Goal: Task Accomplishment & Management: Use online tool/utility

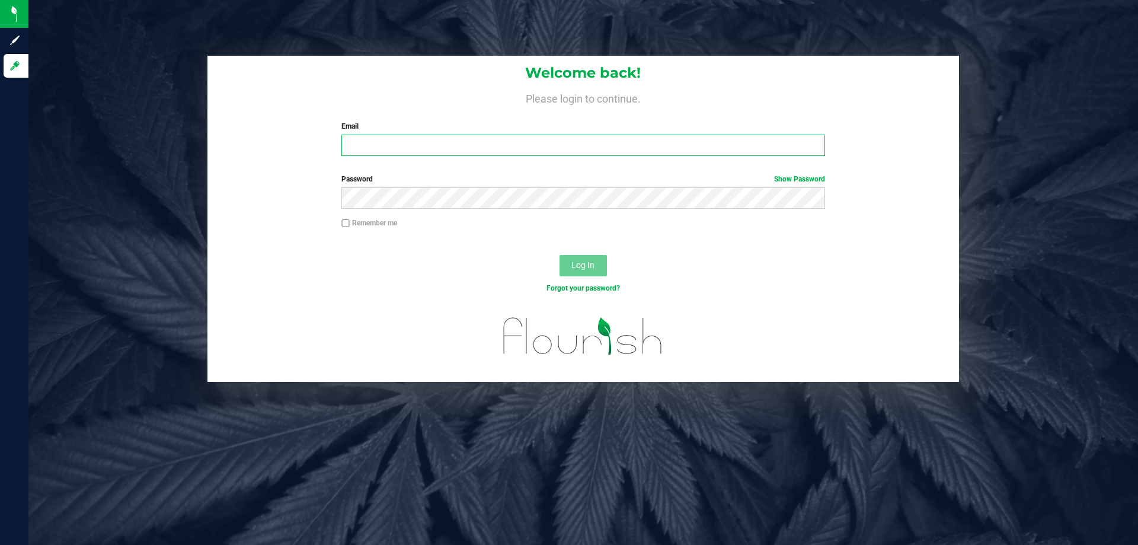
click at [451, 143] on input "Email" at bounding box center [582, 145] width 483 height 21
click at [366, 143] on input "Email" at bounding box center [582, 145] width 483 height 21
type input "ERAY@LIVEPARALLEL.COM"
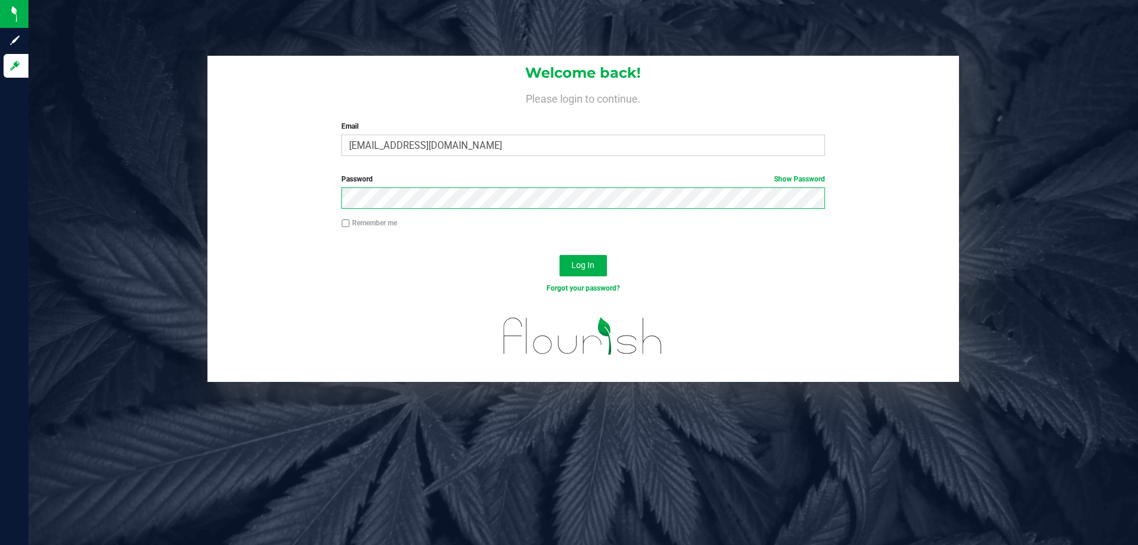
click at [559, 255] on button "Log In" at bounding box center [582, 265] width 47 height 21
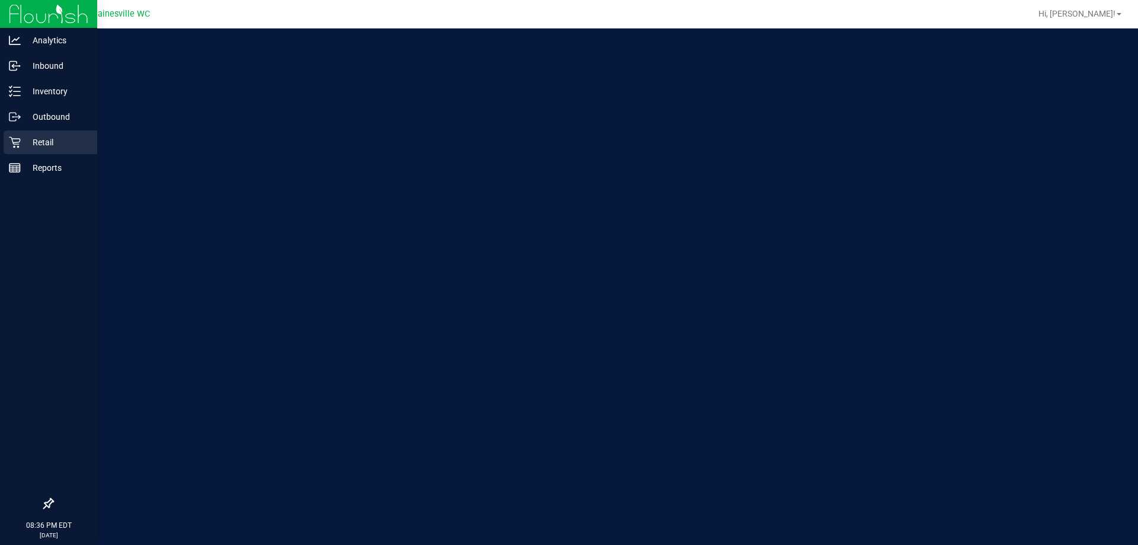
drag, startPoint x: 41, startPoint y: 141, endPoint x: 397, endPoint y: 262, distance: 375.7
click at [42, 140] on p "Retail" at bounding box center [56, 142] width 71 height 14
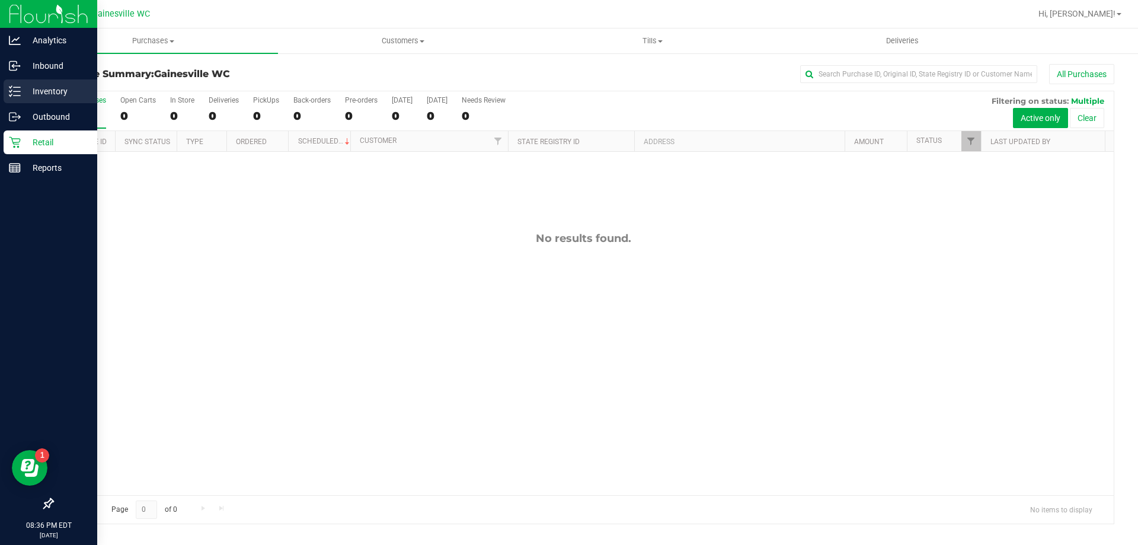
click at [51, 93] on p "Inventory" at bounding box center [56, 91] width 71 height 14
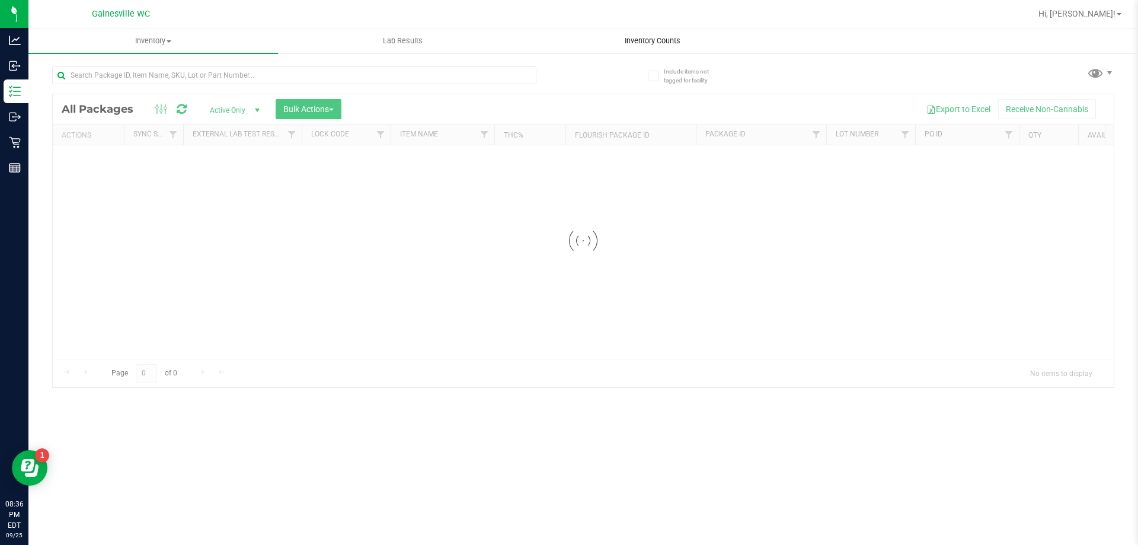
click at [648, 41] on span "Inventory Counts" at bounding box center [653, 41] width 88 height 11
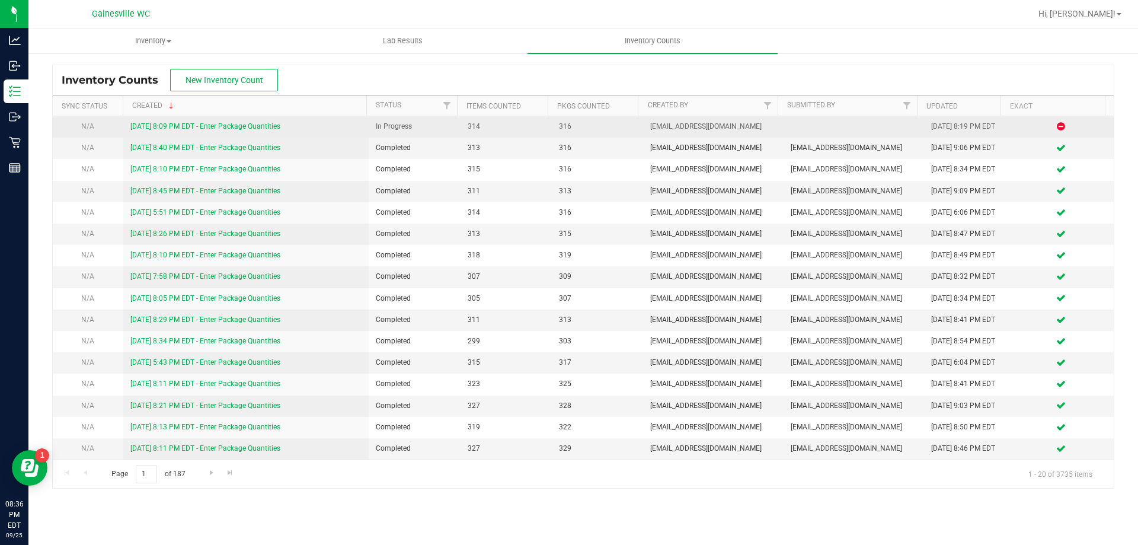
click at [257, 124] on link "[DATE] 8:09 PM EDT - Enter Package Quantities" at bounding box center [205, 126] width 150 height 8
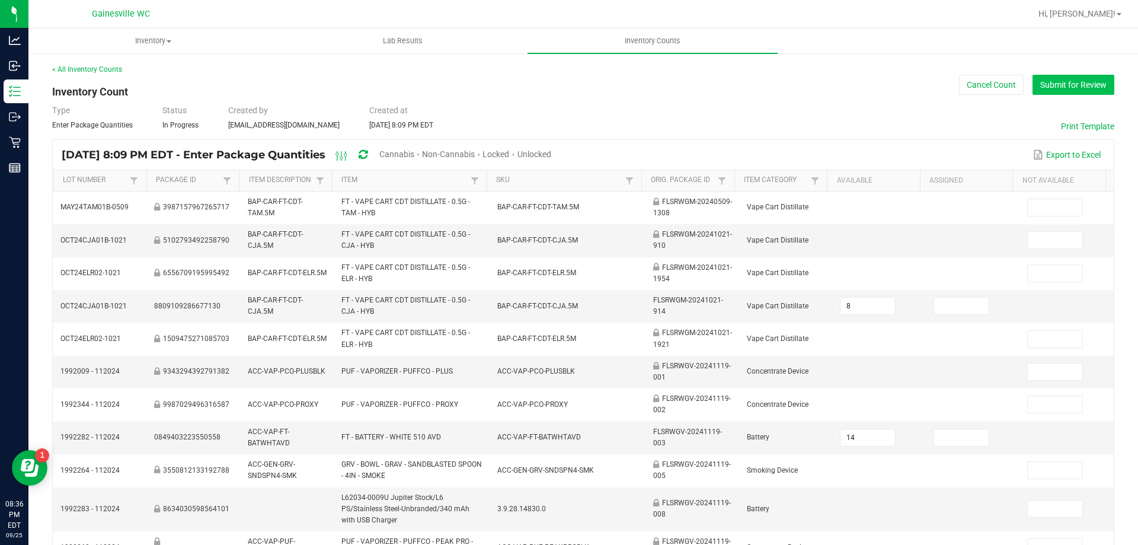
click at [1052, 87] on button "Submit for Review" at bounding box center [1073, 85] width 82 height 20
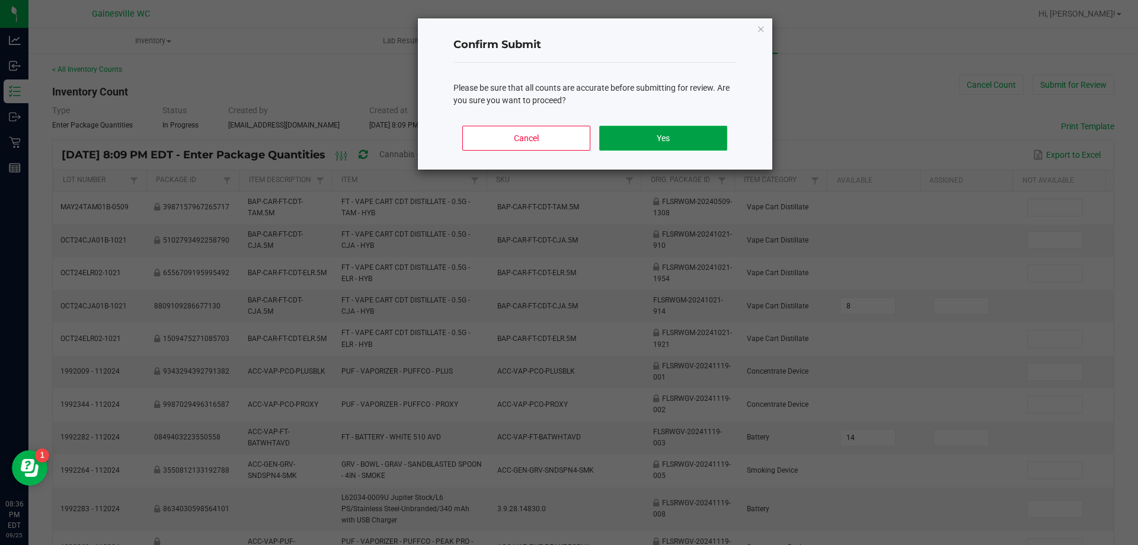
click at [704, 136] on button "Yes" at bounding box center [662, 138] width 127 height 25
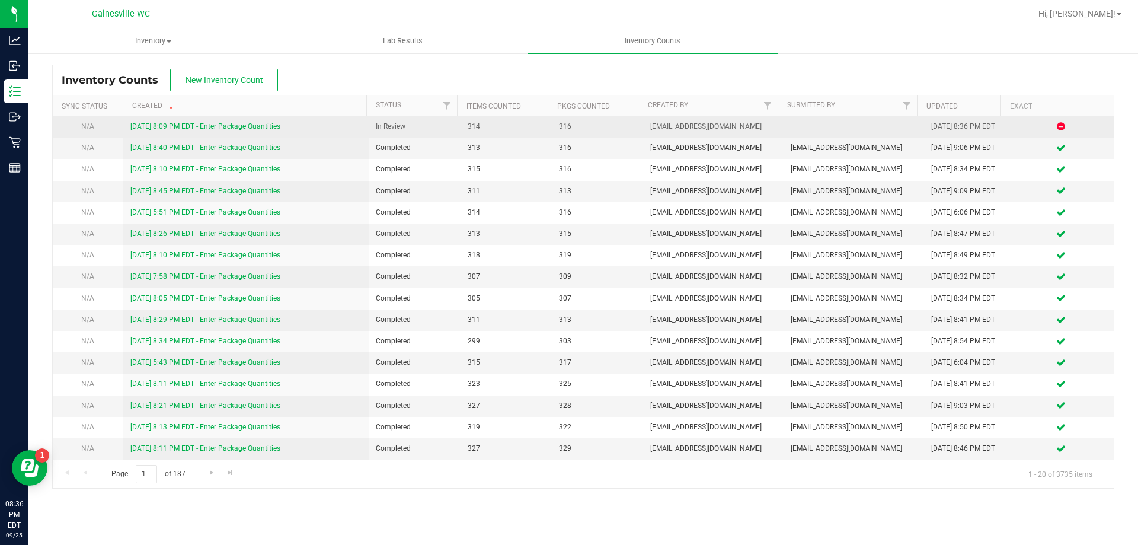
click at [213, 126] on link "[DATE] 8:09 PM EDT - Enter Package Quantities" at bounding box center [205, 126] width 150 height 8
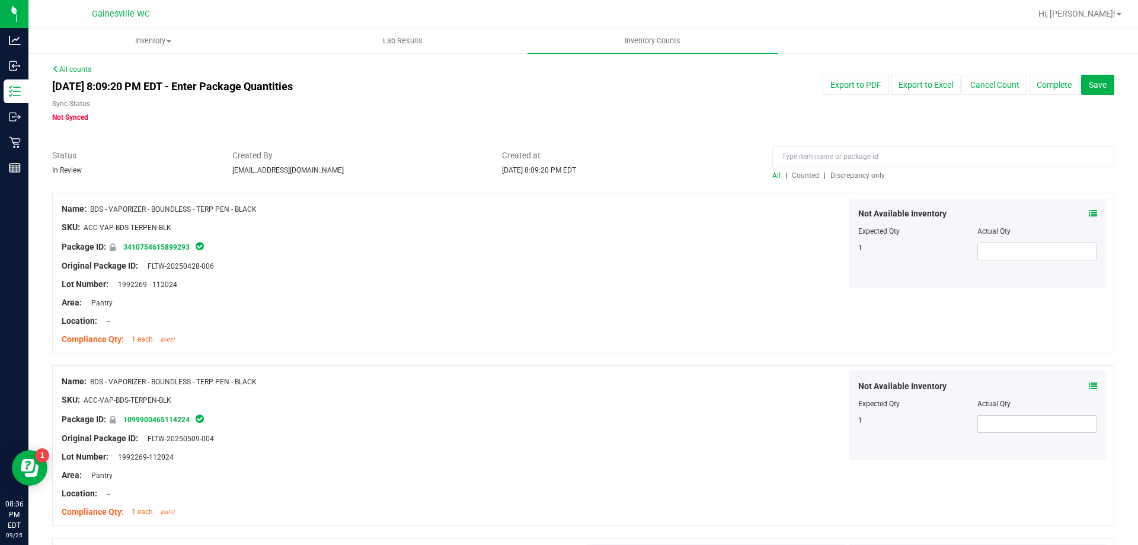
click at [854, 176] on span "Discrepancy only" at bounding box center [857, 175] width 55 height 8
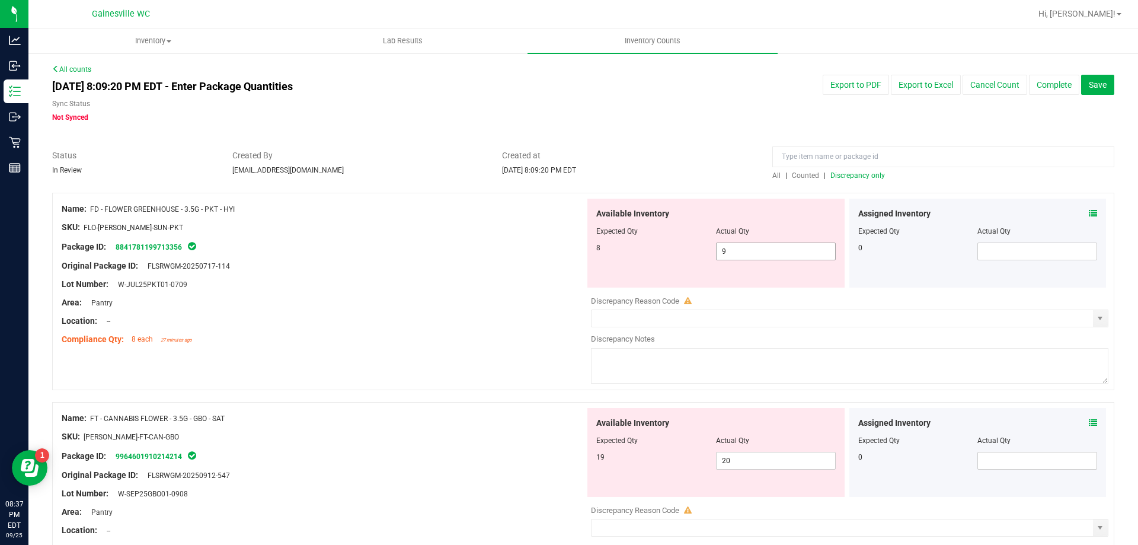
click at [784, 242] on span "9 9" at bounding box center [776, 251] width 120 height 18
type input "9"
click at [437, 354] on div "Name: FD - FLOWER GREENHOUSE - 3.5G - PKT - HYI SKU: FLO-[PERSON_NAME]-SUN-PKT …" at bounding box center [583, 291] width 1062 height 197
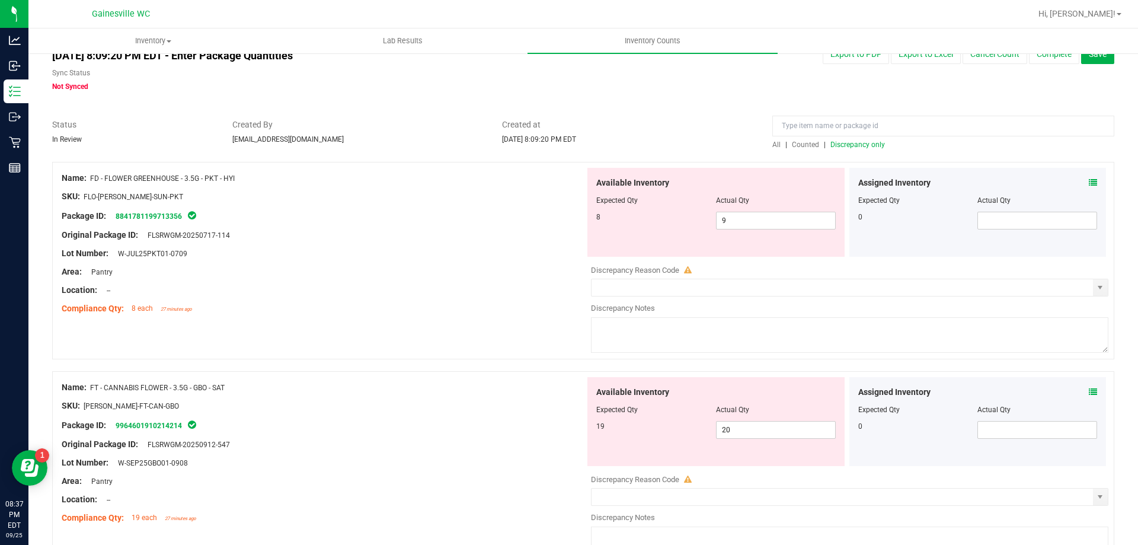
scroll to position [59, 0]
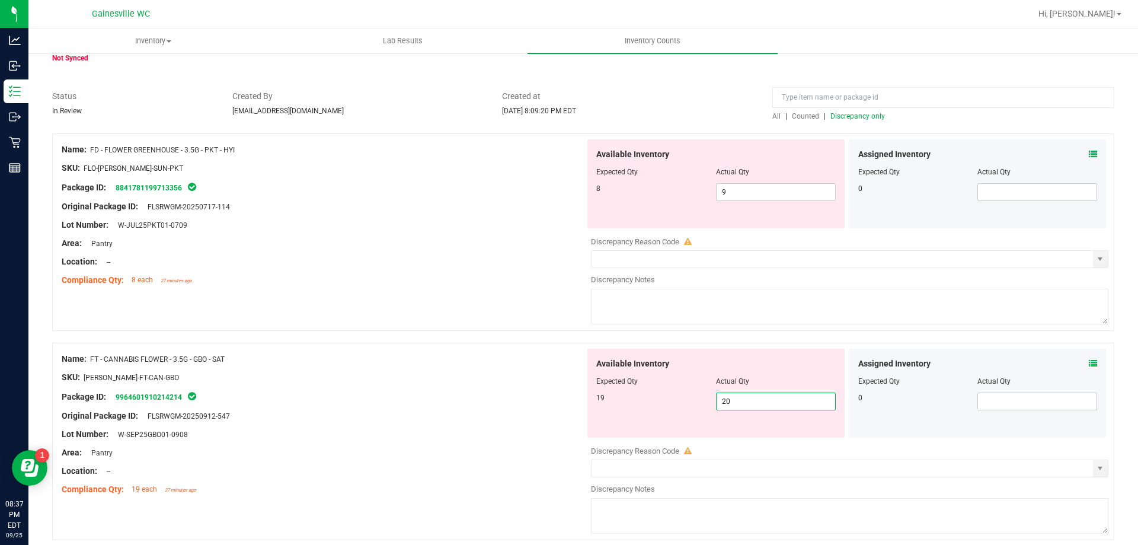
click at [736, 404] on span "20 20" at bounding box center [776, 401] width 120 height 18
type input "2"
type input "19"
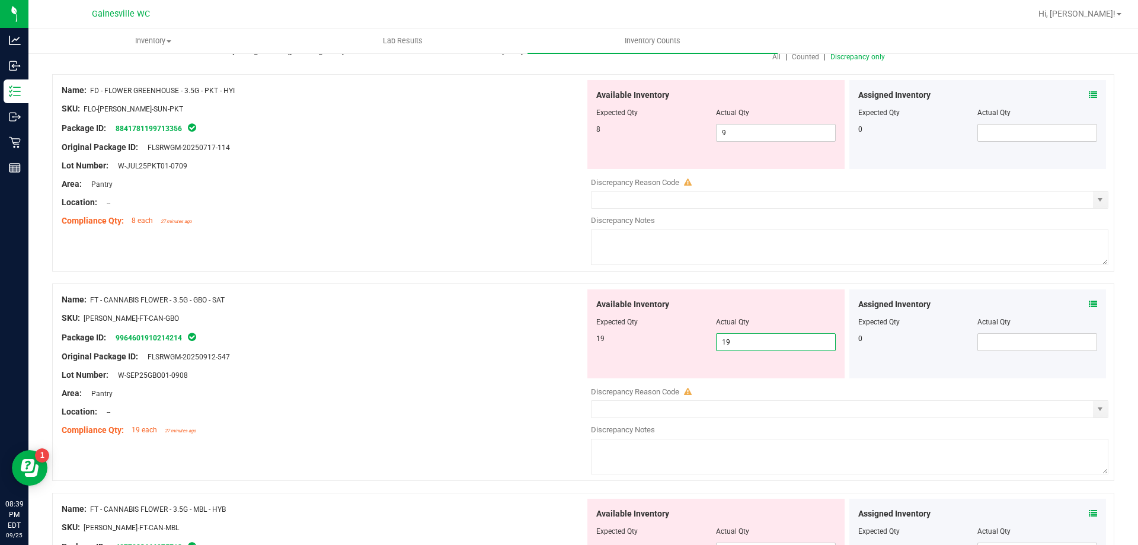
scroll to position [237, 0]
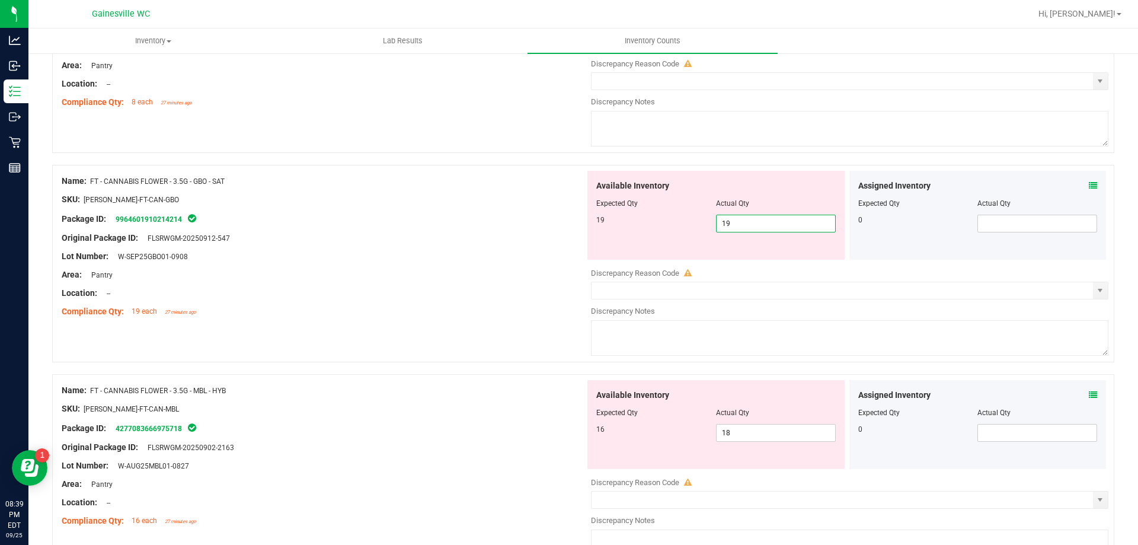
type input "19"
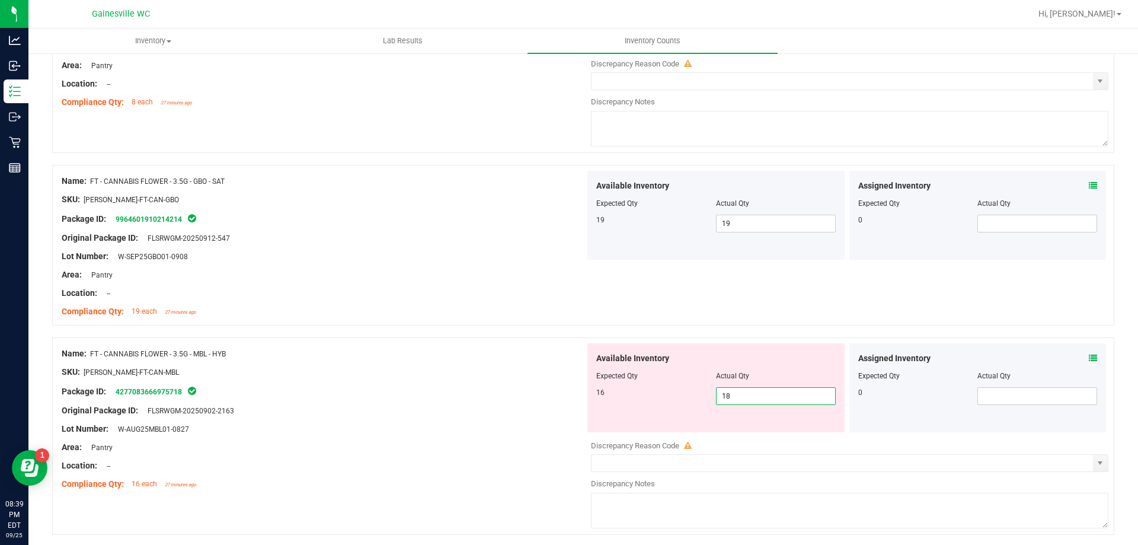
click at [745, 402] on span "18 18" at bounding box center [776, 396] width 120 height 18
click at [1088, 360] on icon at bounding box center [1092, 358] width 8 height 8
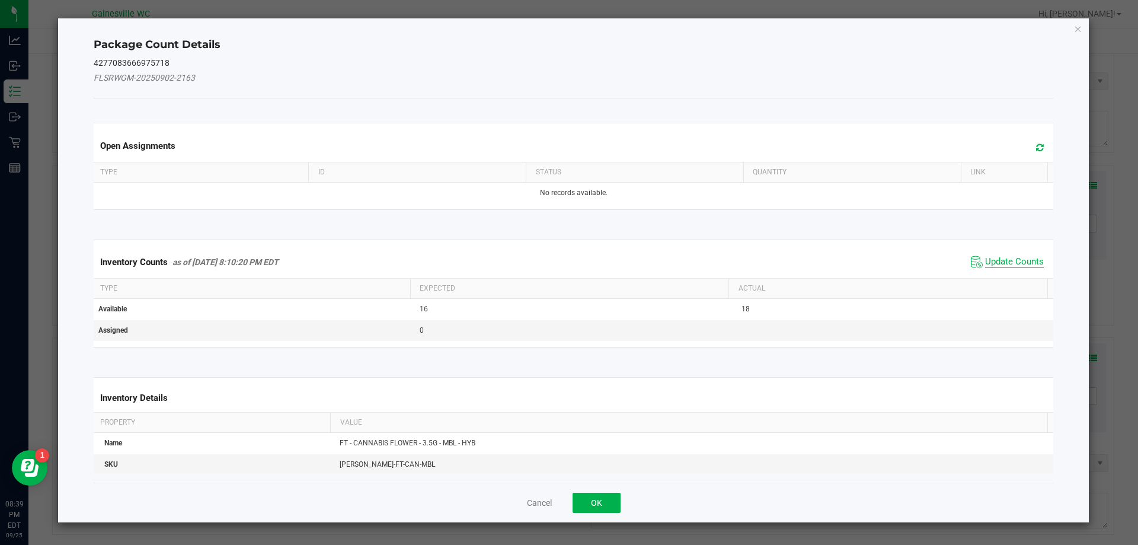
click at [990, 265] on span "Update Counts" at bounding box center [1014, 262] width 59 height 12
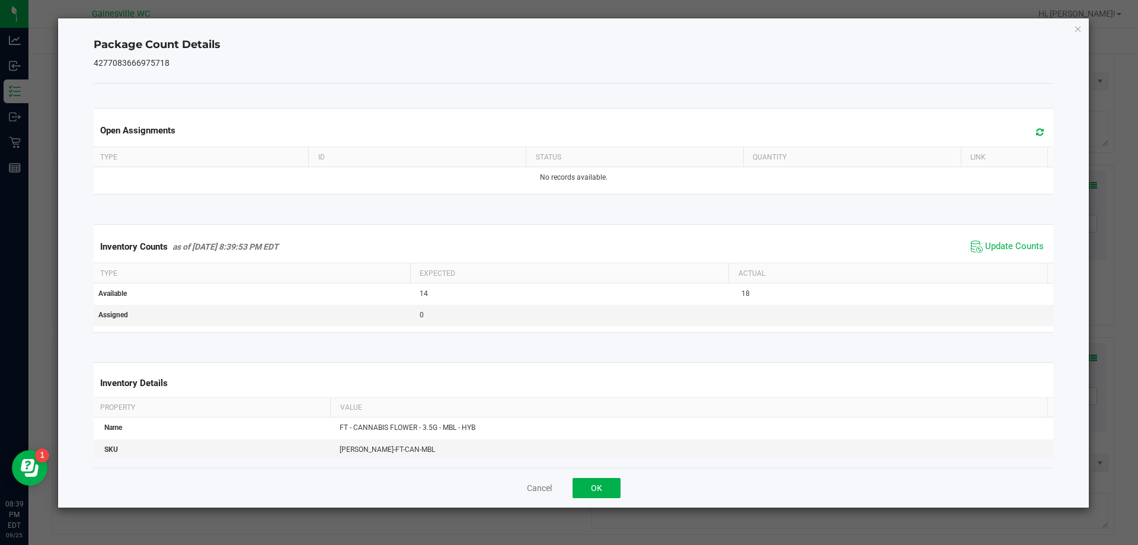
click at [1036, 132] on icon at bounding box center [1040, 131] width 8 height 9
click at [1077, 25] on icon "Close" at bounding box center [1078, 28] width 8 height 14
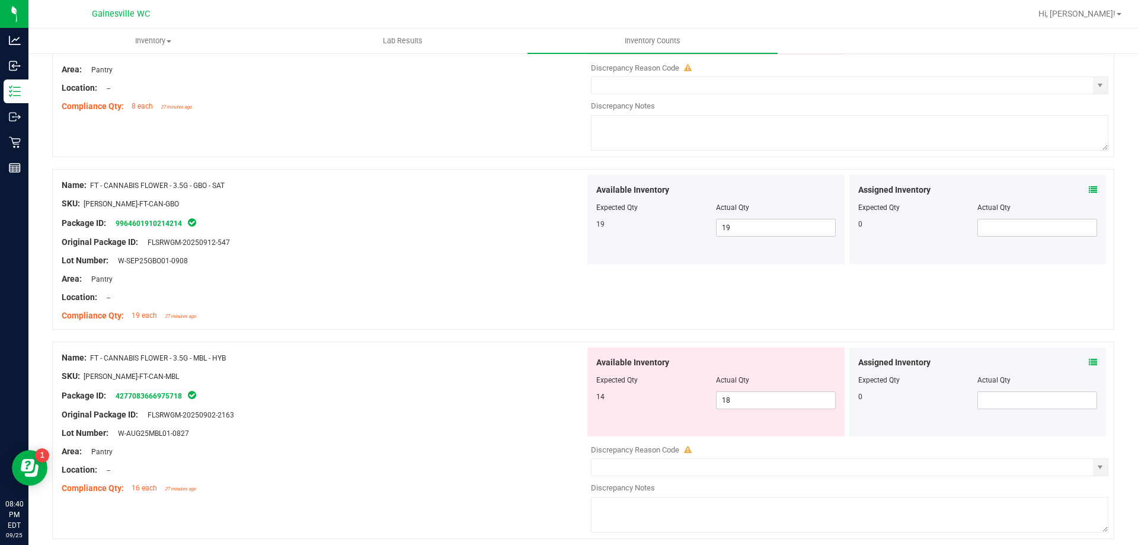
scroll to position [415, 0]
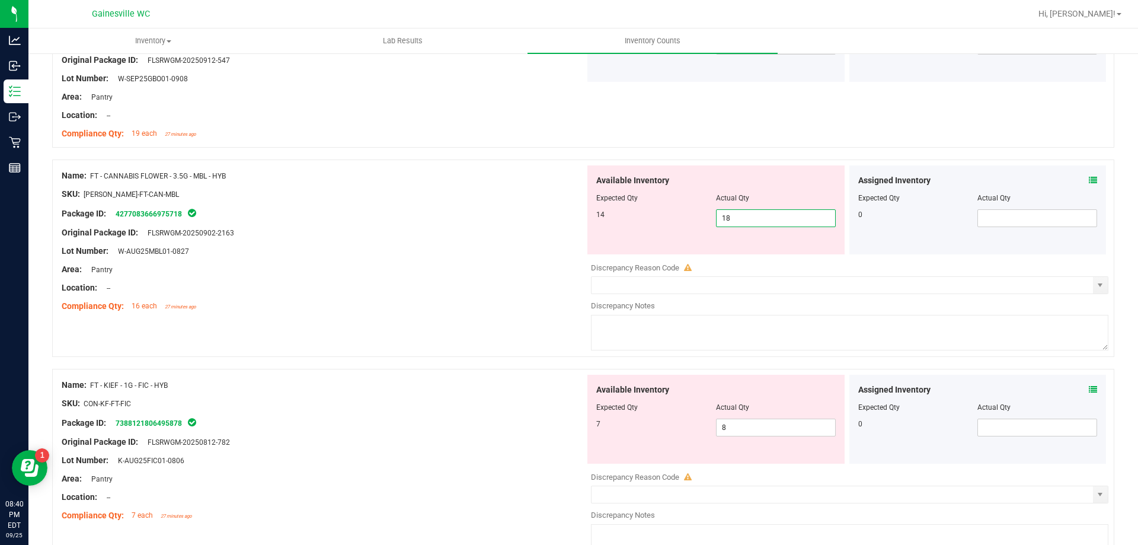
click at [742, 219] on span "18 18" at bounding box center [776, 218] width 120 height 18
type input "14"
click at [411, 235] on div "Original Package ID: FLSRWGM-20250902-2163" at bounding box center [323, 232] width 523 height 12
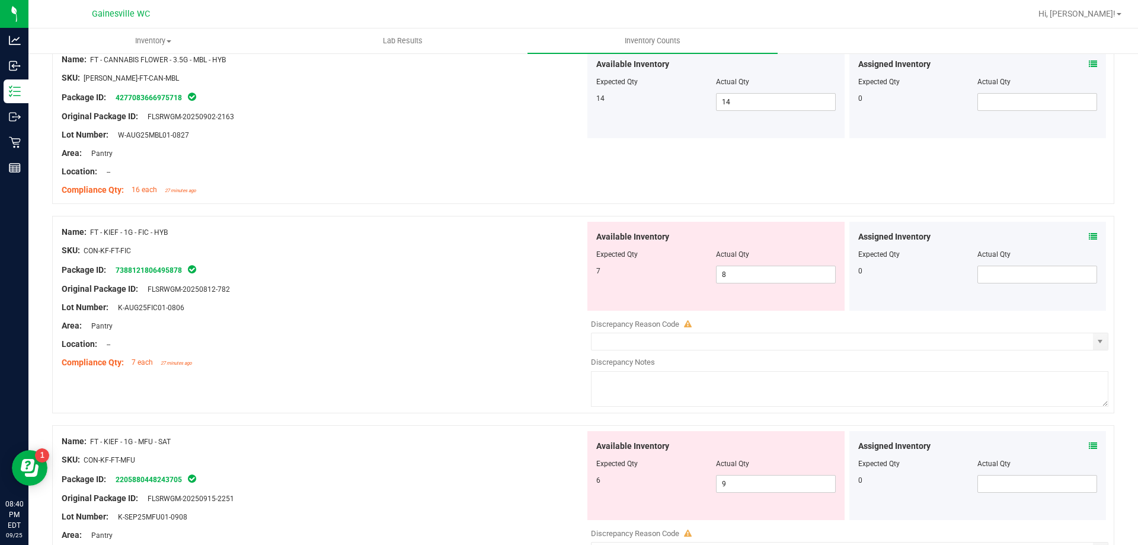
scroll to position [533, 0]
click at [741, 270] on span "8 8" at bounding box center [776, 272] width 120 height 18
type input "7"
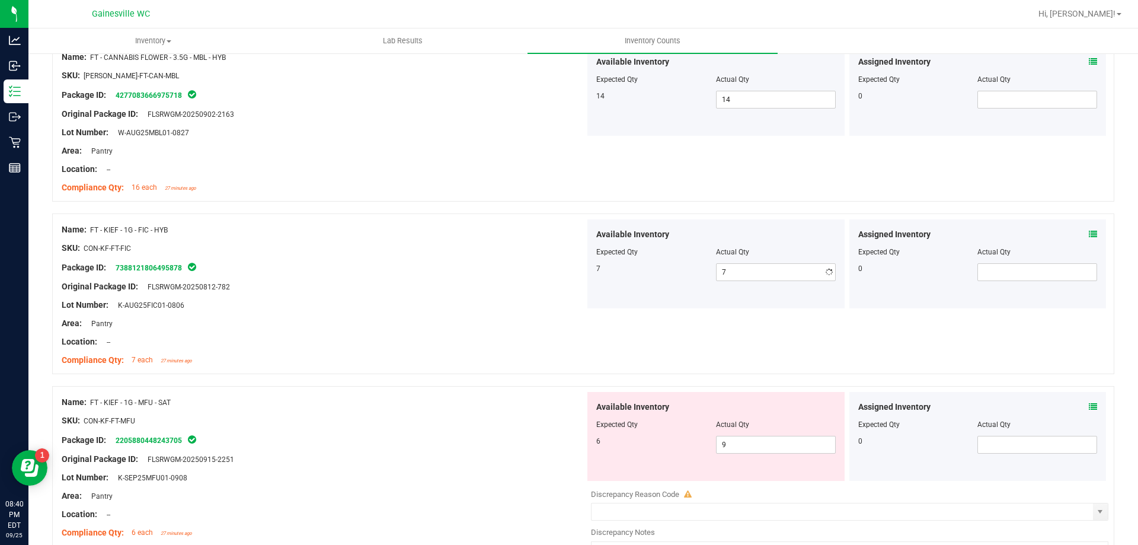
click at [419, 348] on div at bounding box center [323, 351] width 523 height 6
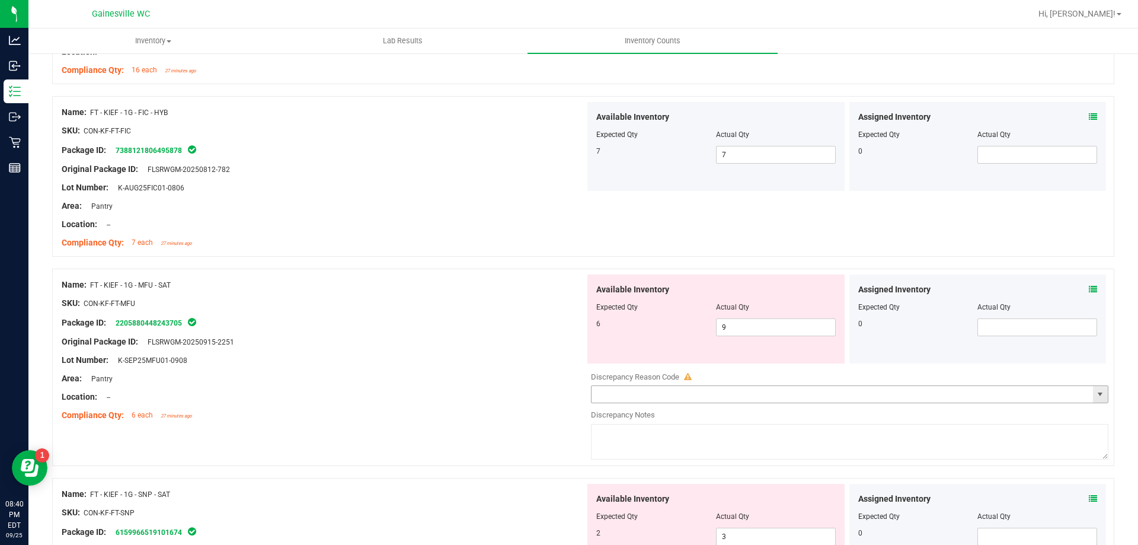
scroll to position [652, 0]
click at [1088, 284] on icon at bounding box center [1092, 288] width 8 height 8
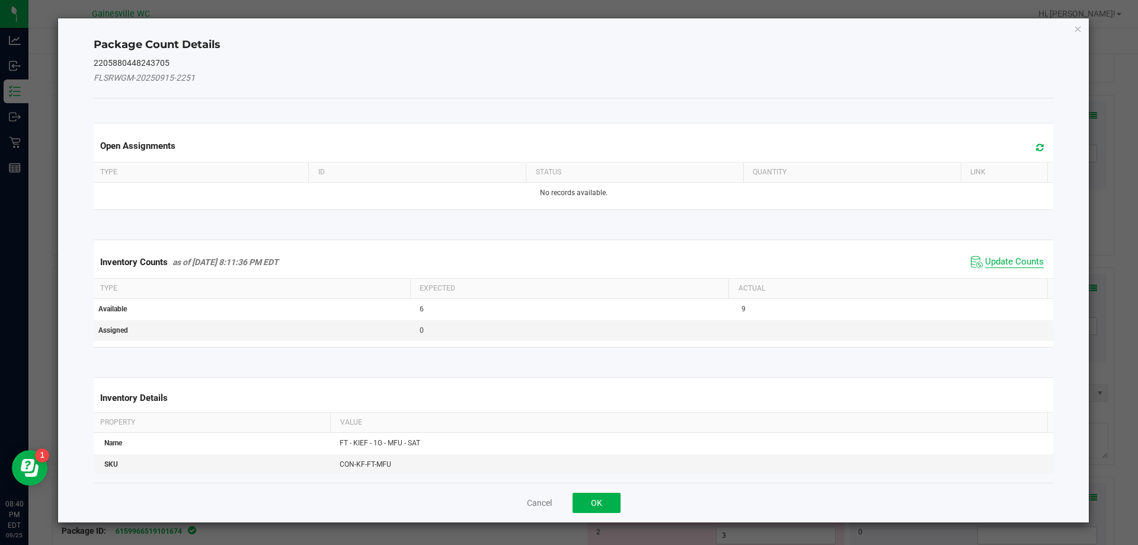
click at [999, 264] on span "Update Counts" at bounding box center [1014, 262] width 59 height 12
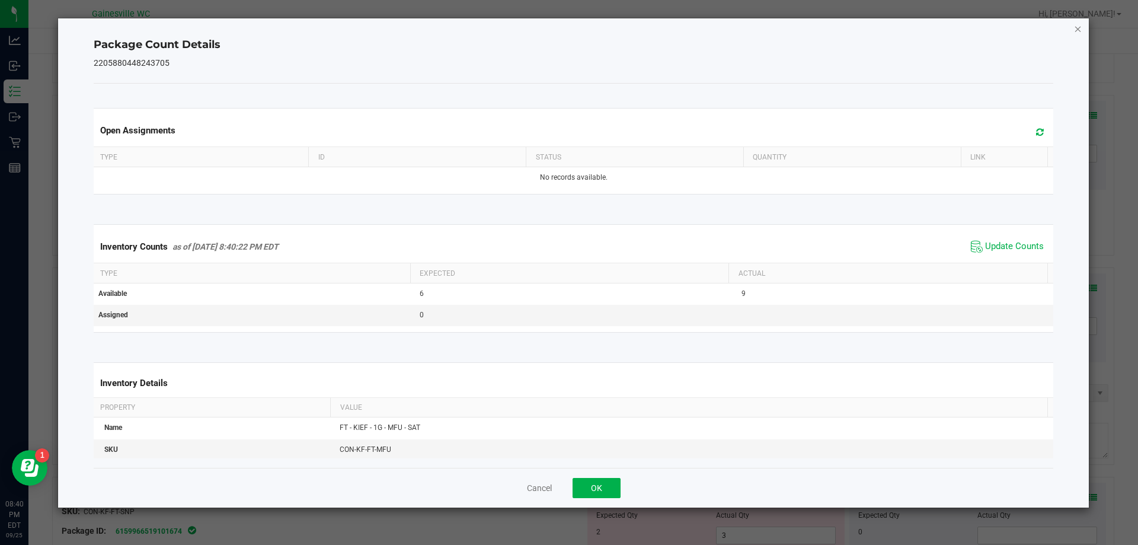
click at [1073, 27] on div "Package Count Details 2205880448243705 Open Assignments Type ID Status Quantity…" at bounding box center [573, 262] width 1031 height 489
click at [1074, 27] on icon "Close" at bounding box center [1078, 28] width 8 height 14
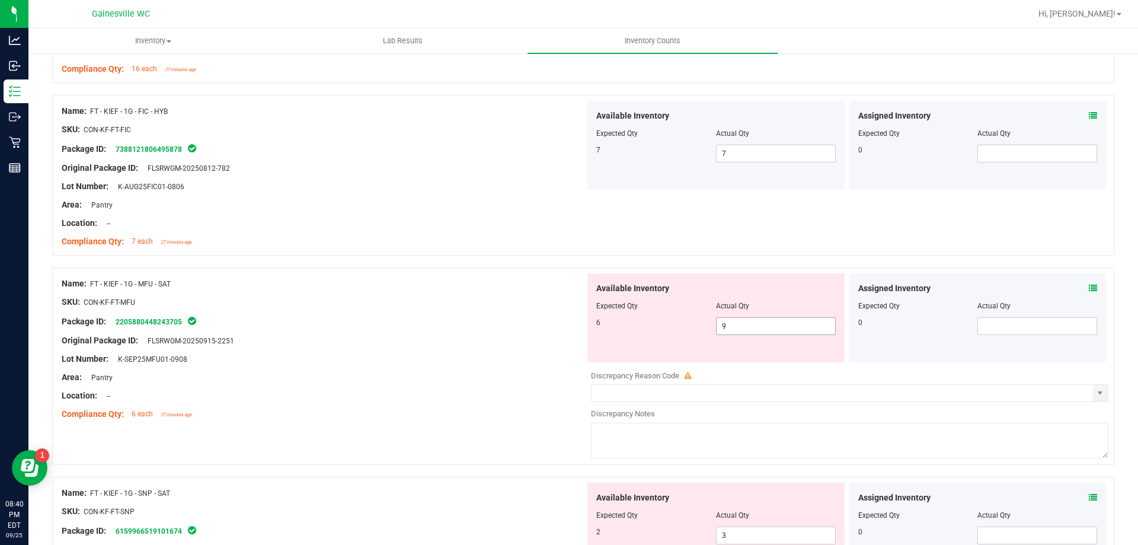
click at [730, 328] on span "9 9" at bounding box center [776, 326] width 120 height 18
type input "6"
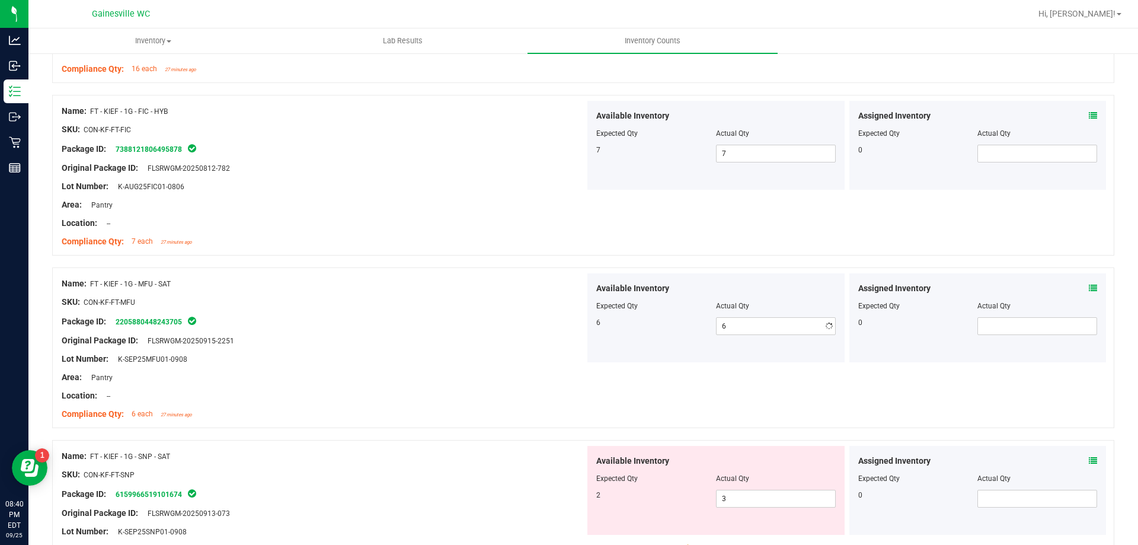
click at [320, 347] on div at bounding box center [323, 350] width 523 height 6
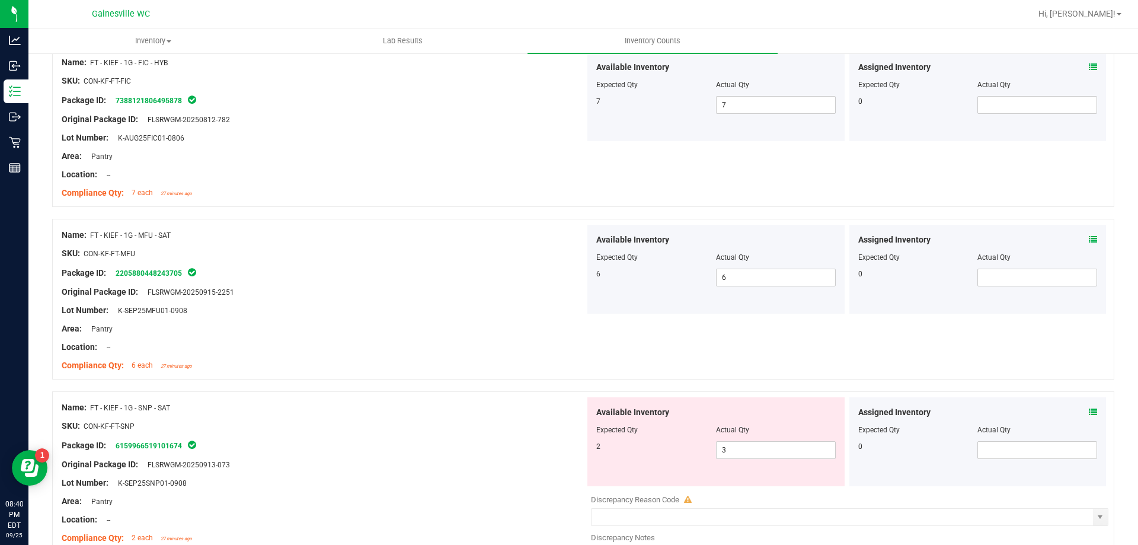
scroll to position [830, 0]
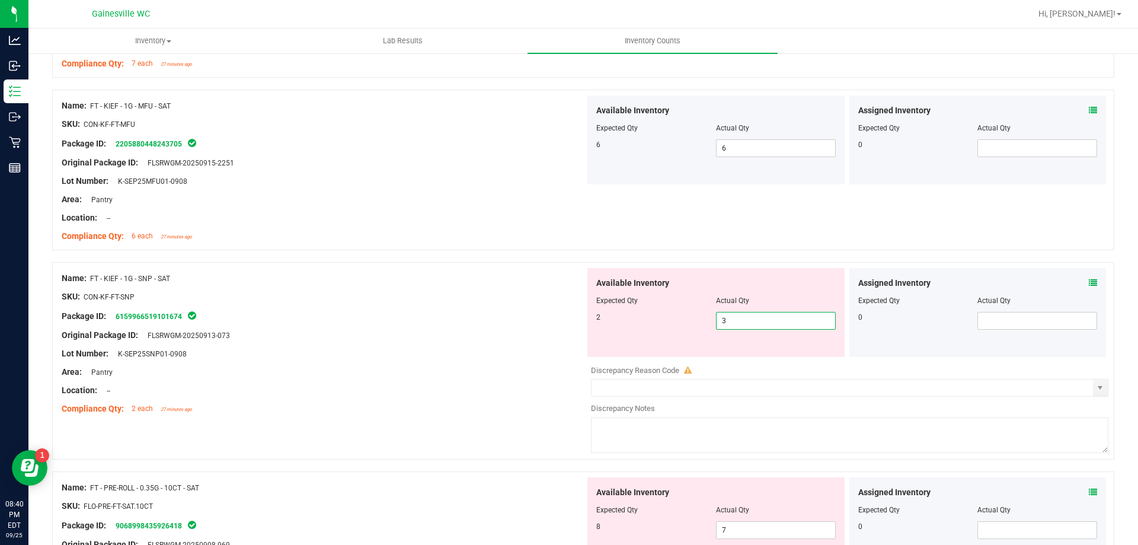
click at [736, 325] on span "3 3" at bounding box center [776, 321] width 120 height 18
type input "2"
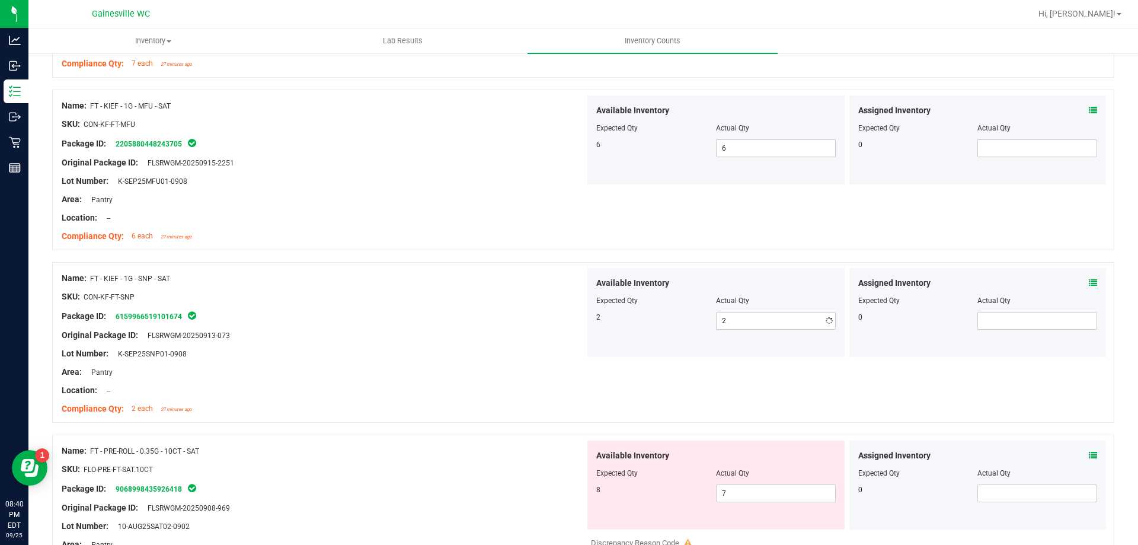
click at [380, 232] on div "Compliance Qty: 6 each 27 minutes ago" at bounding box center [323, 236] width 523 height 12
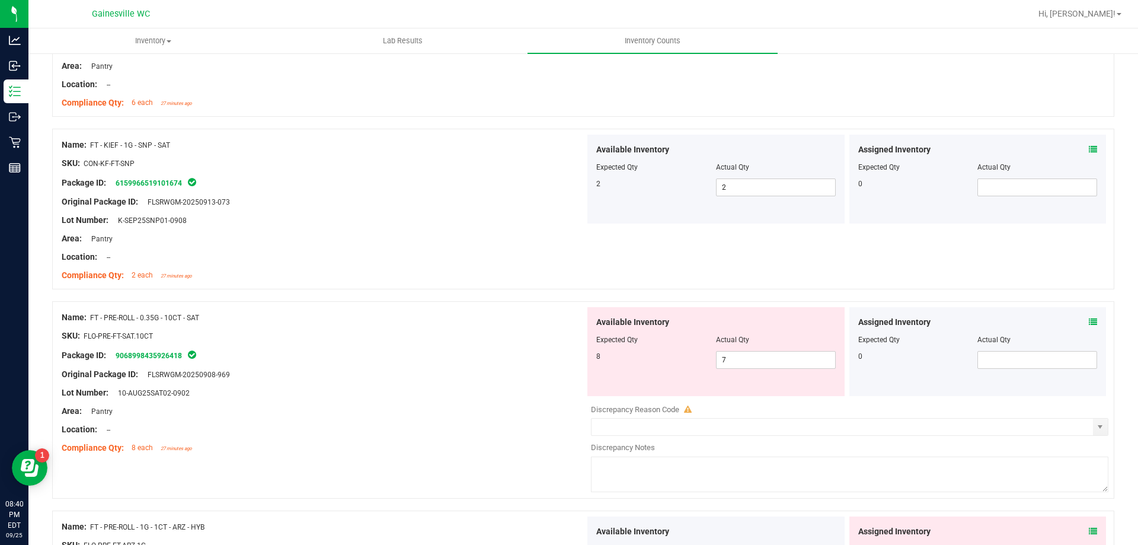
scroll to position [1185, 0]
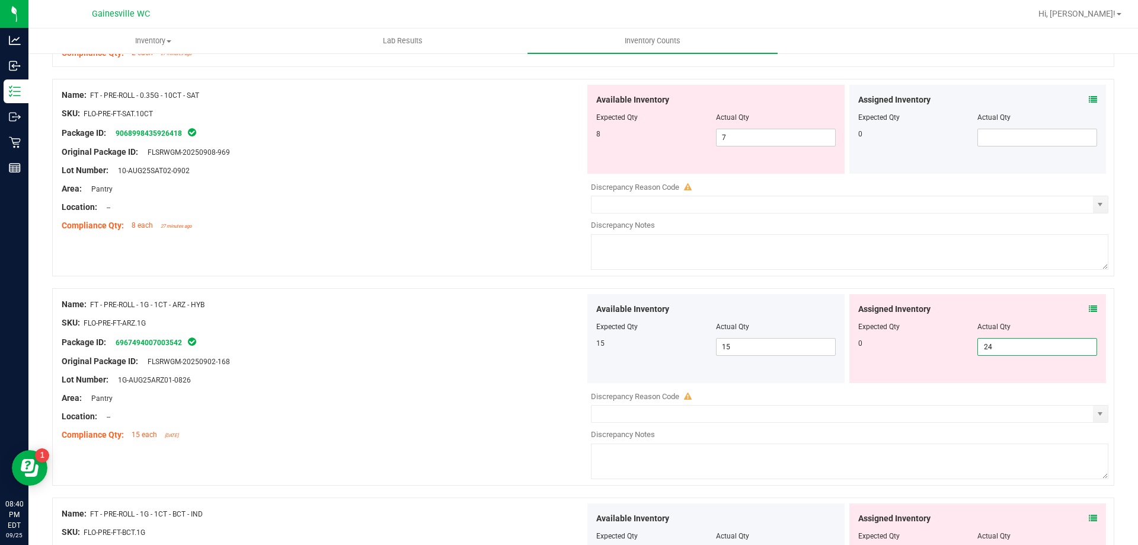
click at [1022, 344] on span "24 24" at bounding box center [1037, 347] width 120 height 18
type input "2"
type input "0"
click at [767, 516] on div "Available Inventory Expected Qty Actual Qty 24 24 24" at bounding box center [715, 547] width 257 height 89
type input "0"
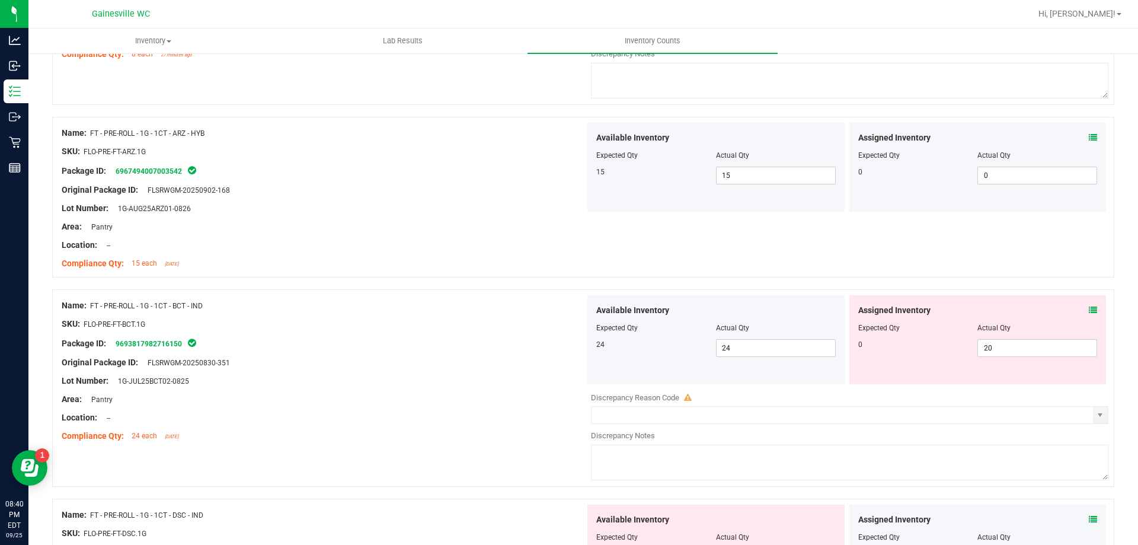
scroll to position [1363, 0]
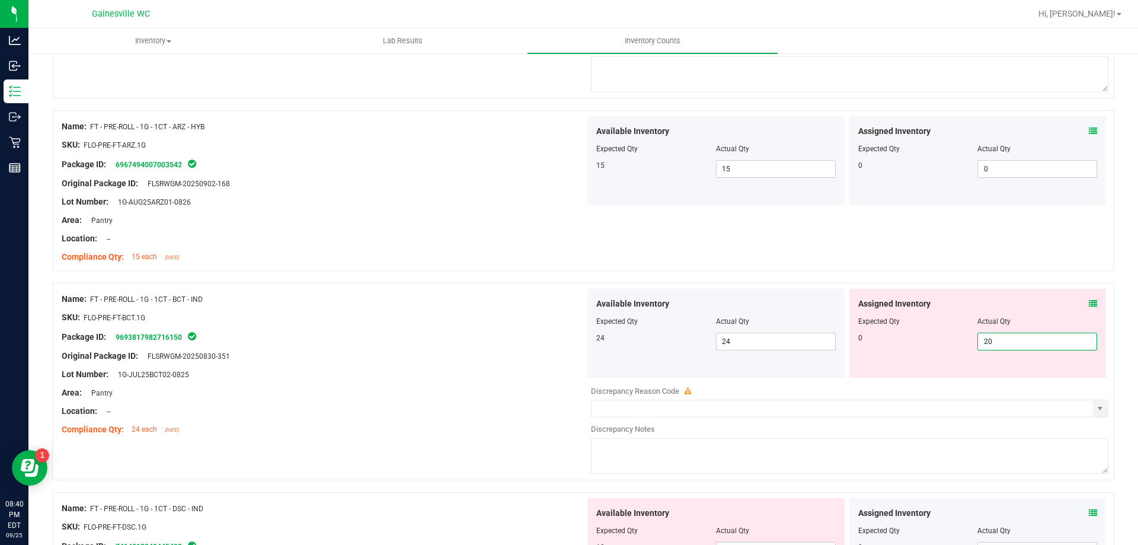
click at [1014, 344] on span "20 20" at bounding box center [1037, 341] width 120 height 18
type input "2"
type input "0"
click at [287, 308] on div "Name: FT - PRE-ROLL - 1G - 1CT - BCT - IND SKU: FLO-PRE-FT-BCT.1G Package ID: 9…" at bounding box center [323, 364] width 523 height 151
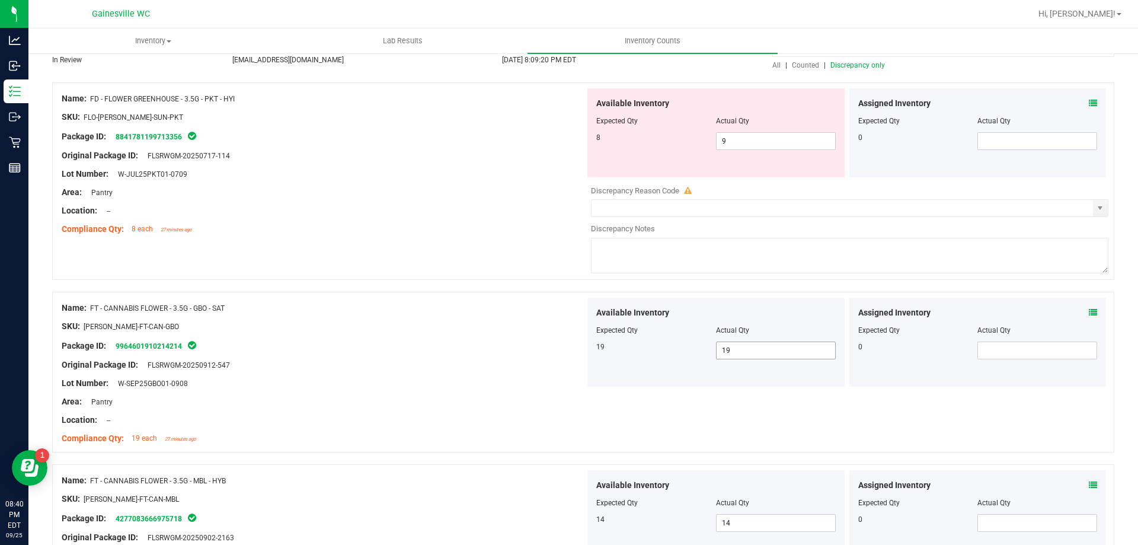
scroll to position [0, 0]
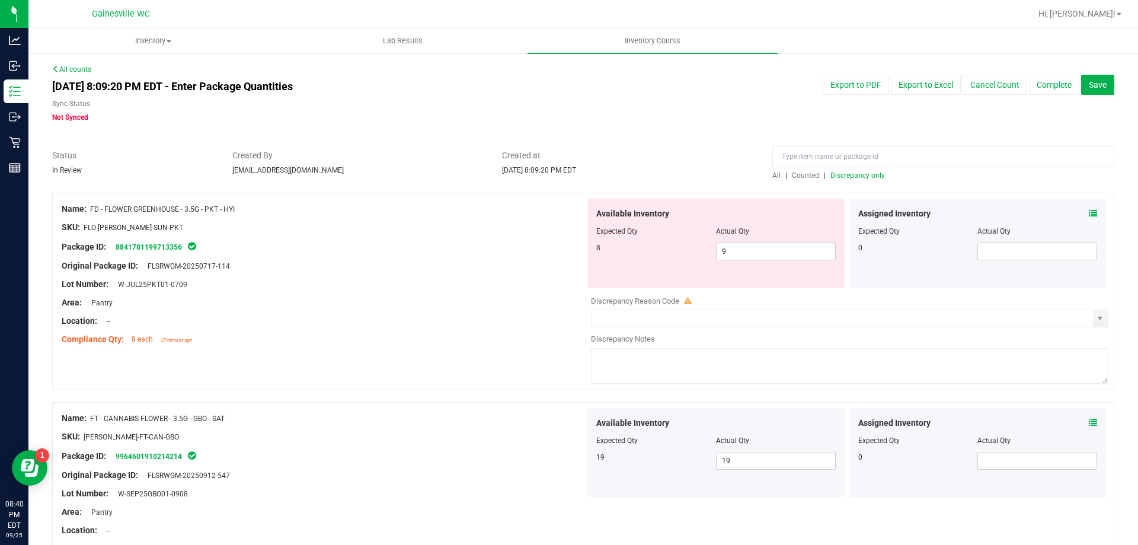
click at [860, 175] on span "Discrepancy only" at bounding box center [857, 175] width 55 height 8
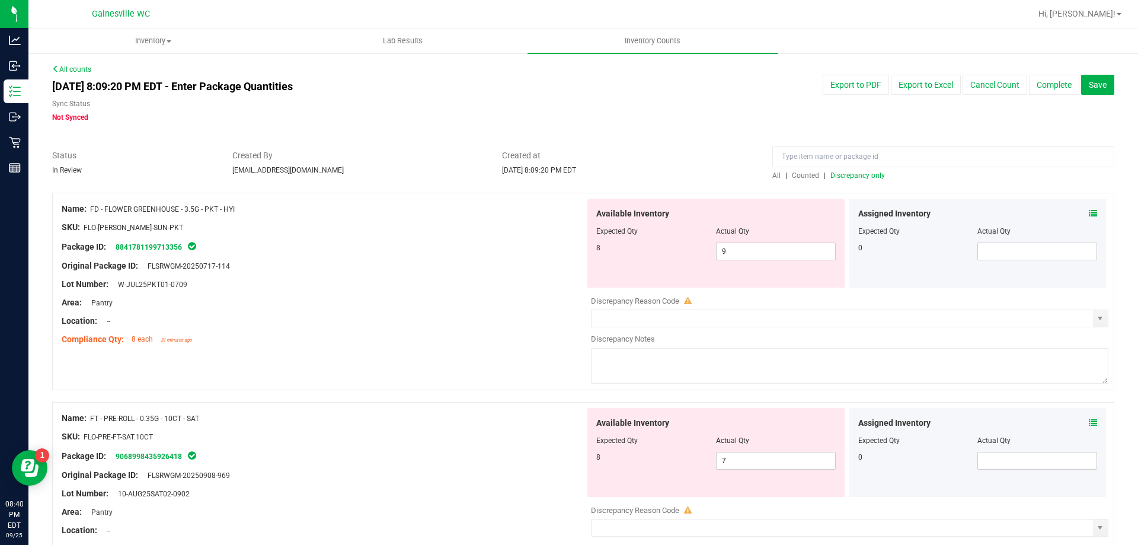
click at [1088, 217] on span at bounding box center [1092, 213] width 8 height 12
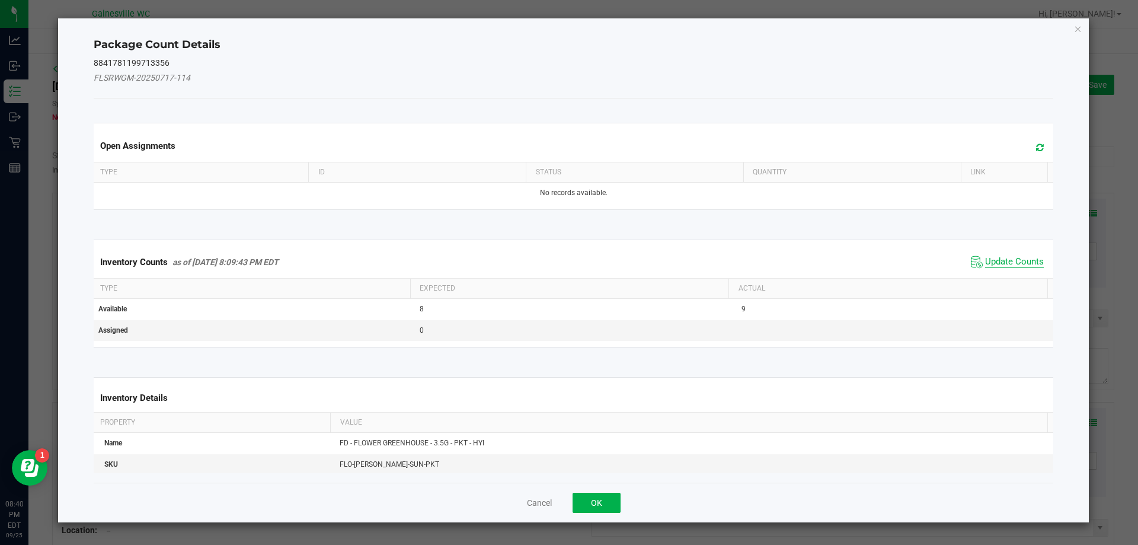
click at [1017, 257] on span "Update Counts" at bounding box center [1014, 262] width 59 height 12
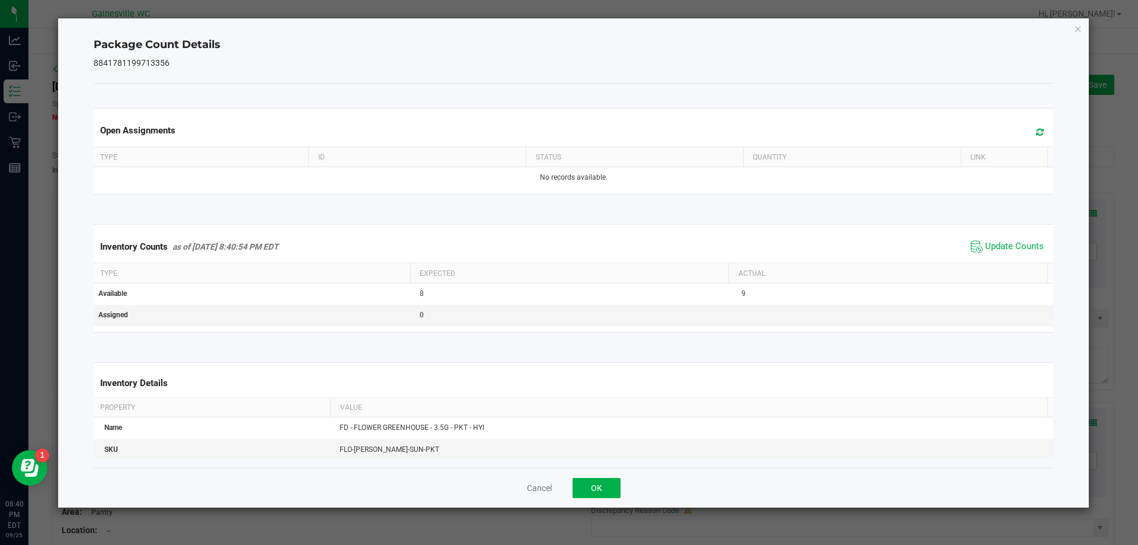
click at [1027, 124] on span at bounding box center [1037, 132] width 20 height 17
click at [1074, 23] on icon "Close" at bounding box center [1078, 28] width 8 height 14
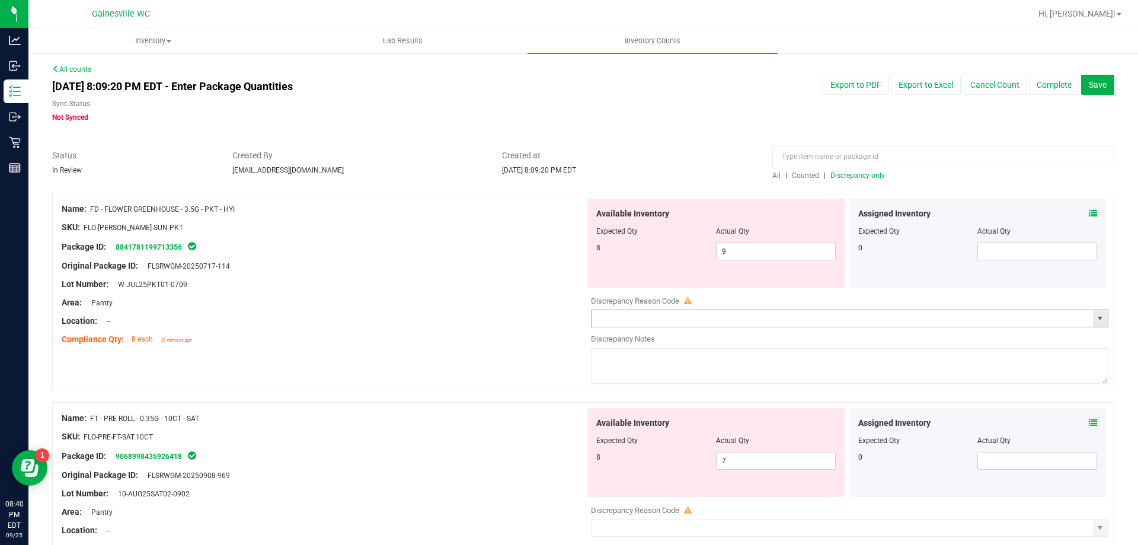
scroll to position [59, 0]
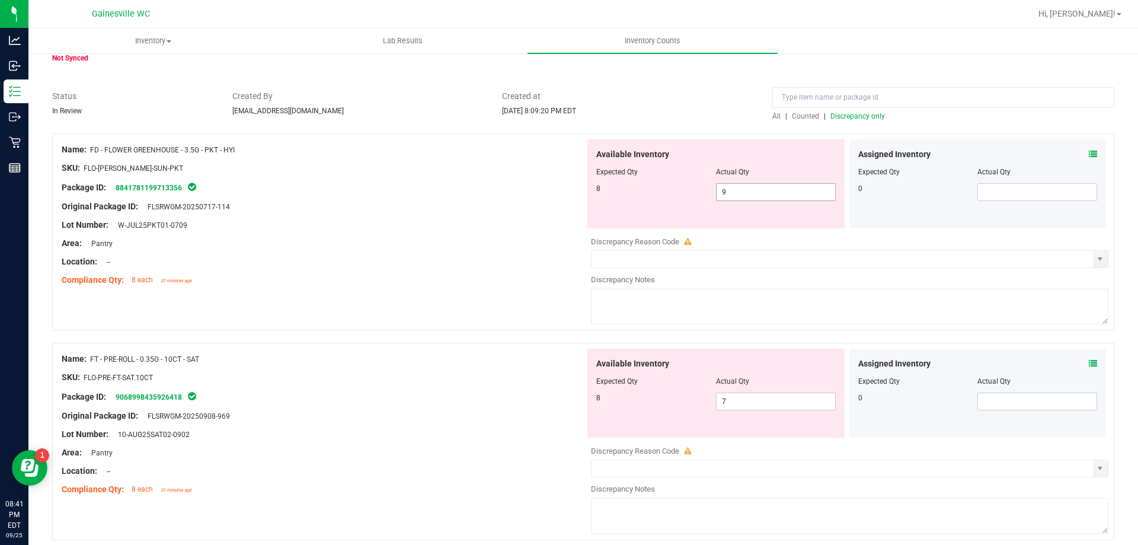
click at [743, 188] on span "9 9" at bounding box center [776, 192] width 120 height 18
type input "8"
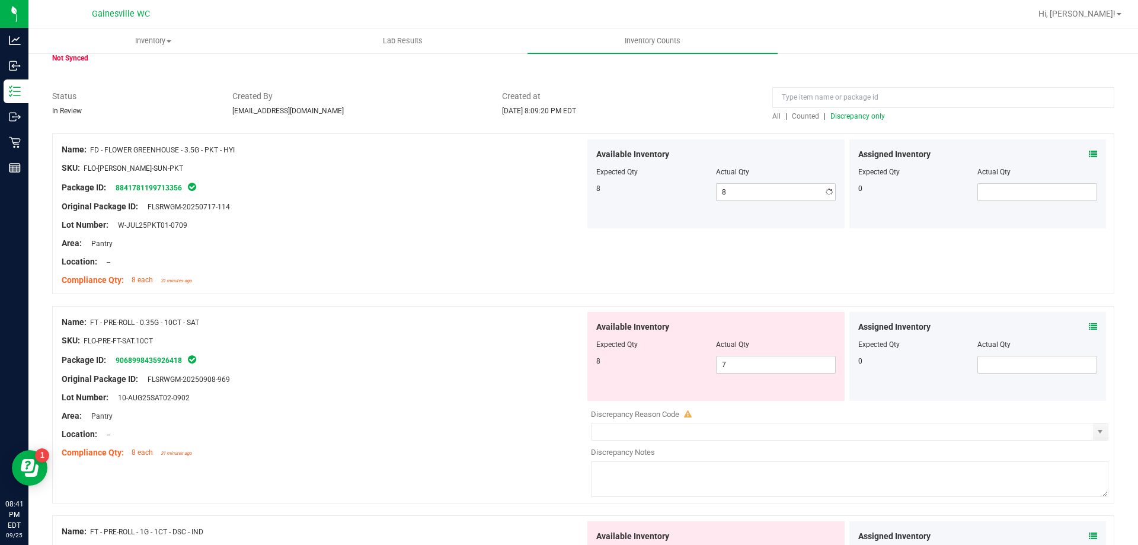
click at [455, 286] on div "Compliance Qty: 8 each 31 minutes ago" at bounding box center [323, 280] width 523 height 12
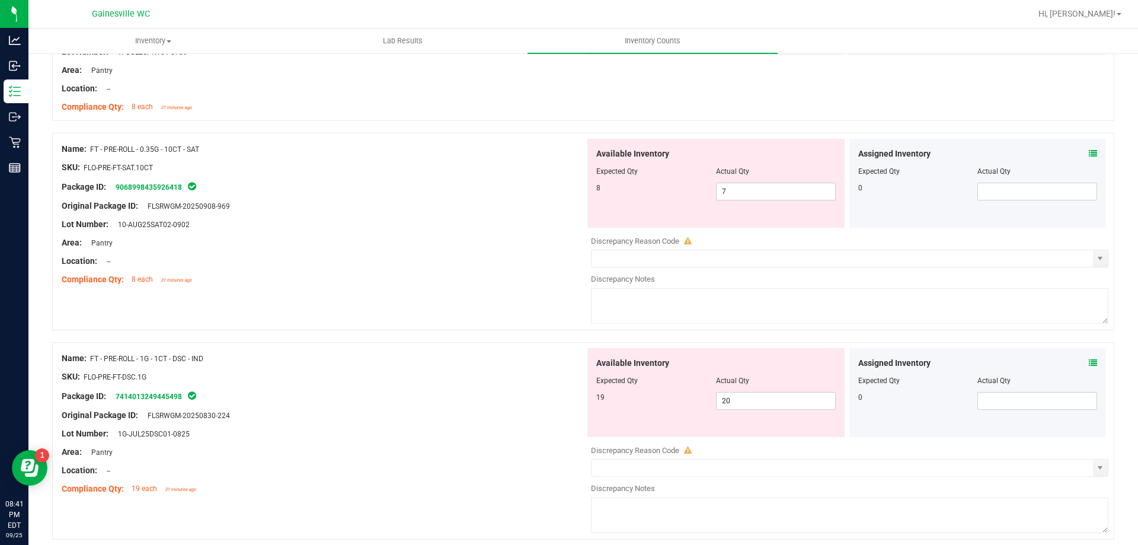
scroll to position [237, 0]
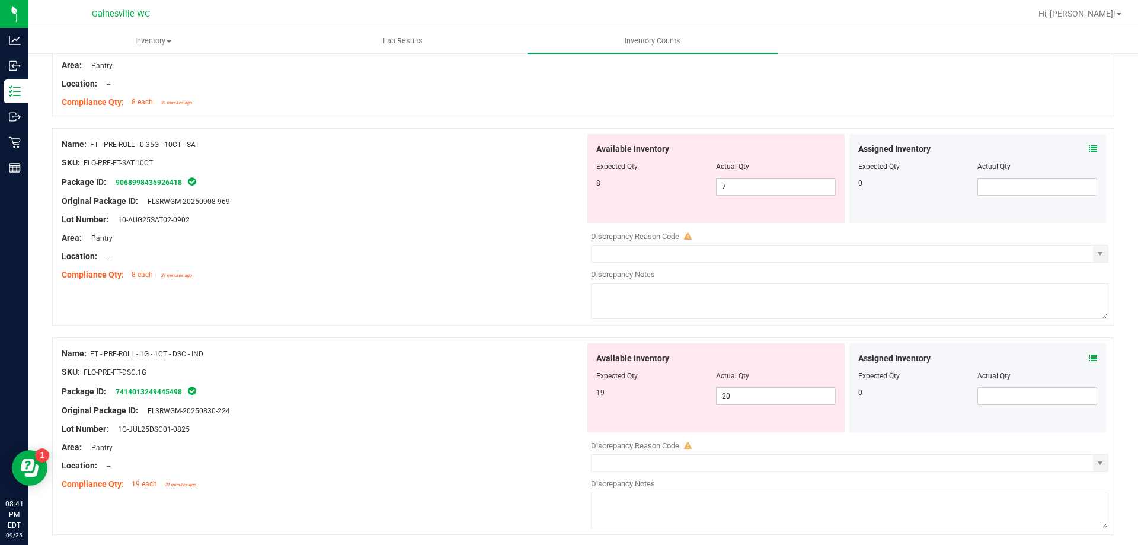
click at [1088, 146] on icon at bounding box center [1092, 149] width 8 height 8
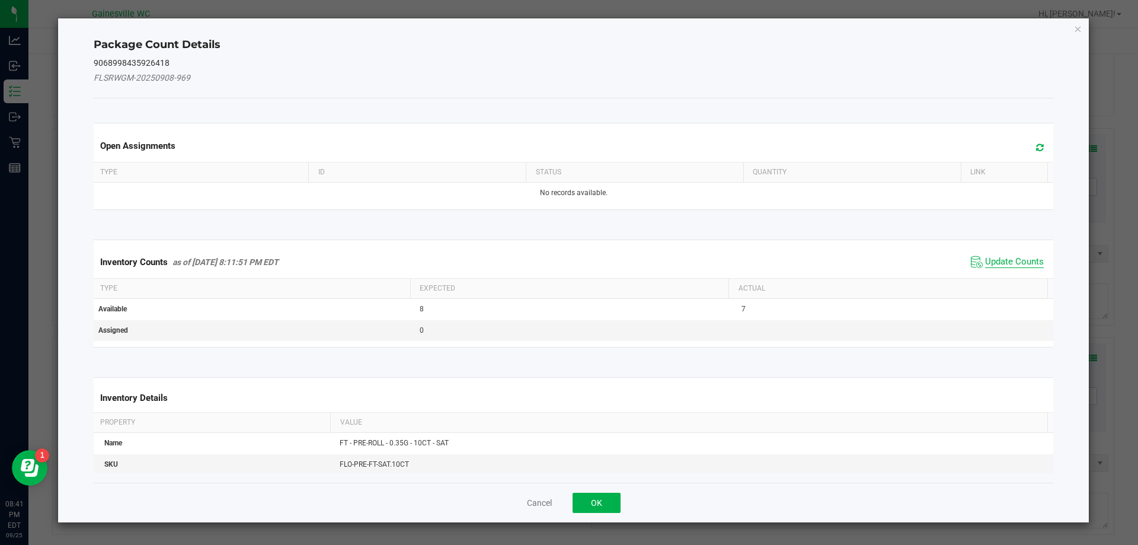
click at [985, 260] on span "Update Counts" at bounding box center [1014, 262] width 59 height 12
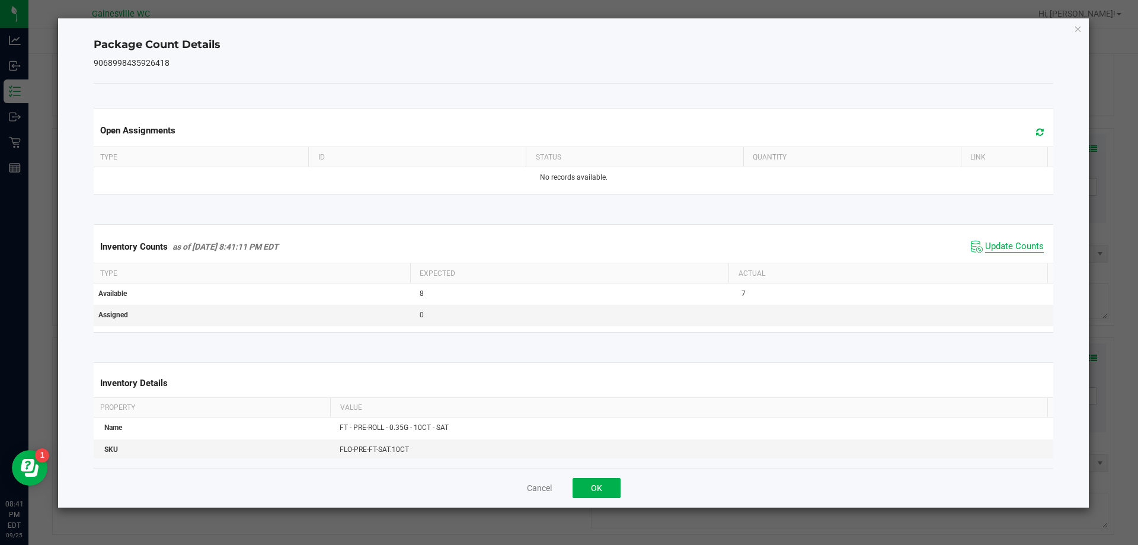
click at [985, 246] on span "Update Counts" at bounding box center [1014, 247] width 59 height 12
click at [1036, 133] on icon at bounding box center [1040, 131] width 8 height 9
click at [1075, 30] on icon "Close" at bounding box center [1078, 28] width 8 height 14
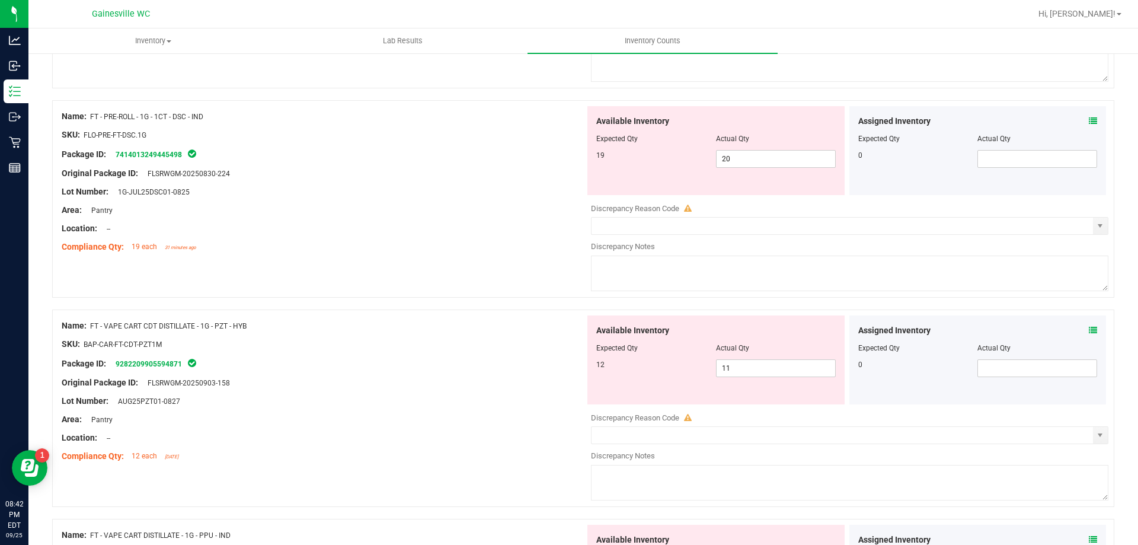
scroll to position [415, 0]
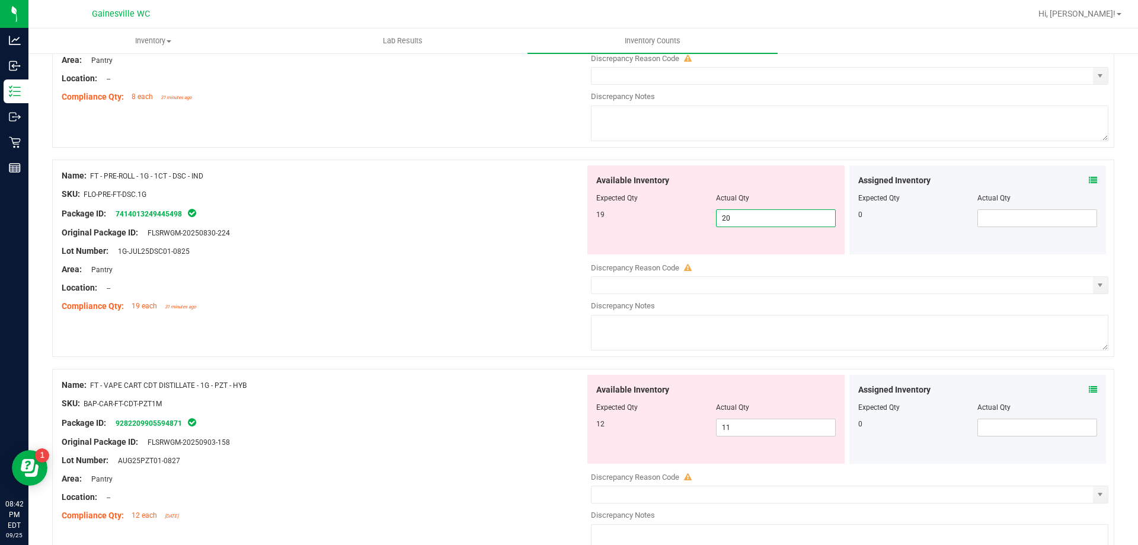
click at [739, 217] on span "20 20" at bounding box center [776, 218] width 120 height 18
type input "2"
type input "19"
click at [429, 252] on div "Lot Number: 1G-JUL25DSC01-0825" at bounding box center [323, 251] width 523 height 12
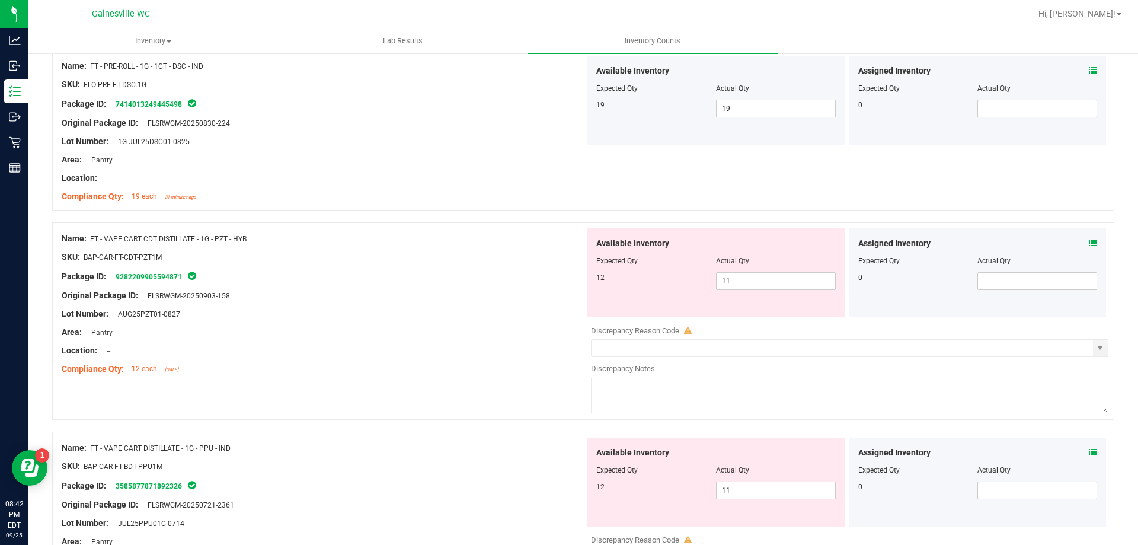
scroll to position [533, 0]
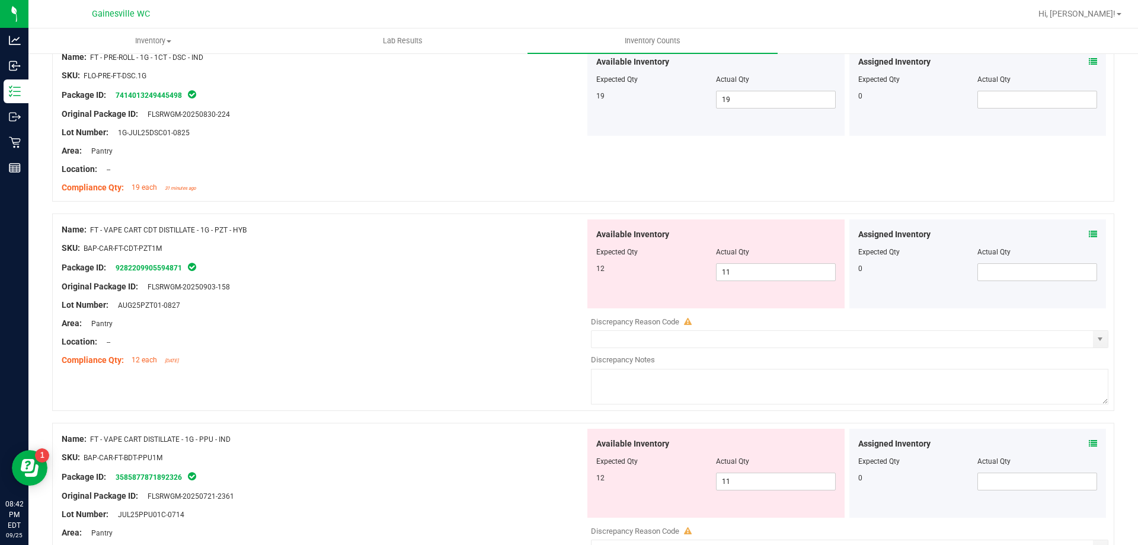
click at [1088, 233] on icon at bounding box center [1092, 234] width 8 height 8
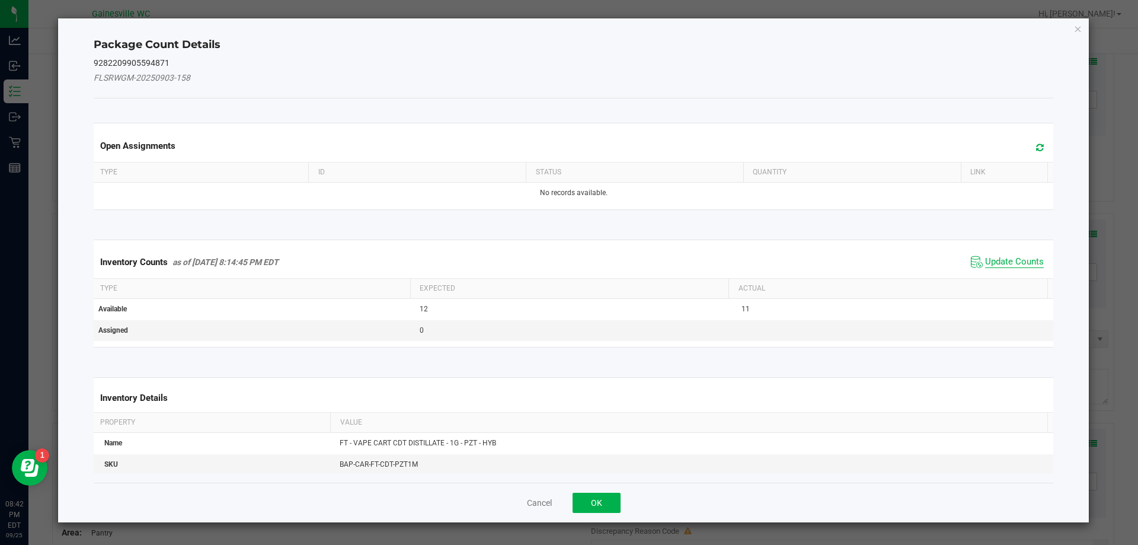
click at [996, 264] on span "Update Counts" at bounding box center [1014, 262] width 59 height 12
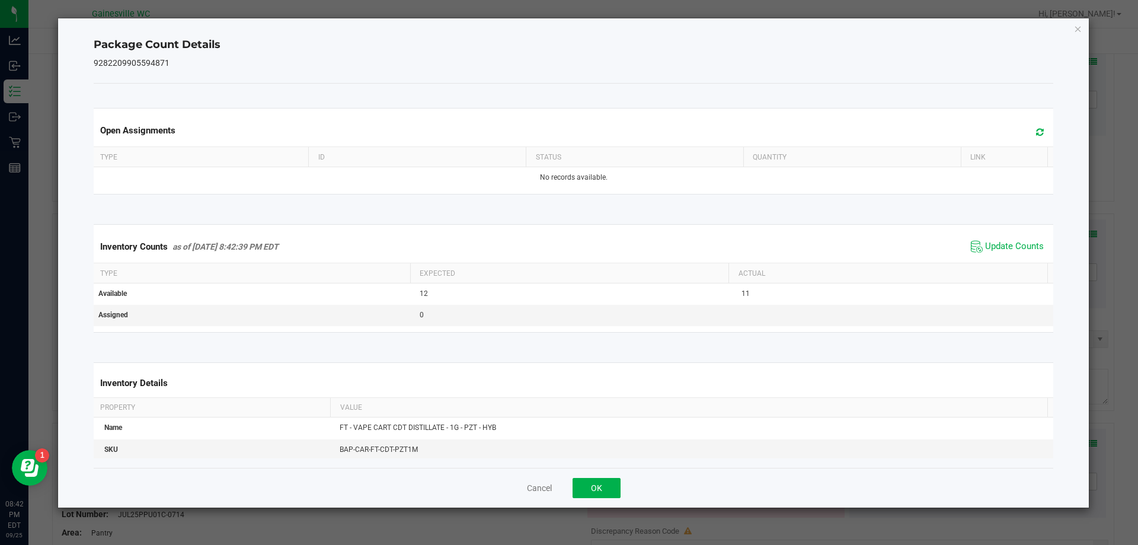
click at [1036, 133] on icon at bounding box center [1040, 131] width 8 height 9
click at [1074, 30] on icon "Close" at bounding box center [1078, 28] width 8 height 14
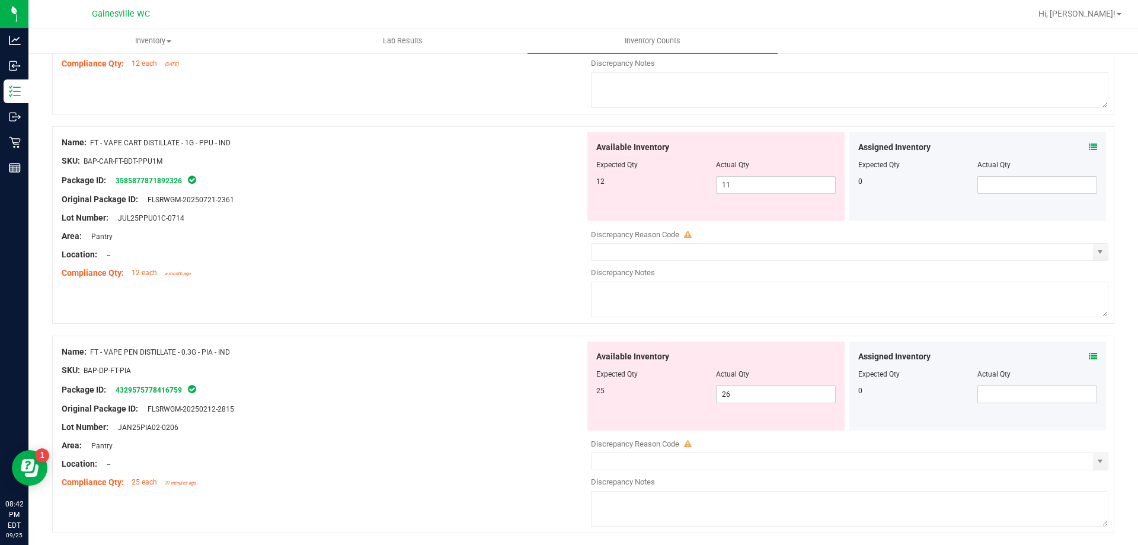
scroll to position [889, 0]
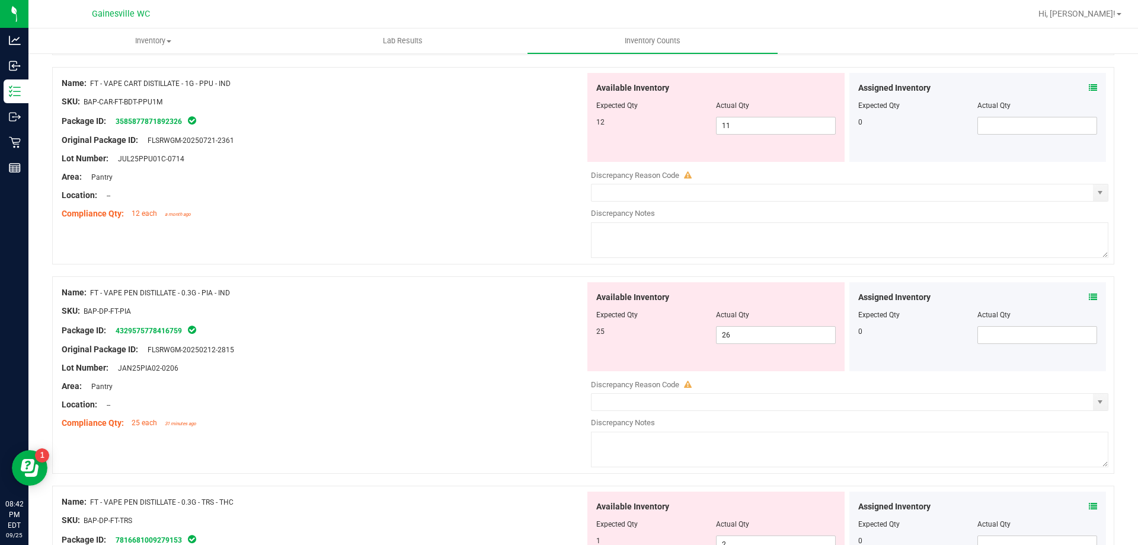
click at [1088, 296] on icon at bounding box center [1092, 297] width 8 height 8
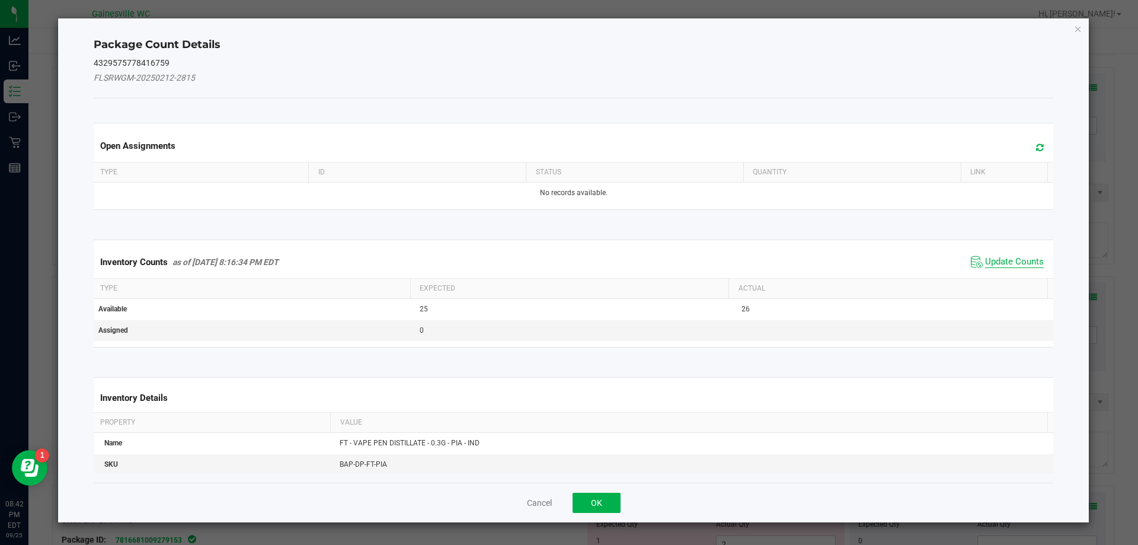
click at [1008, 263] on span "Update Counts" at bounding box center [1014, 262] width 59 height 12
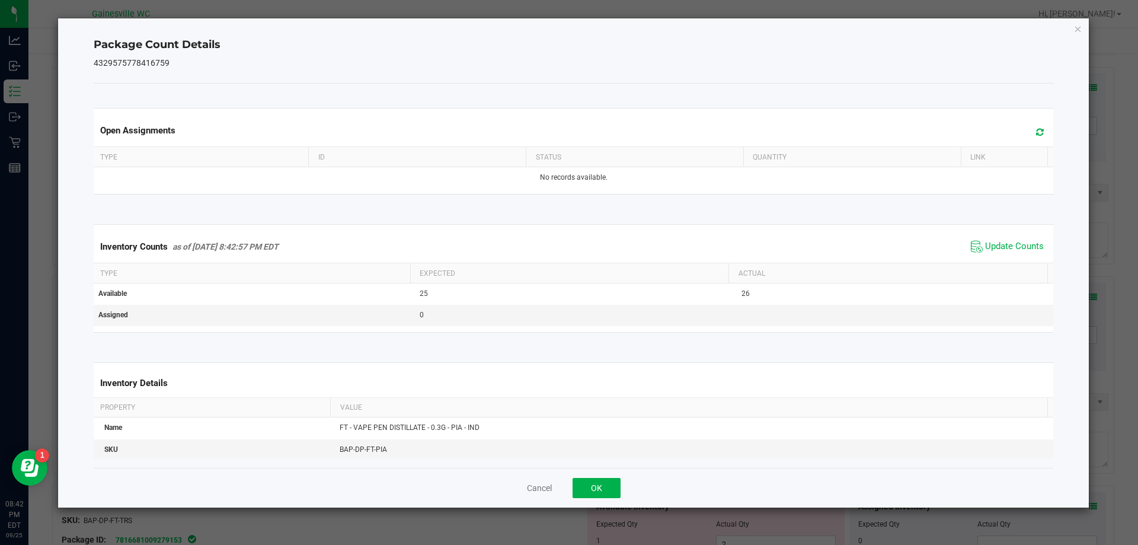
click at [1027, 127] on span at bounding box center [1037, 132] width 20 height 17
click at [1080, 27] on icon "Close" at bounding box center [1078, 28] width 8 height 14
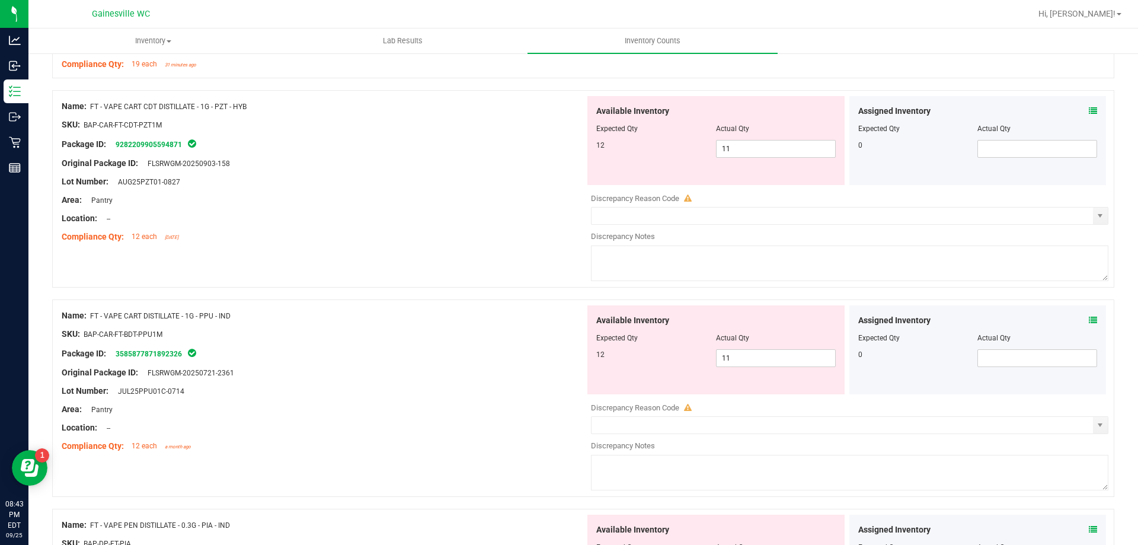
scroll to position [652, 0]
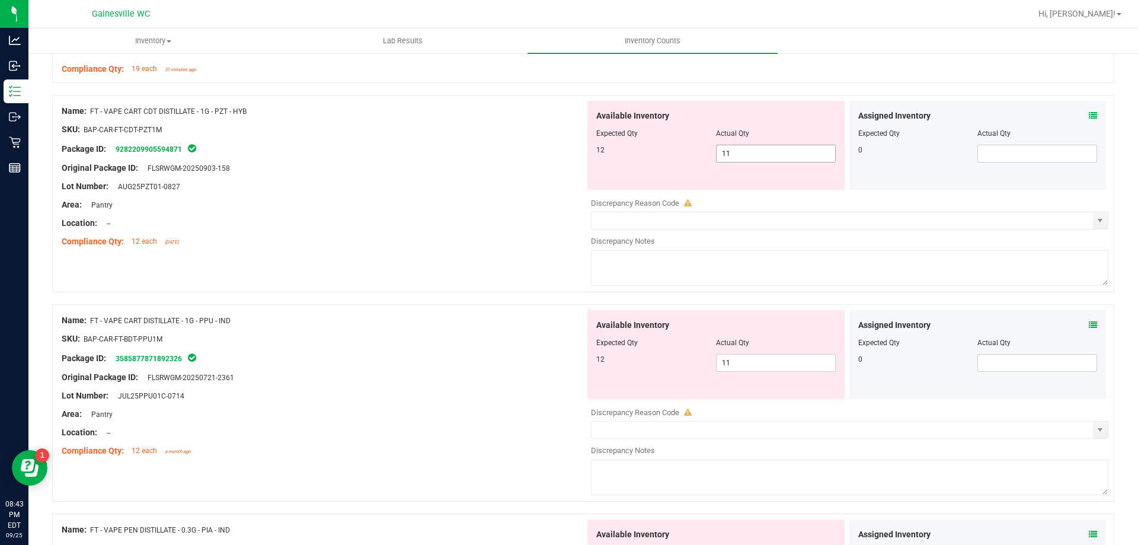
click at [745, 150] on span "11 11" at bounding box center [776, 154] width 120 height 18
type input "12"
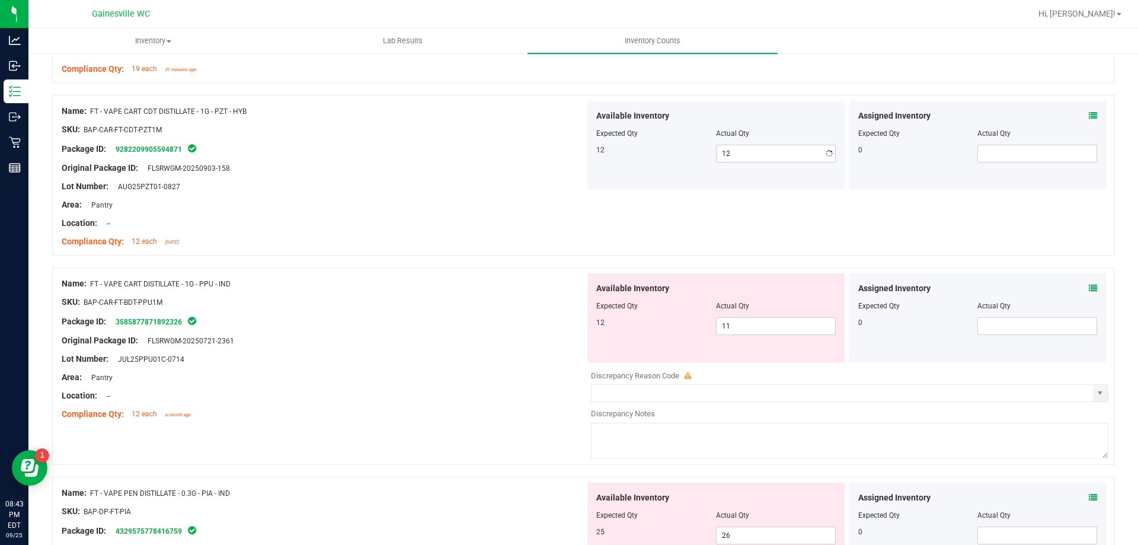
click at [316, 146] on div "Package ID: 9282209905594871" at bounding box center [323, 149] width 523 height 14
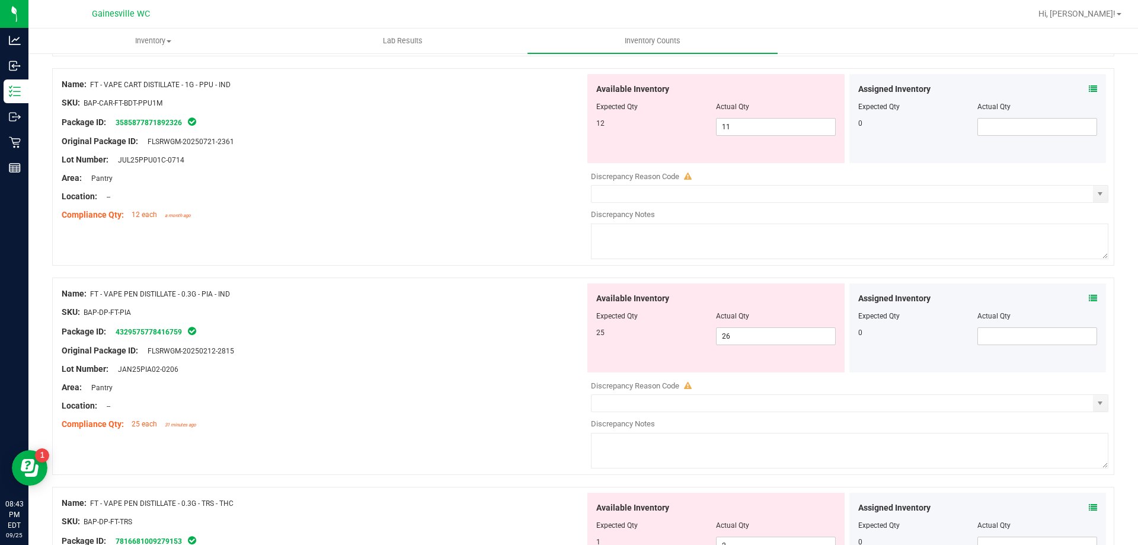
scroll to position [830, 0]
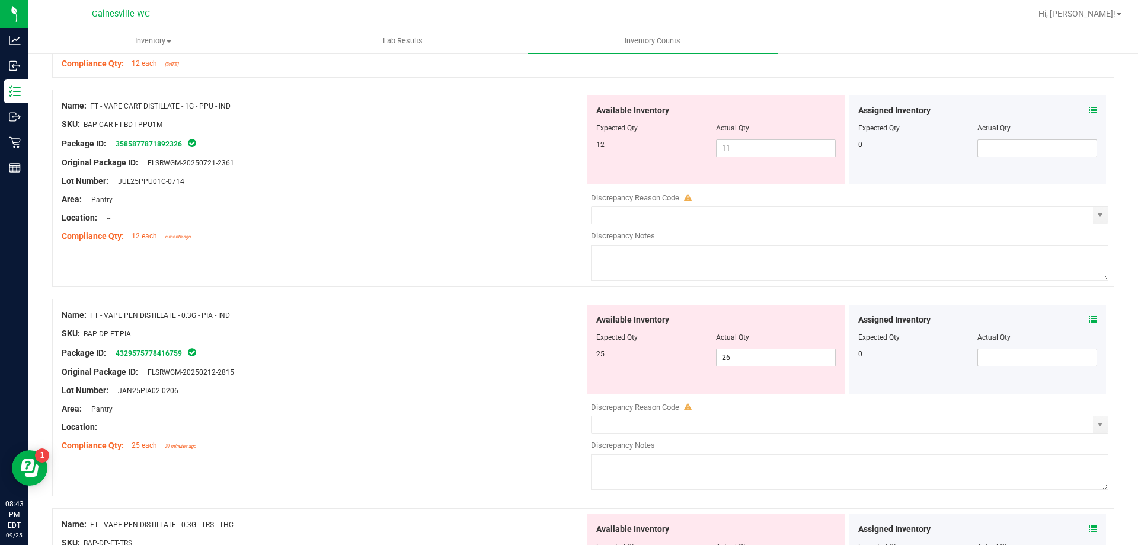
click at [1088, 321] on icon at bounding box center [1092, 319] width 8 height 8
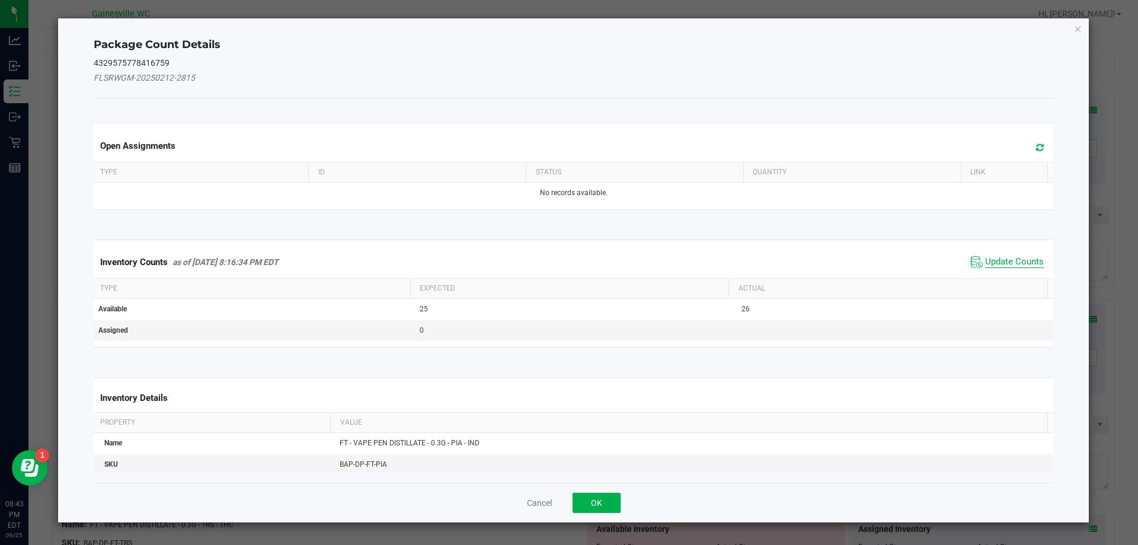
click at [1008, 259] on span "Update Counts" at bounding box center [1014, 262] width 59 height 12
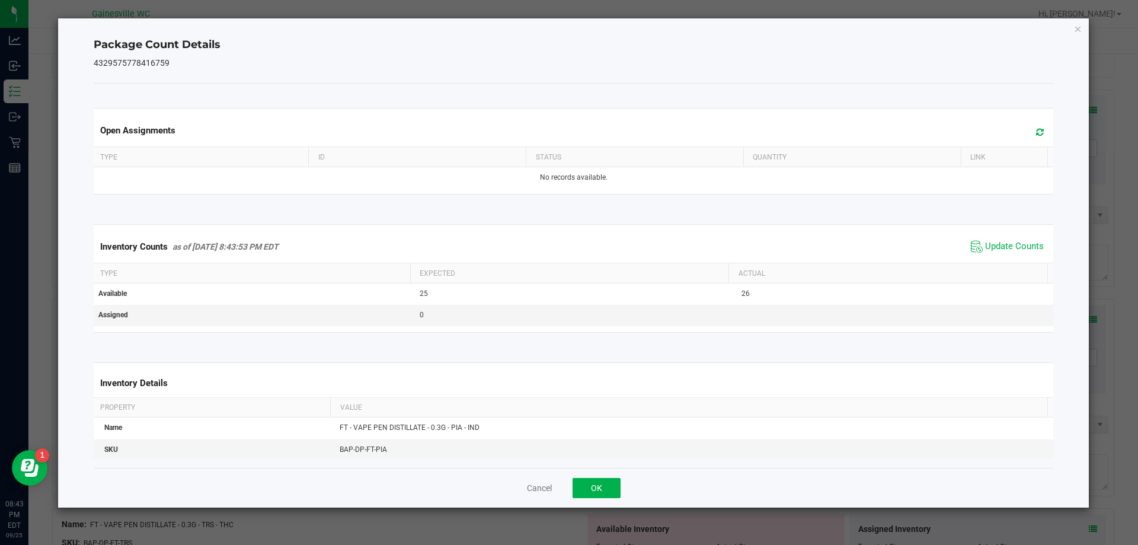
click at [1036, 130] on icon at bounding box center [1040, 131] width 8 height 9
click at [1071, 27] on div "Package Count Details 4329575778416759 Open Assignments Type ID Status Quantity…" at bounding box center [573, 262] width 1031 height 489
click at [1074, 27] on icon "Close" at bounding box center [1078, 28] width 8 height 14
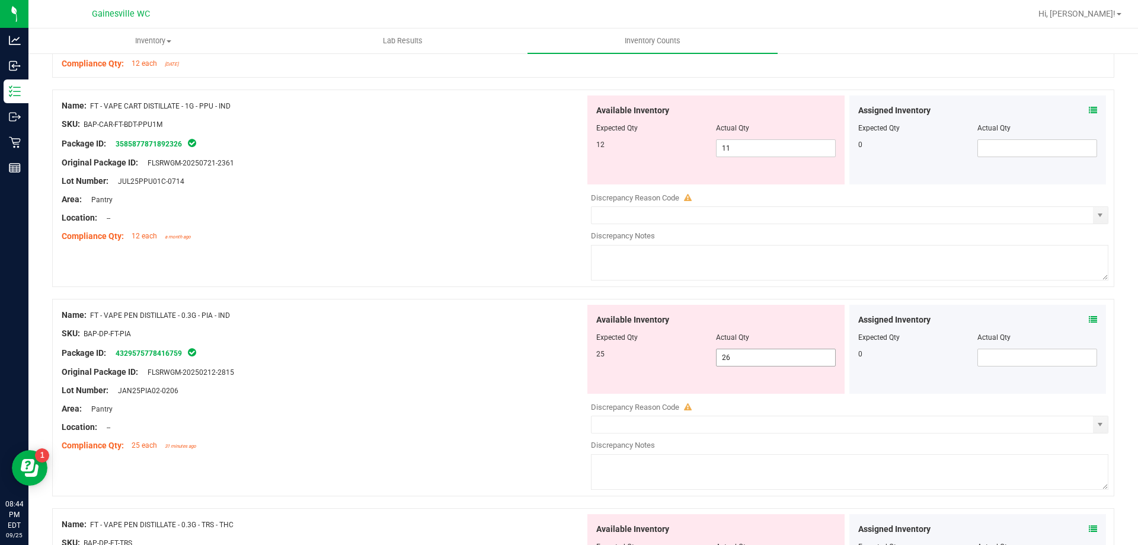
click at [767, 355] on span "26 26" at bounding box center [776, 357] width 120 height 18
type input "25"
click at [469, 337] on div "SKU: BAP-DP-FT-PIA" at bounding box center [323, 333] width 523 height 12
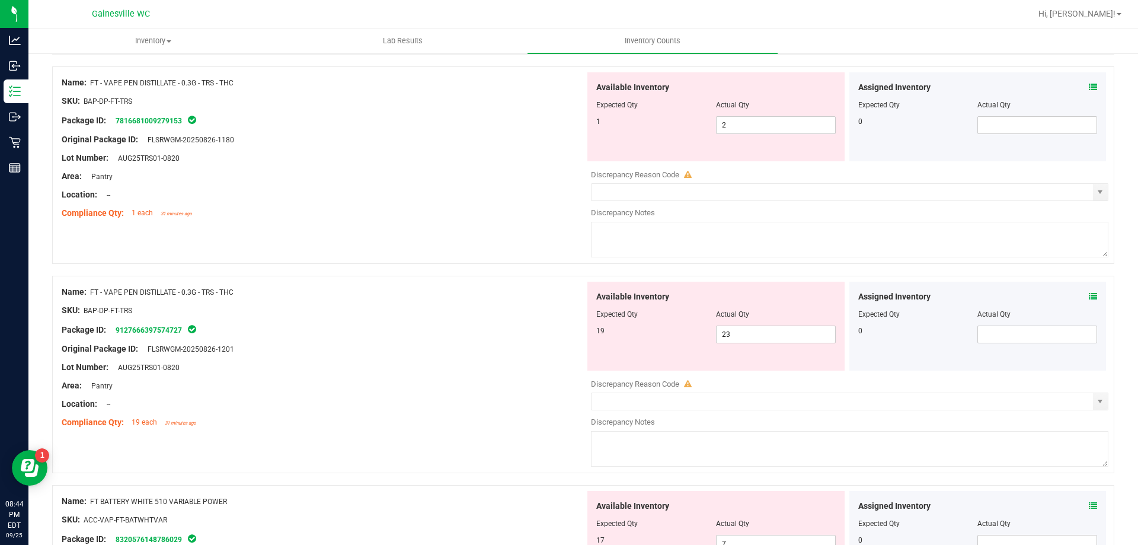
scroll to position [1244, 0]
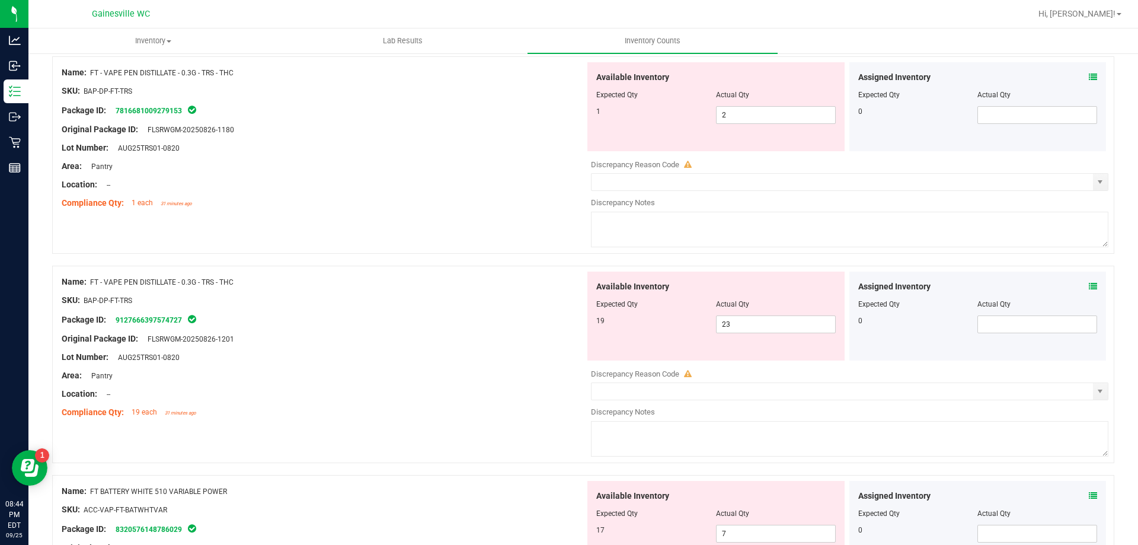
click at [1088, 74] on icon at bounding box center [1092, 77] width 8 height 8
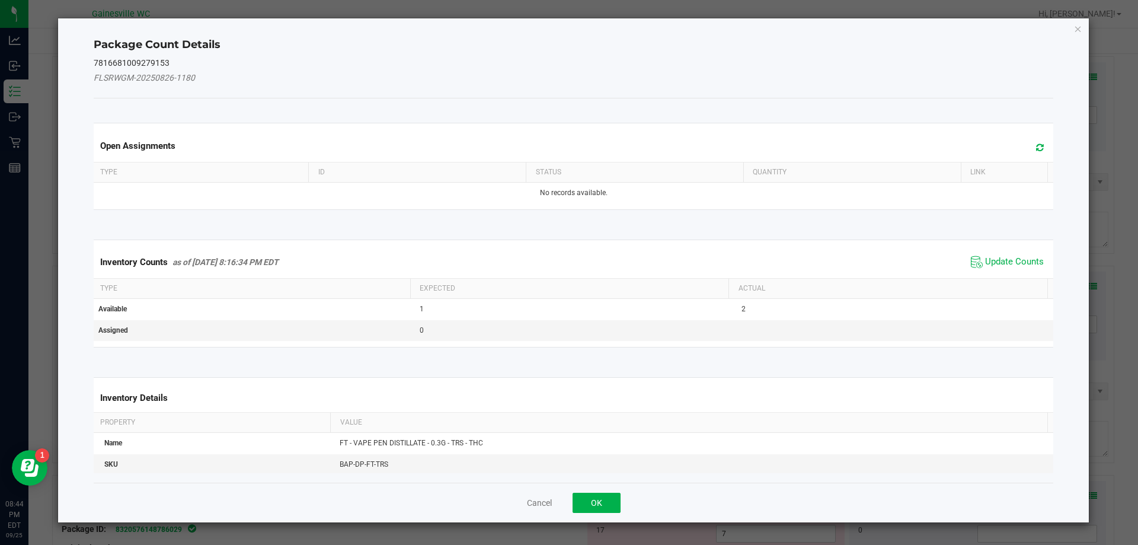
click at [1036, 148] on icon at bounding box center [1040, 147] width 8 height 9
click at [1077, 27] on icon "Close" at bounding box center [1078, 28] width 8 height 14
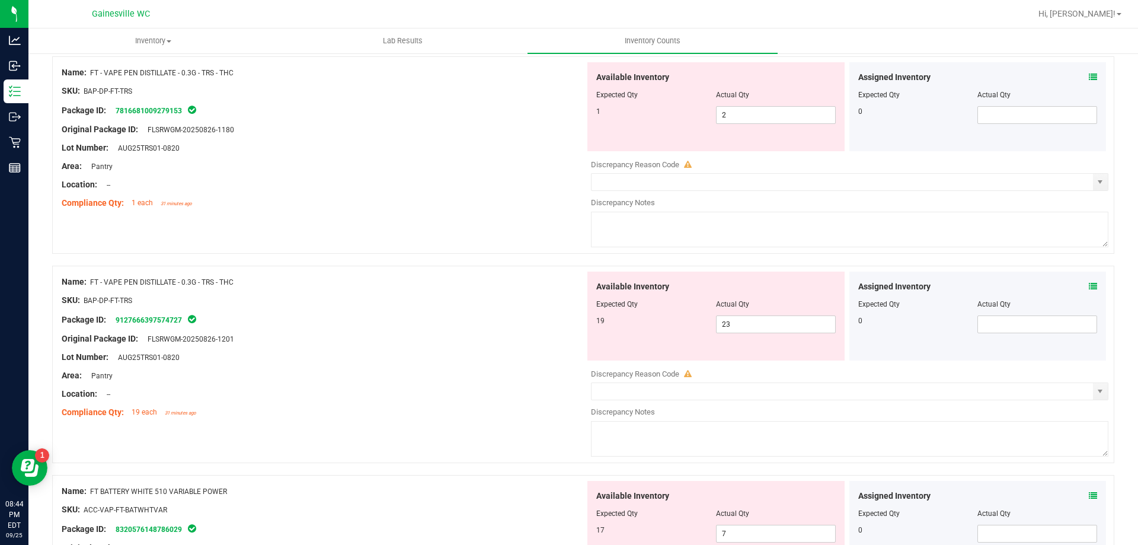
click at [1078, 281] on div "Assigned Inventory" at bounding box center [977, 286] width 239 height 12
click at [1088, 282] on icon at bounding box center [1092, 286] width 8 height 8
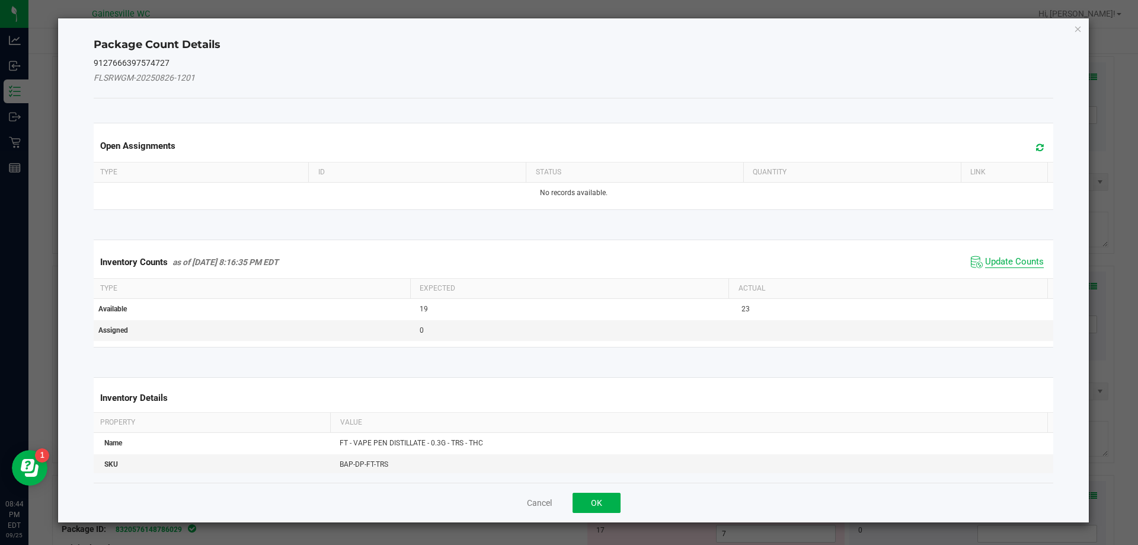
click at [1001, 258] on span "Update Counts" at bounding box center [1014, 262] width 59 height 12
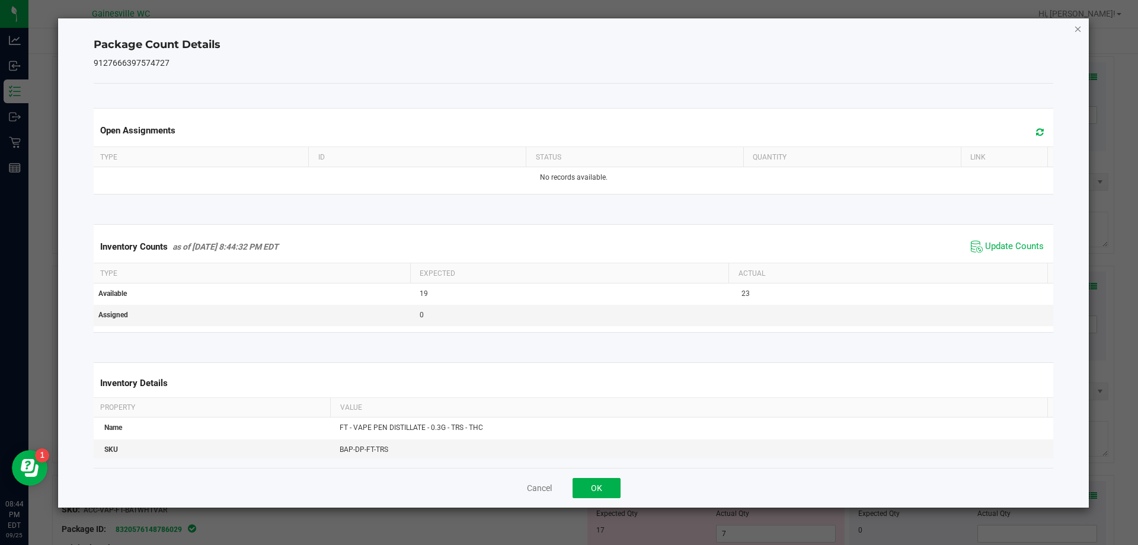
click at [1076, 29] on icon "Close" at bounding box center [1078, 28] width 8 height 14
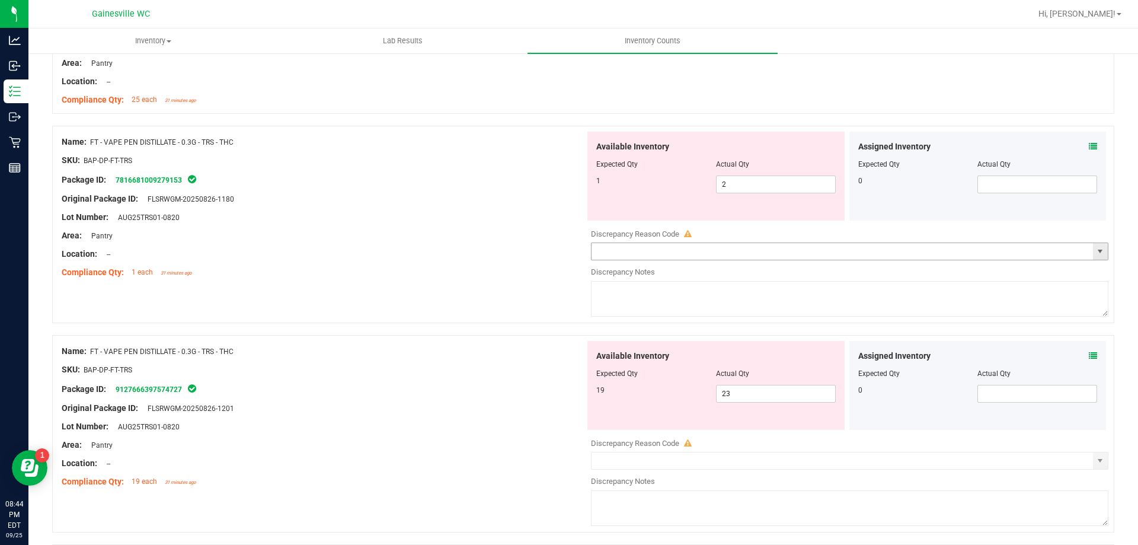
scroll to position [1126, 0]
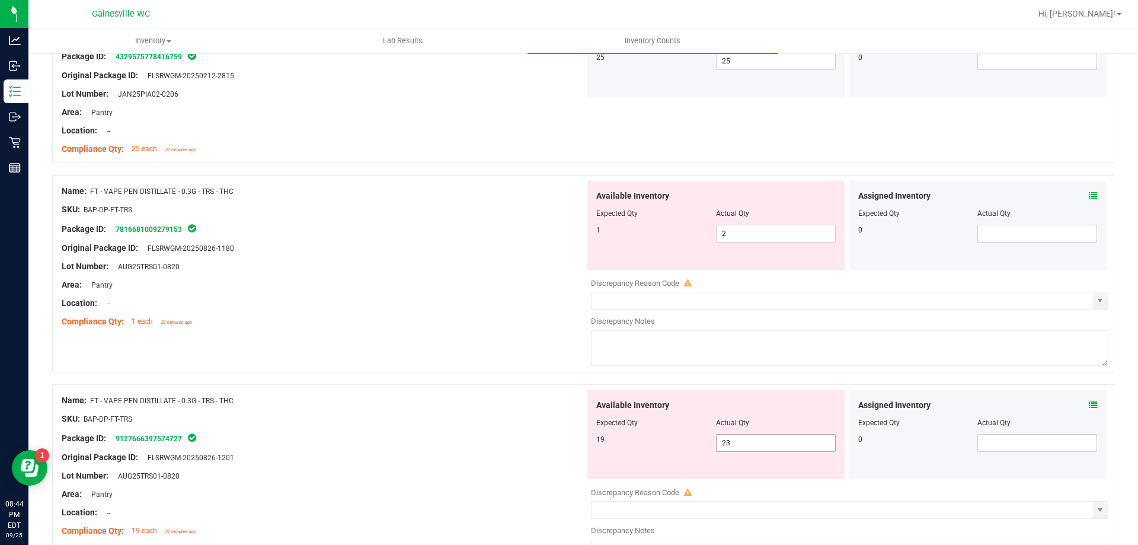
click at [744, 445] on span "23 23" at bounding box center [776, 443] width 120 height 18
type input "2"
type input "19"
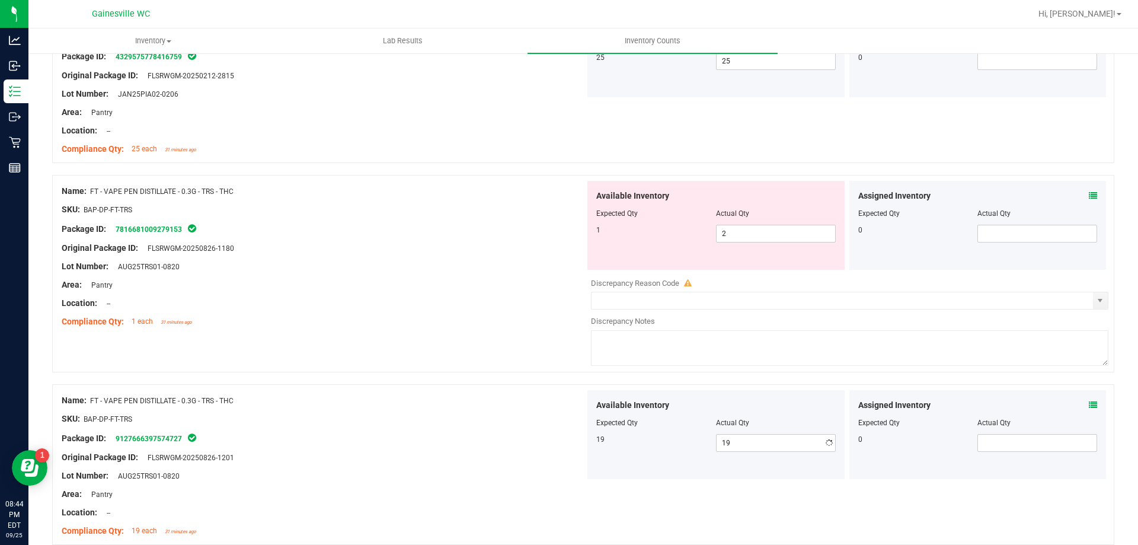
click at [376, 412] on div "SKU: BAP-DP-FT-TRS" at bounding box center [323, 418] width 523 height 12
click at [265, 198] on div at bounding box center [323, 200] width 523 height 6
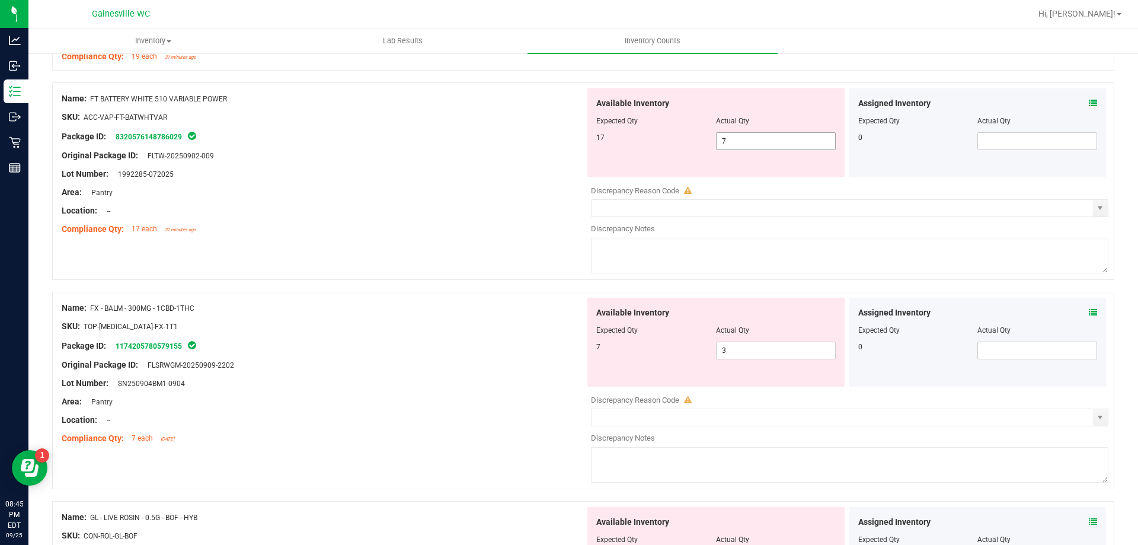
scroll to position [1541, 0]
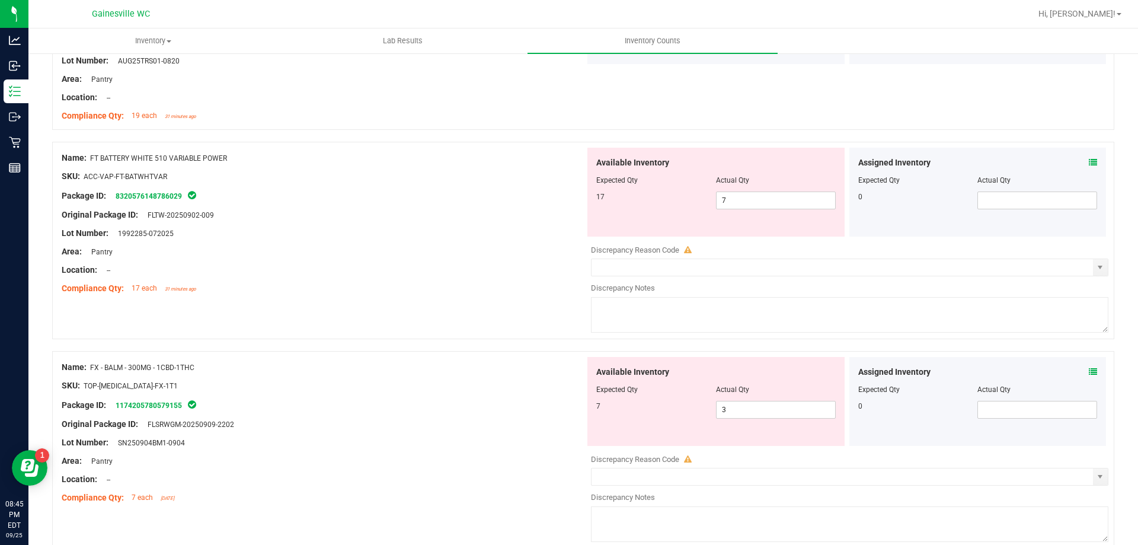
click at [1088, 158] on div "Assigned Inventory Expected Qty Actual Qty 0" at bounding box center [977, 192] width 257 height 89
click at [1088, 161] on icon at bounding box center [1092, 162] width 8 height 8
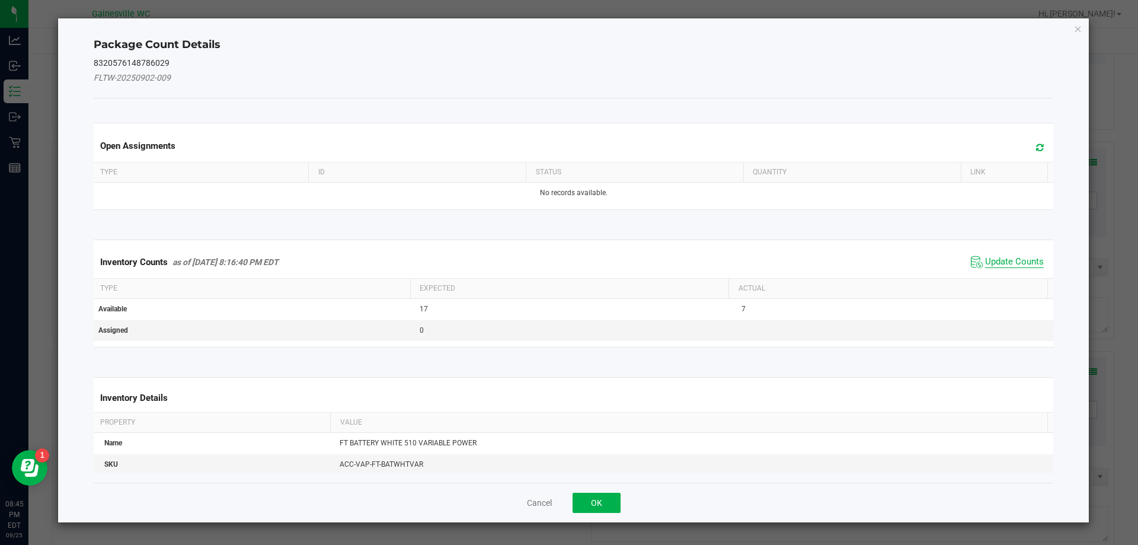
click at [987, 261] on span "Update Counts" at bounding box center [1014, 262] width 59 height 12
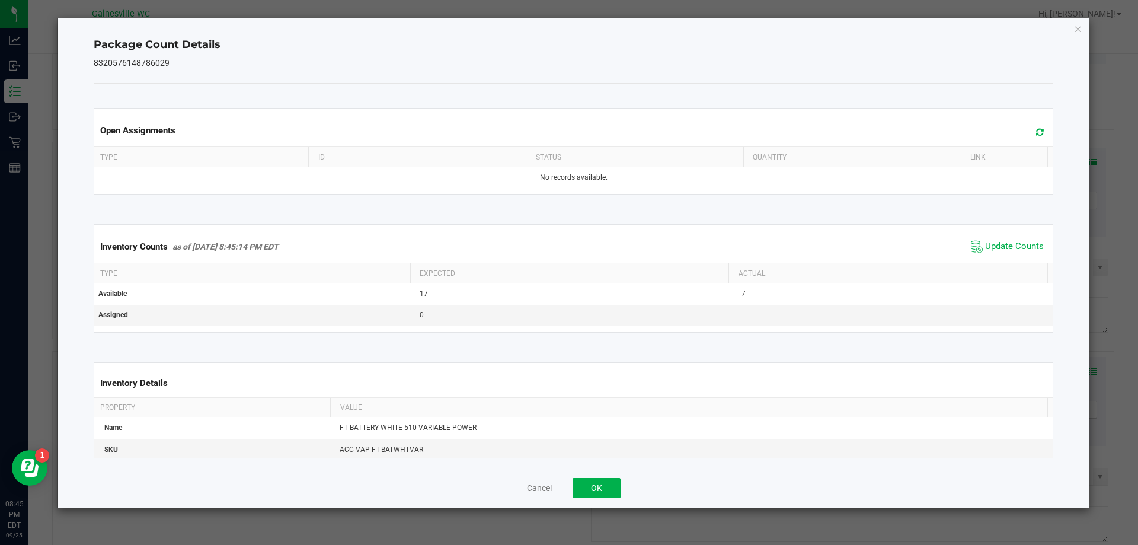
click at [1036, 131] on icon at bounding box center [1040, 131] width 8 height 9
click at [1075, 31] on icon "Close" at bounding box center [1078, 28] width 8 height 14
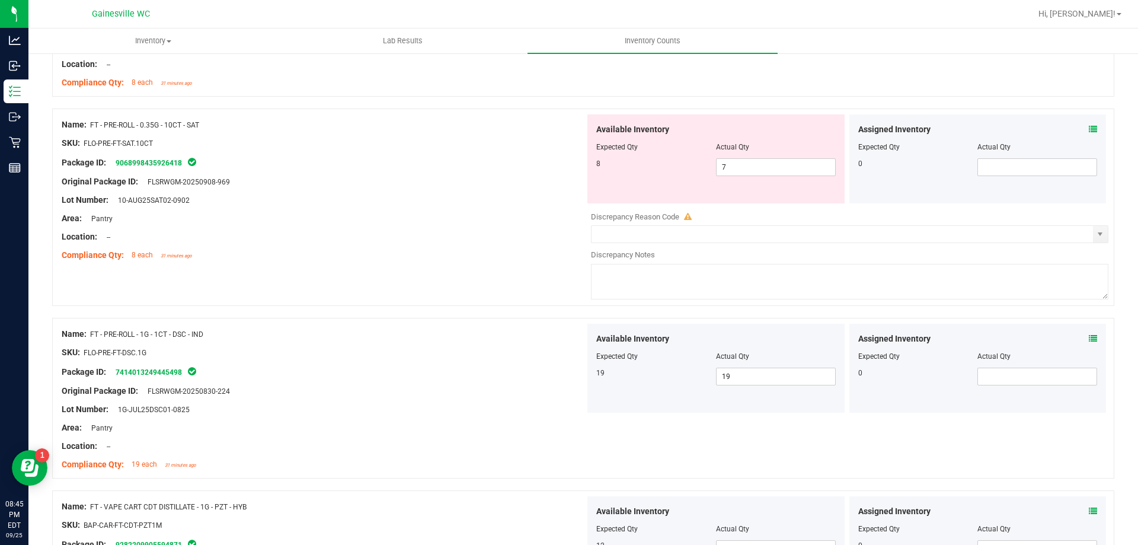
scroll to position [237, 0]
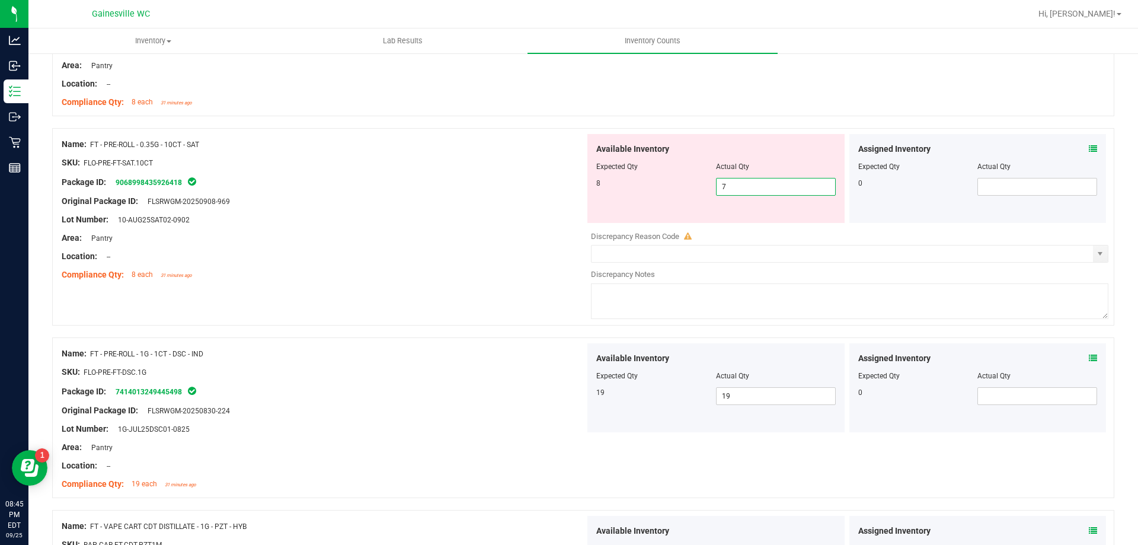
click at [725, 190] on span "7 7" at bounding box center [776, 187] width 120 height 18
type input "8"
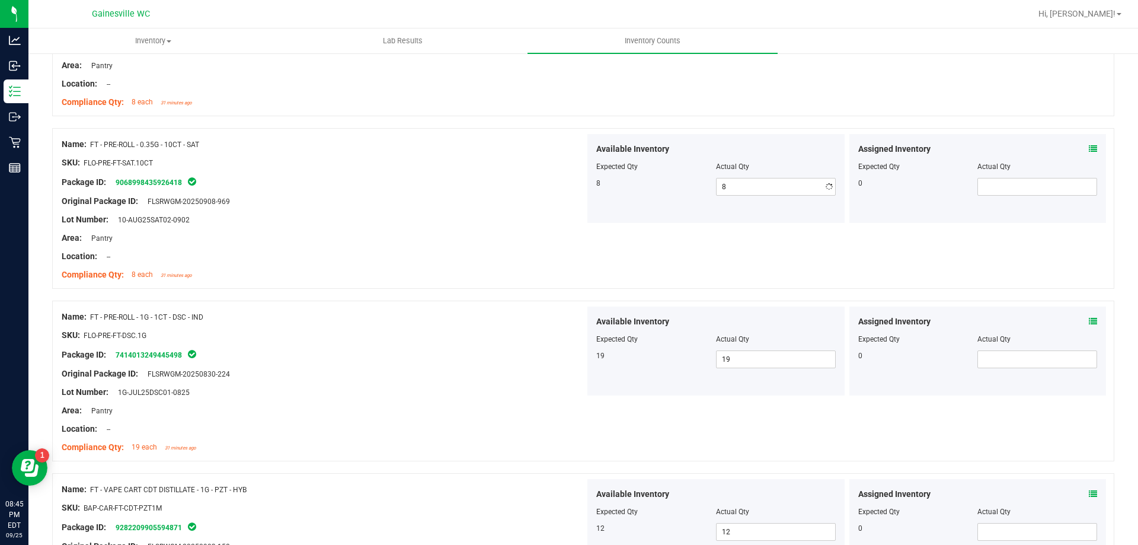
drag, startPoint x: 388, startPoint y: 225, endPoint x: 486, endPoint y: 187, distance: 105.1
click at [390, 224] on div "Name: FT - PRE-ROLL - 0.35G - 10CT - SAT SKU: FLO-PRE-FT-SAT.10CT Package ID: 9…" at bounding box center [323, 209] width 523 height 151
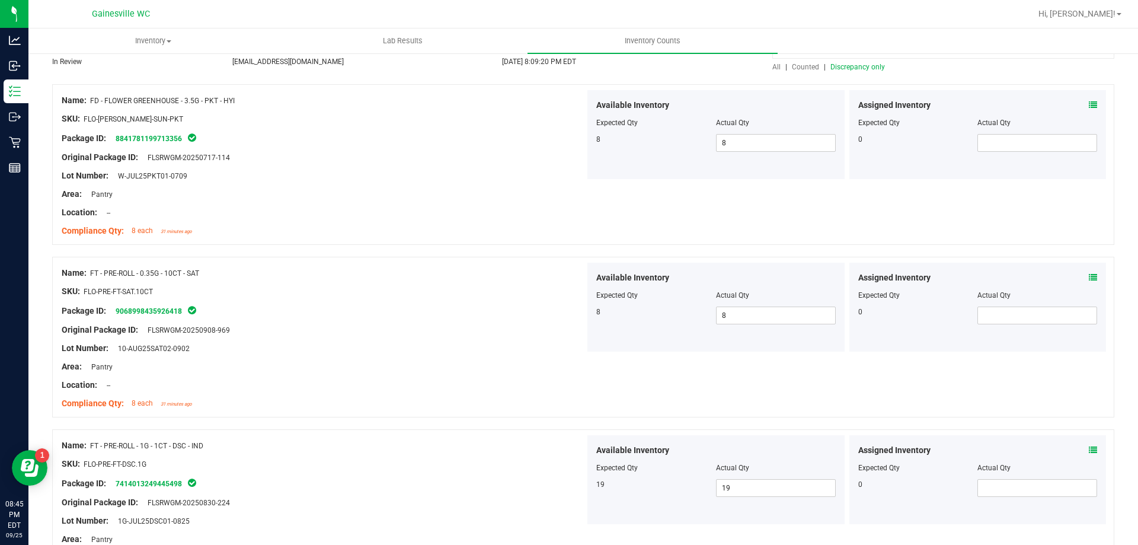
scroll to position [0, 0]
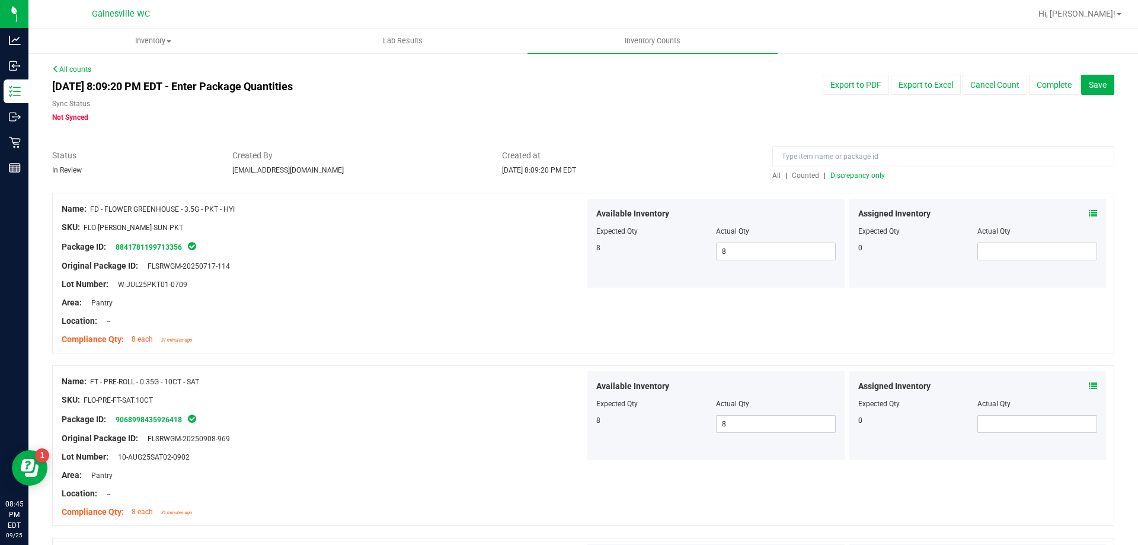
click at [861, 173] on span "Discrepancy only" at bounding box center [857, 175] width 55 height 8
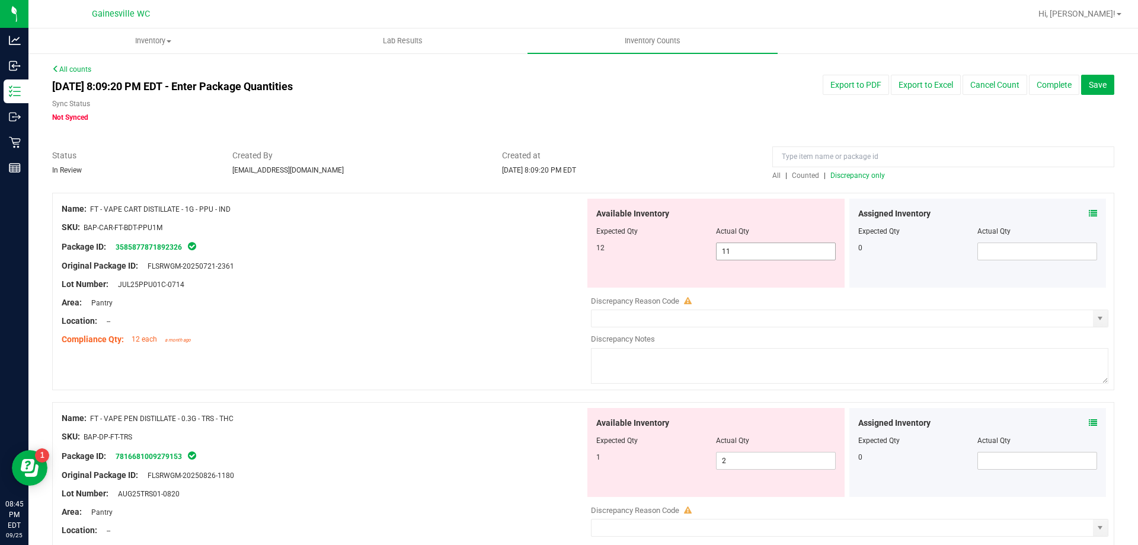
drag, startPoint x: 736, startPoint y: 254, endPoint x: 751, endPoint y: 229, distance: 29.3
click at [737, 252] on span "11 11" at bounding box center [776, 251] width 120 height 18
type input "12"
click at [373, 286] on div "Lot Number: JUL25PPU01C-0714" at bounding box center [323, 284] width 523 height 12
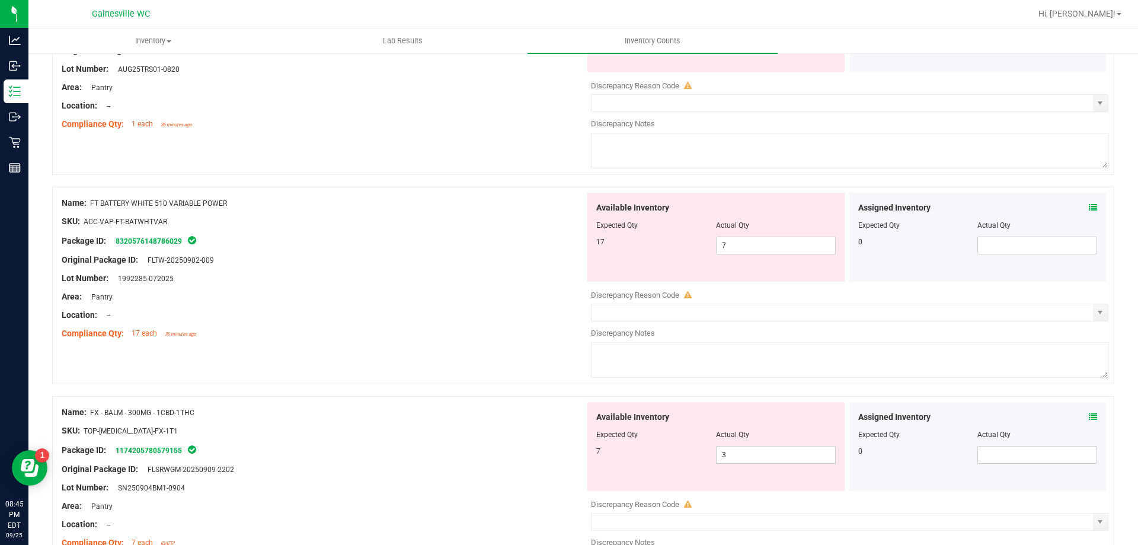
scroll to position [415, 0]
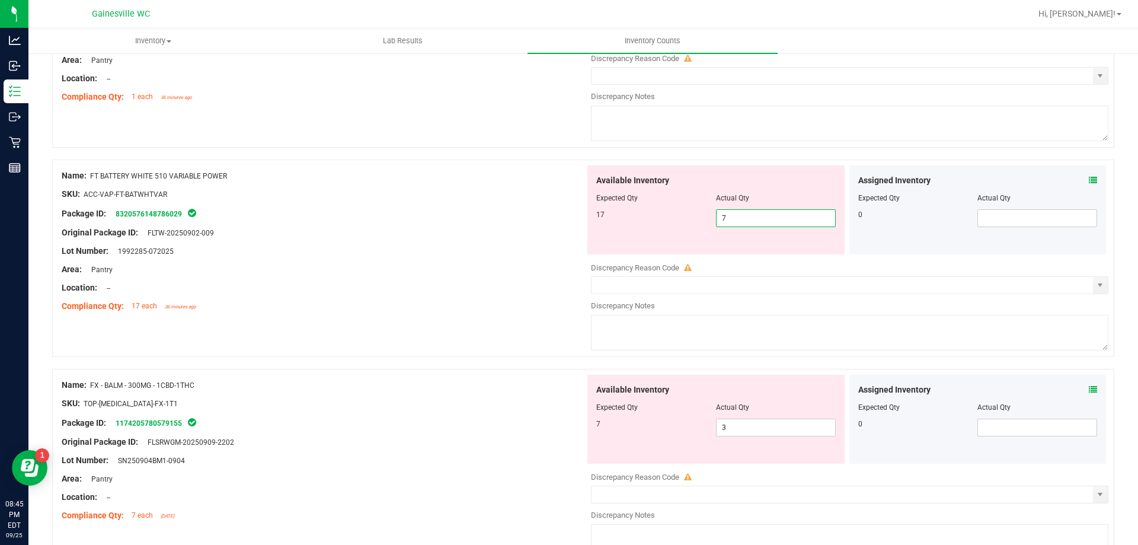
click at [750, 215] on span "7 7" at bounding box center [776, 218] width 120 height 18
type input "17"
click at [389, 289] on div "Location: --" at bounding box center [323, 287] width 523 height 12
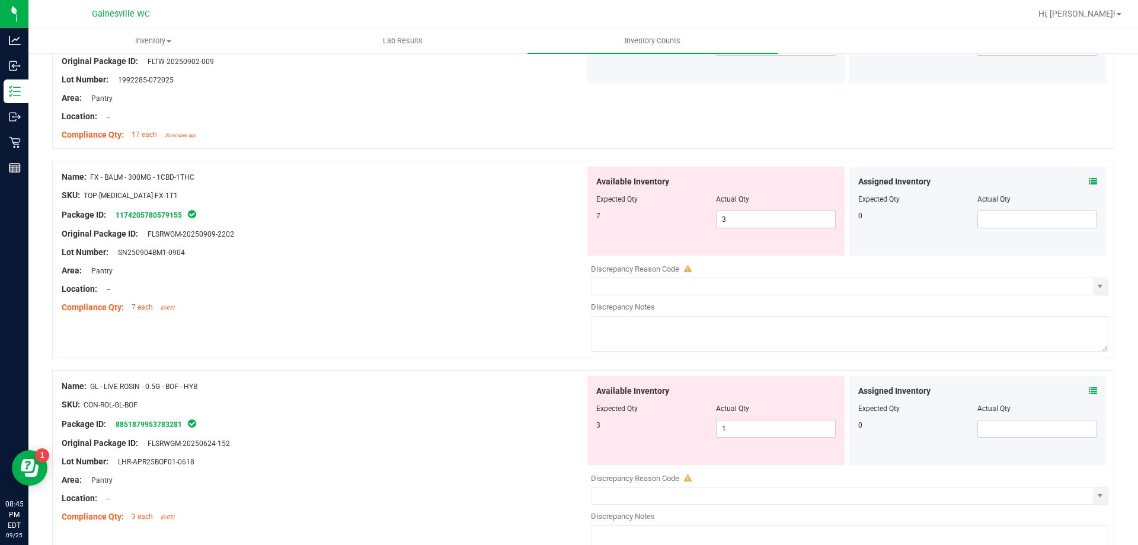
scroll to position [593, 0]
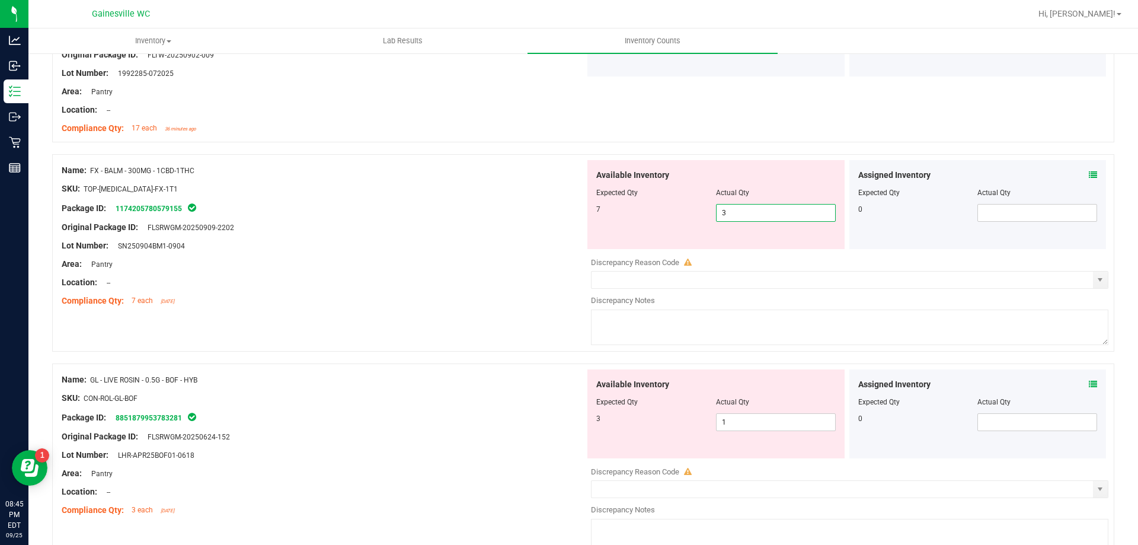
click at [725, 216] on span "3 3" at bounding box center [776, 213] width 120 height 18
type input "7"
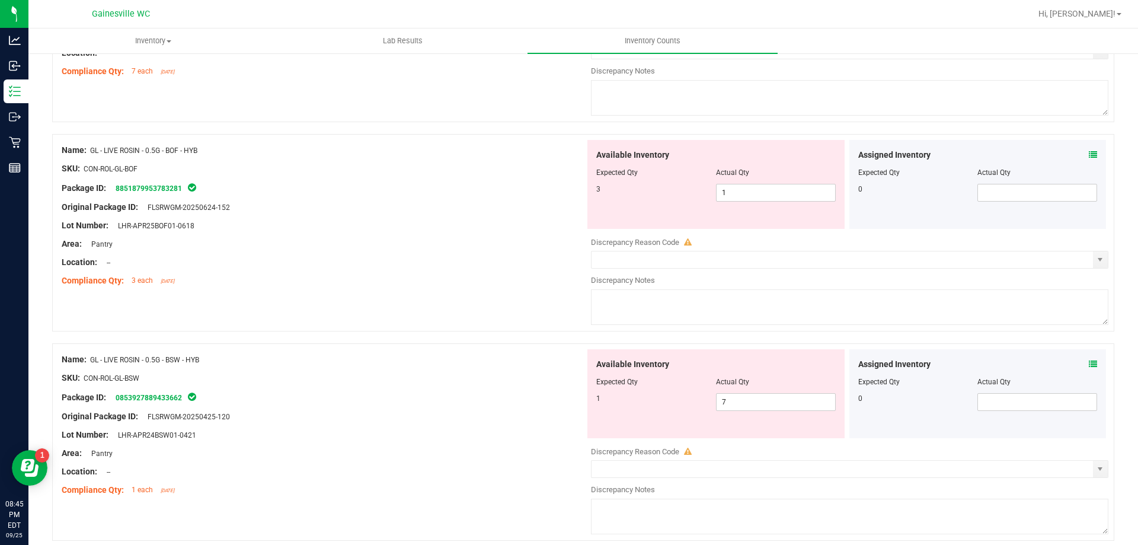
scroll to position [830, 0]
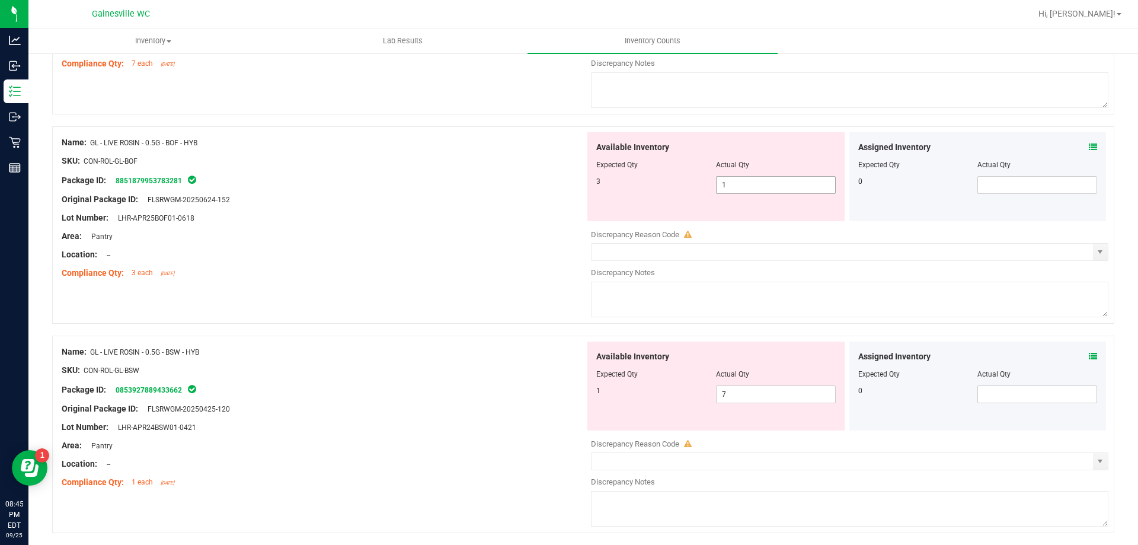
type input "7"
click at [737, 188] on div "Available Inventory Expected Qty Actual Qty 3 1 1" at bounding box center [846, 226] width 523 height 188
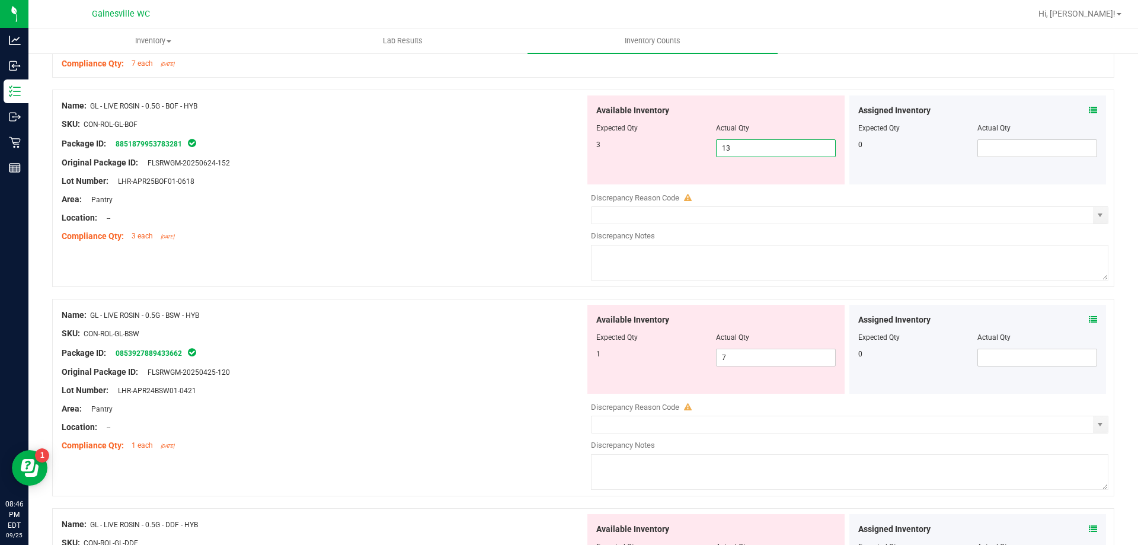
type input "1"
type input "3"
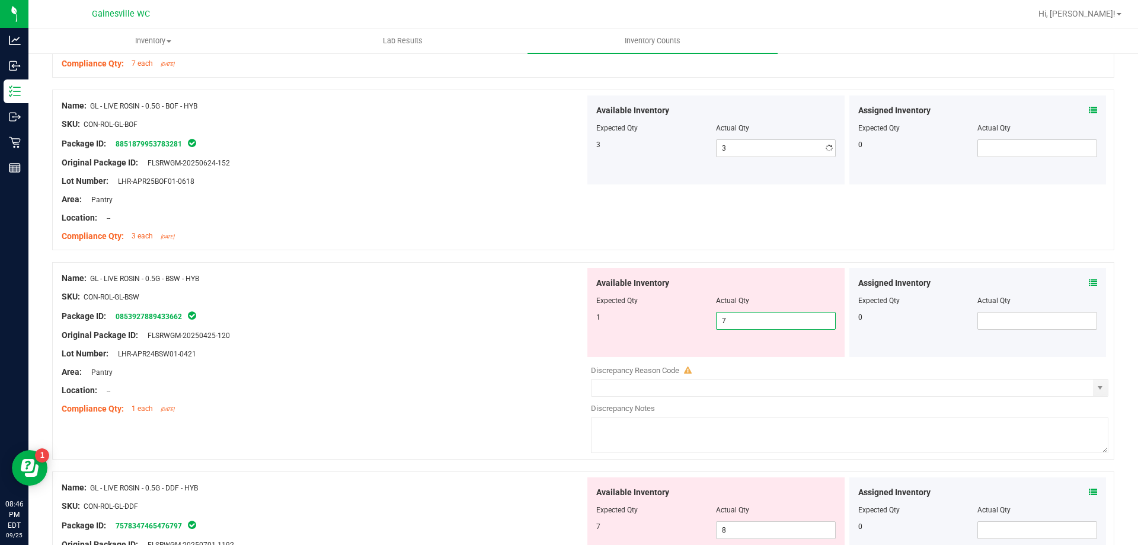
click at [729, 357] on div "Available Inventory Expected Qty Actual Qty 1 7 7" at bounding box center [846, 362] width 523 height 188
type input "1"
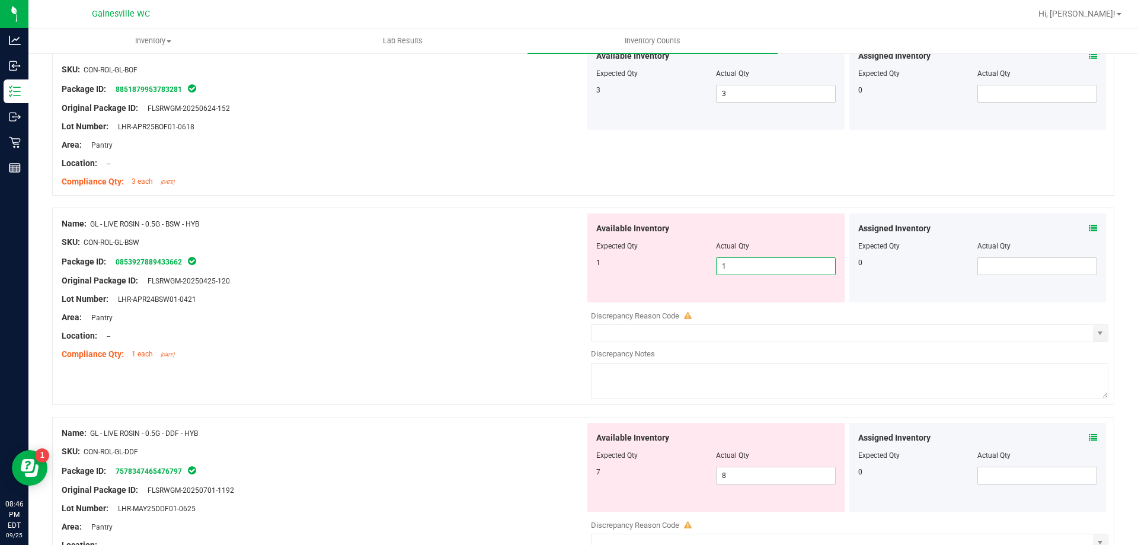
scroll to position [1007, 0]
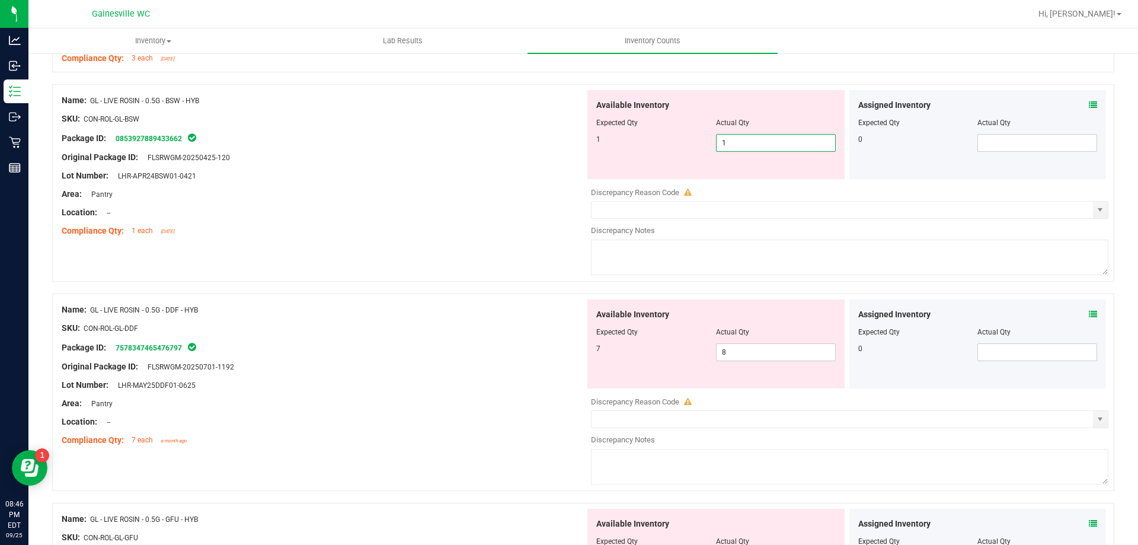
type input "1"
click at [758, 360] on div "Available Inventory Expected Qty Actual Qty 7 8 8" at bounding box center [846, 393] width 523 height 188
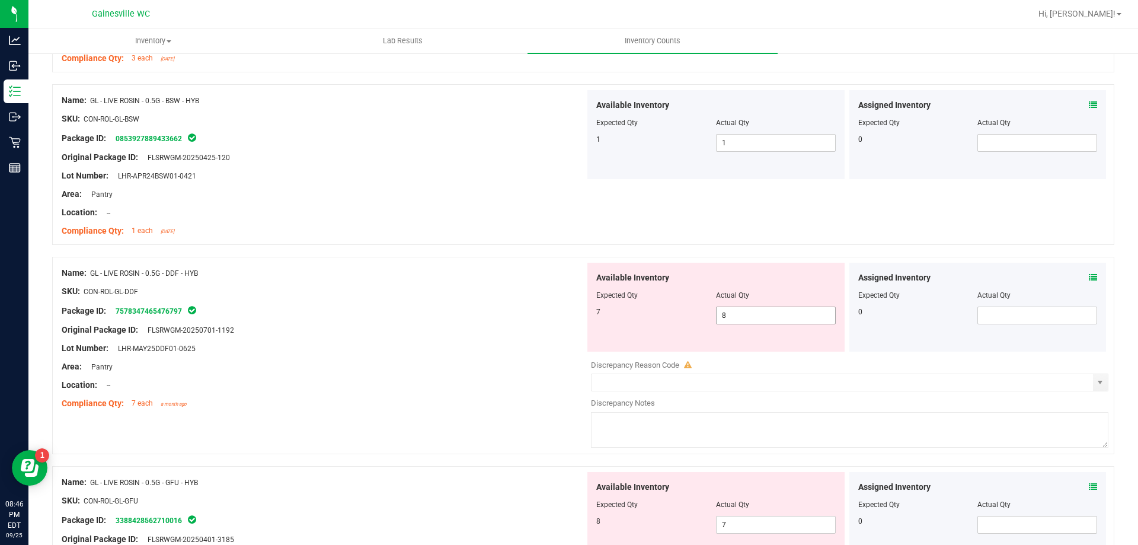
click at [752, 316] on span "8 8" at bounding box center [776, 315] width 120 height 18
type input "7"
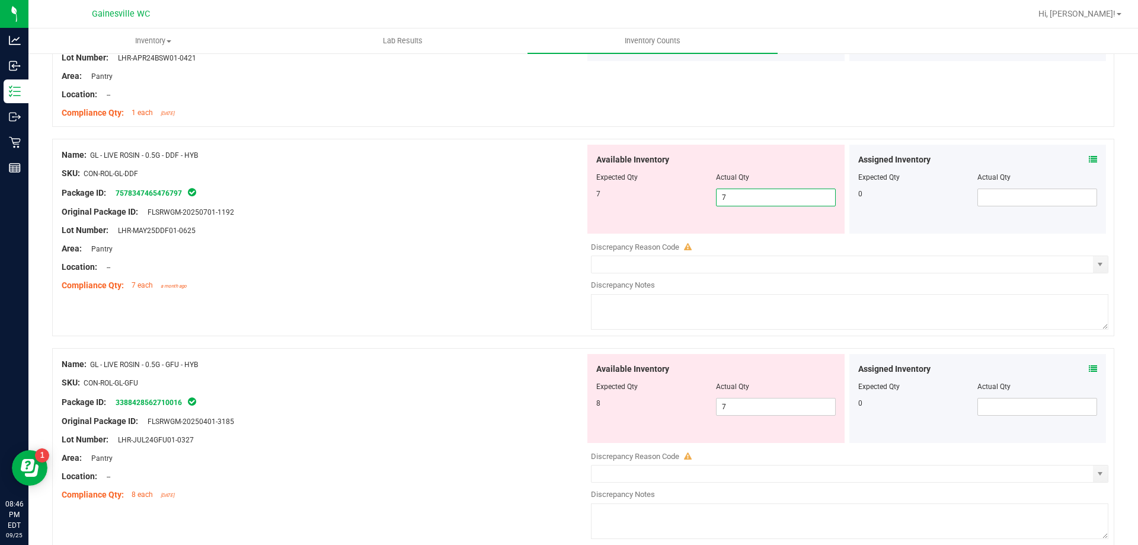
scroll to position [1126, 0]
type input "7"
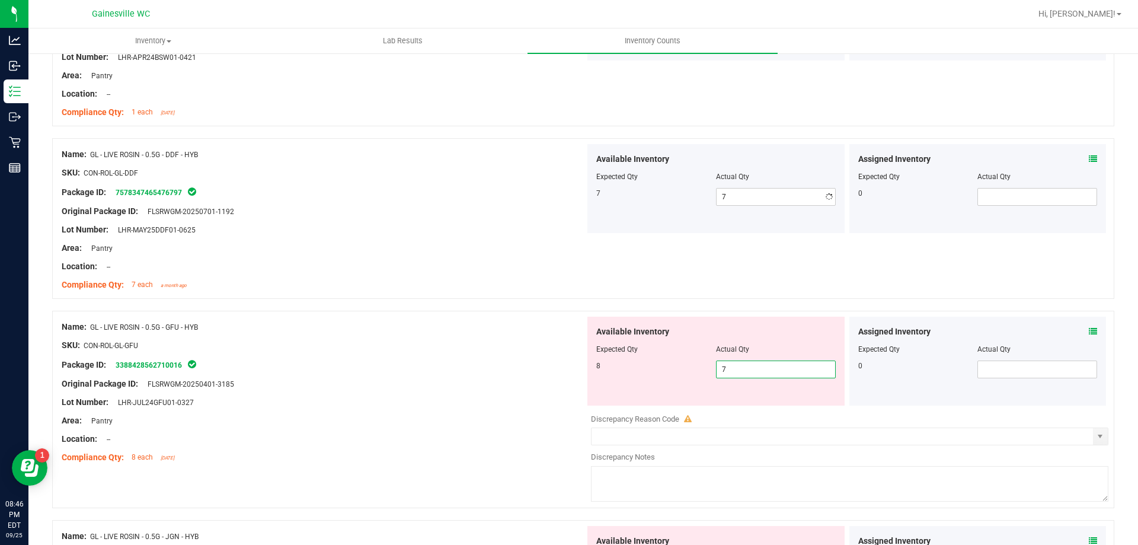
click at [754, 405] on div "Available Inventory Expected Qty Actual Qty 8 7 7" at bounding box center [846, 410] width 523 height 188
type input "8"
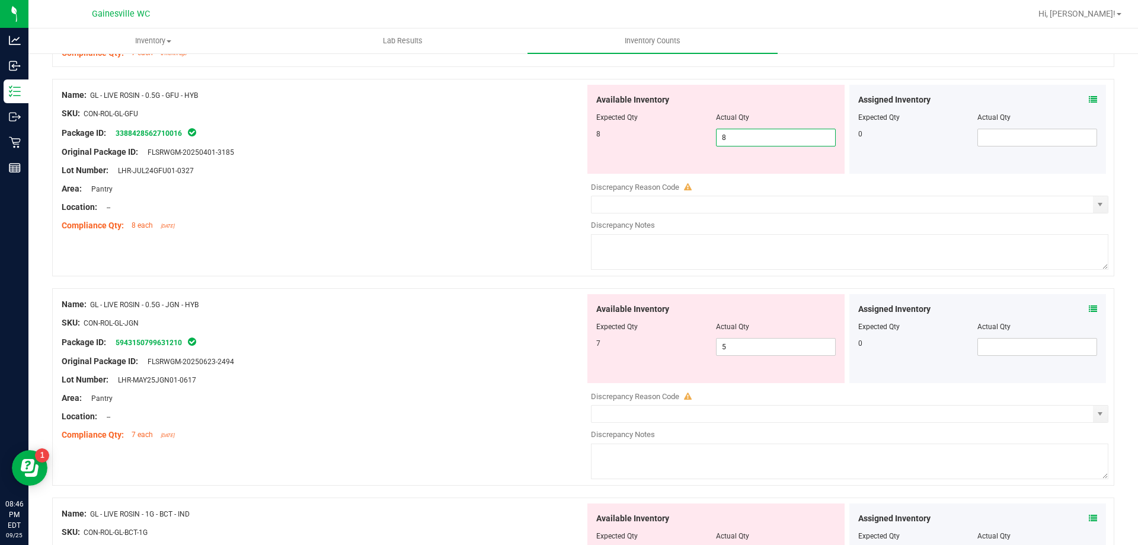
scroll to position [1363, 0]
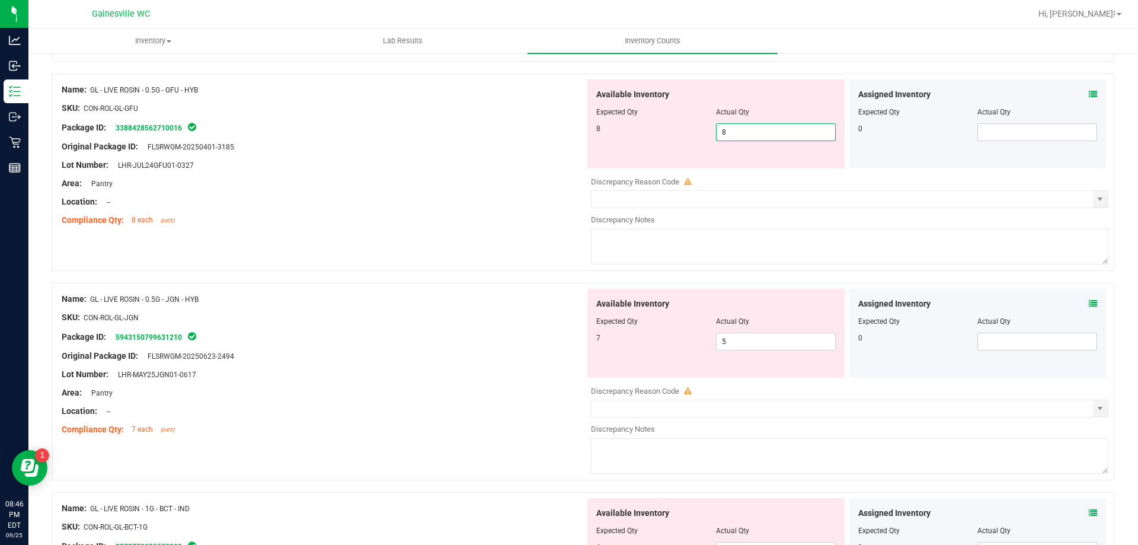
type input "8"
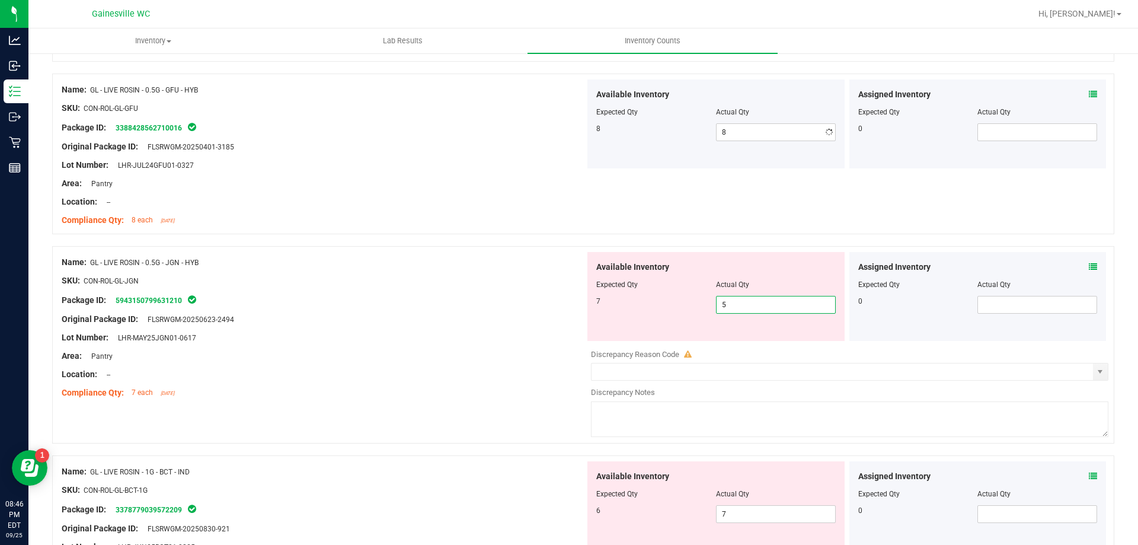
click at [737, 341] on div "Available Inventory Expected Qty Actual Qty 7 5 5" at bounding box center [846, 346] width 523 height 188
type input "7"
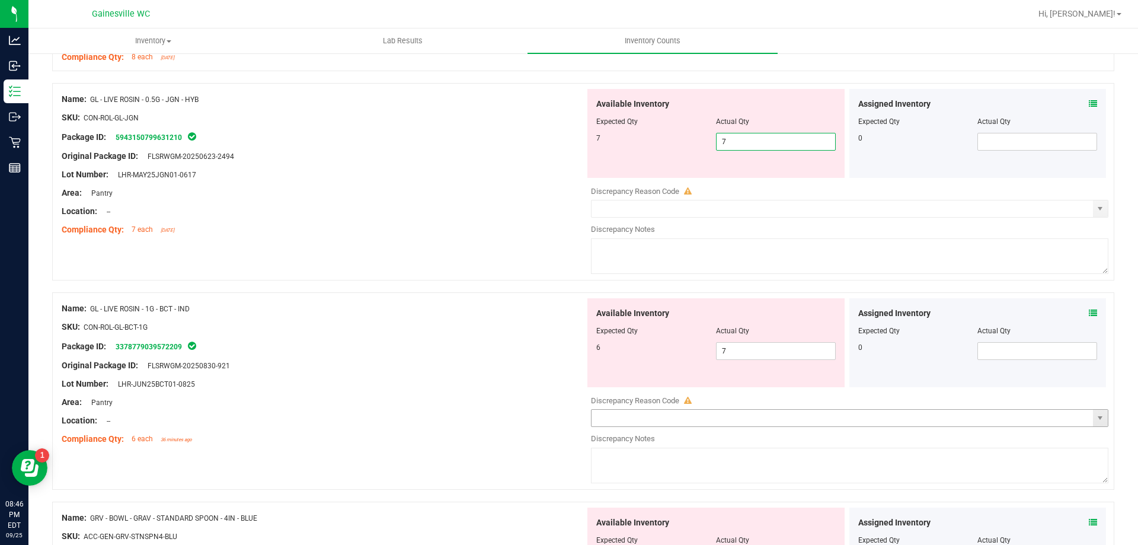
scroll to position [1541, 0]
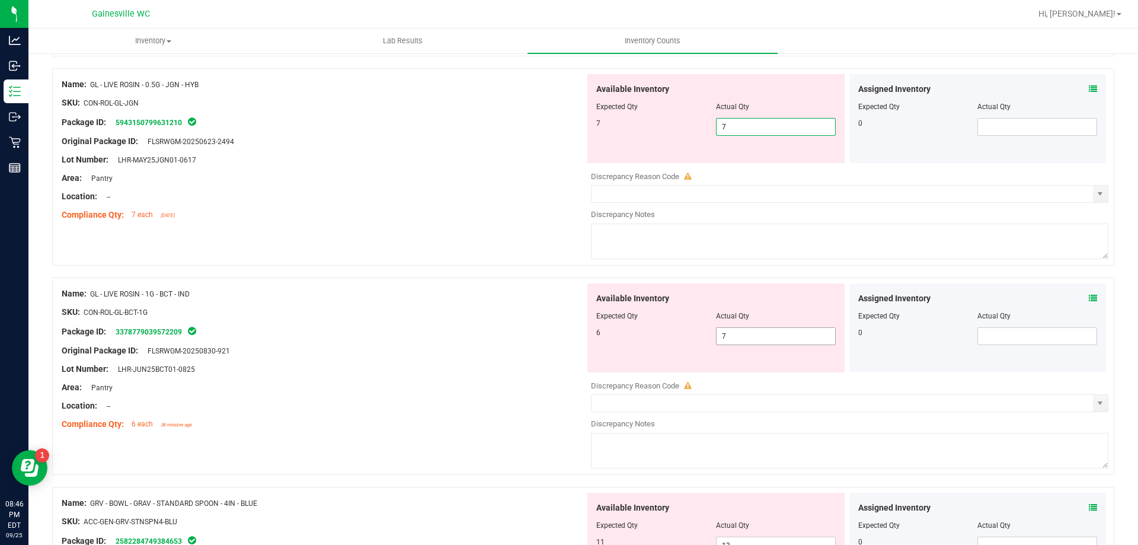
type input "7"
click at [737, 327] on div "Available Inventory Expected Qty Actual Qty 6 7 7" at bounding box center [715, 327] width 257 height 89
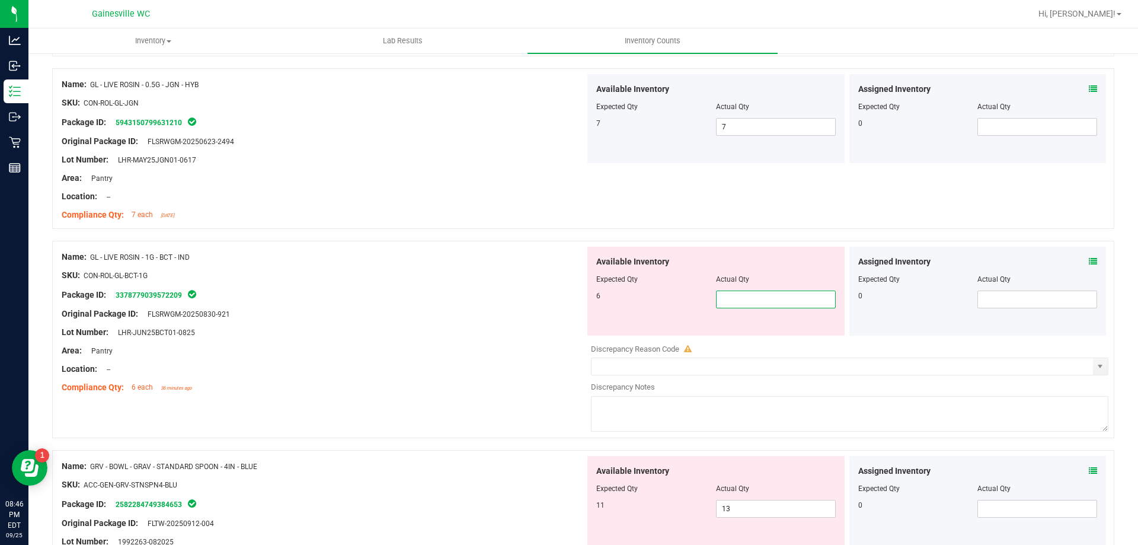
type input "6"
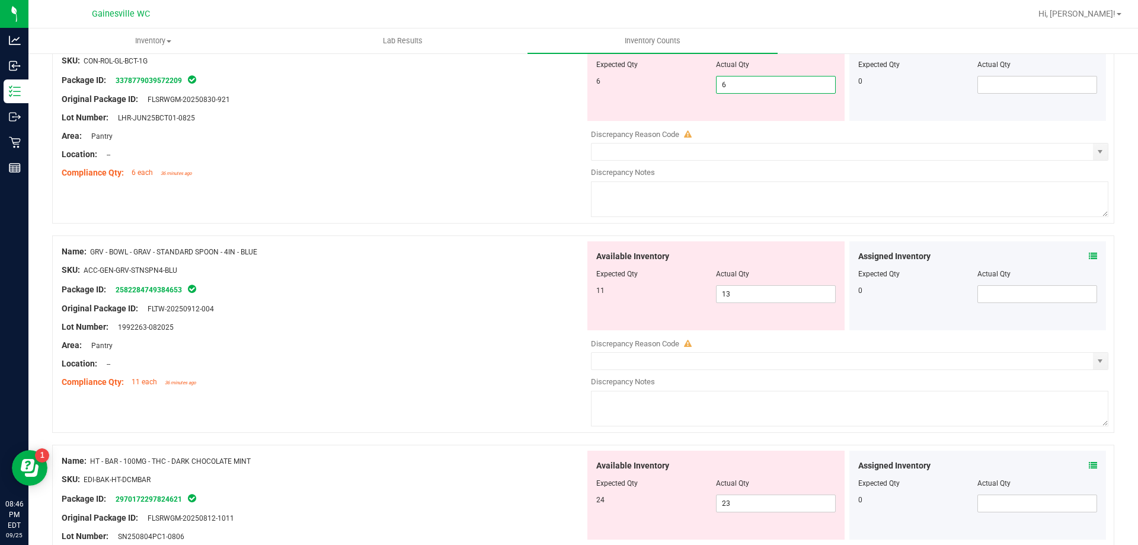
scroll to position [1778, 0]
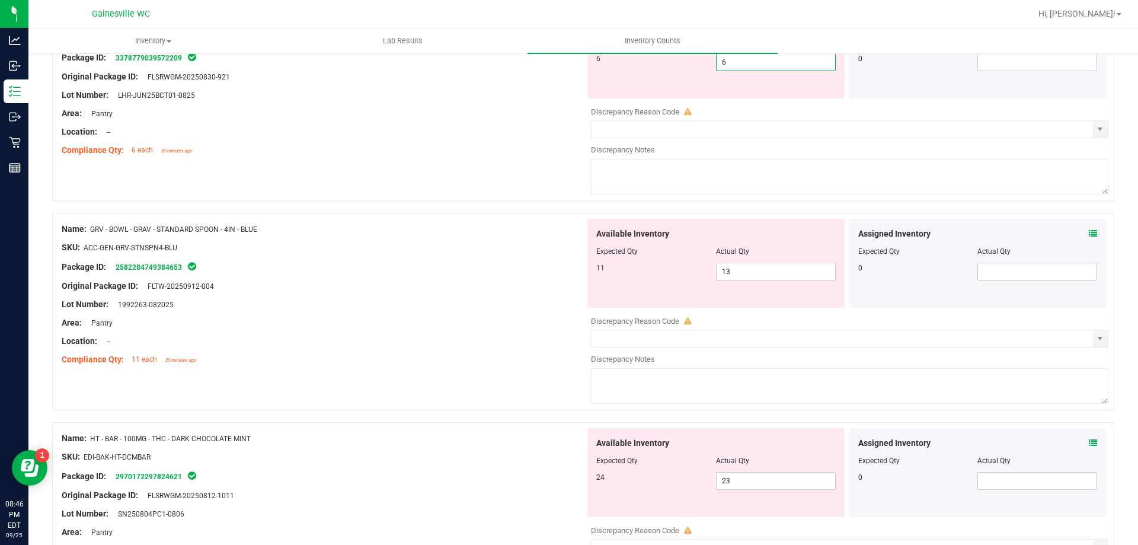
type input "6"
click at [1083, 235] on div "Assigned Inventory Expected Qty Actual Qty 0" at bounding box center [977, 263] width 257 height 89
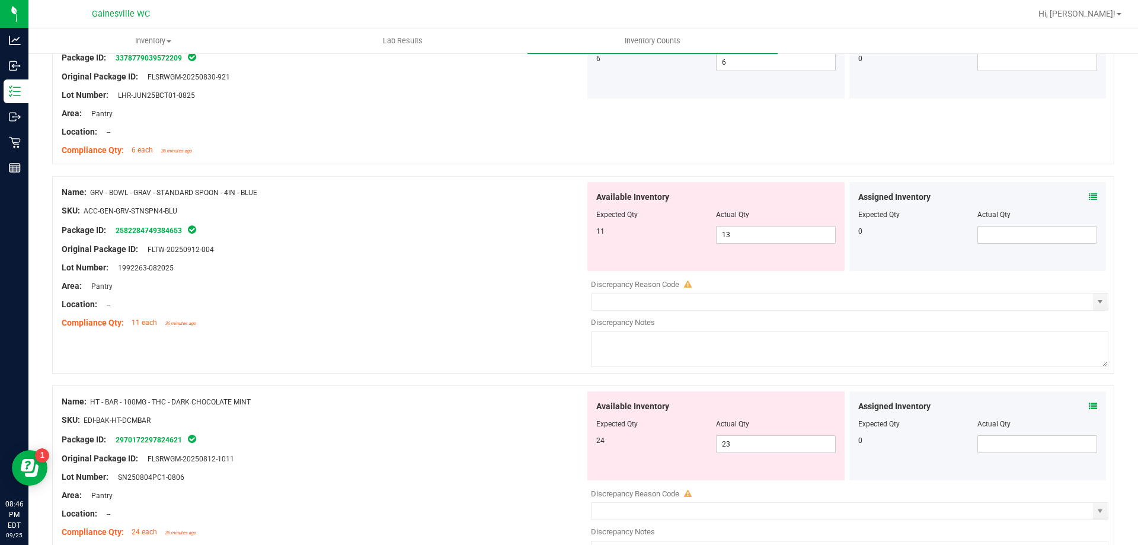
click at [1088, 196] on icon at bounding box center [1092, 197] width 8 height 8
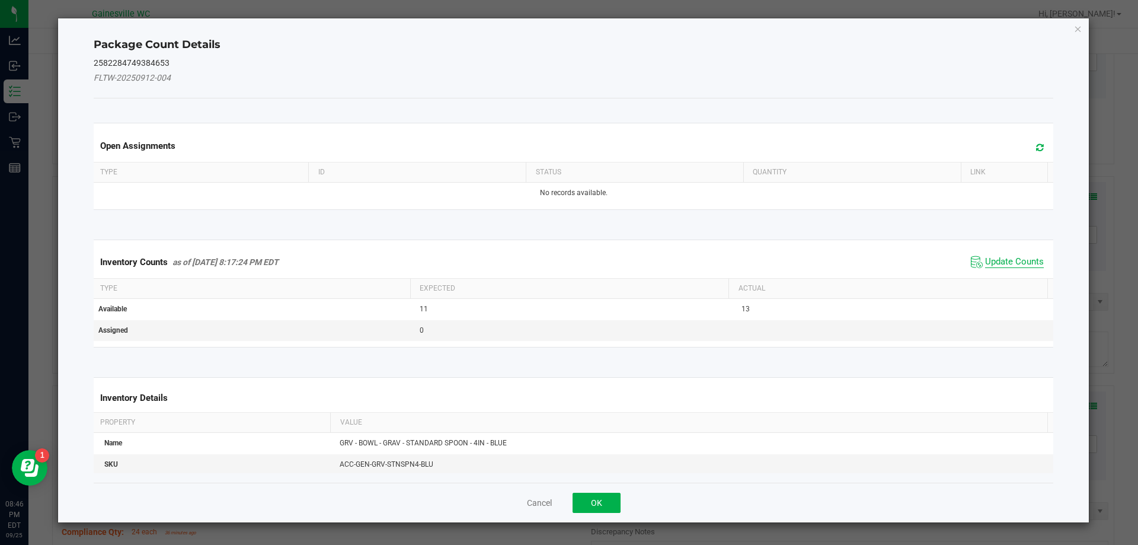
click at [995, 261] on span "Update Counts" at bounding box center [1014, 262] width 59 height 12
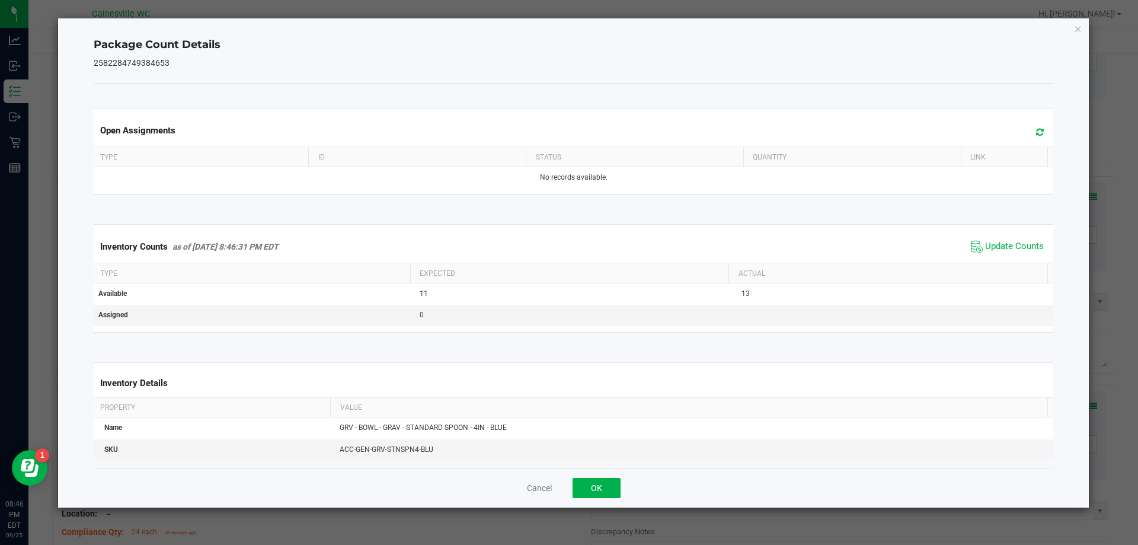
click at [1036, 132] on icon at bounding box center [1040, 131] width 8 height 9
click at [1074, 25] on icon "Close" at bounding box center [1078, 28] width 8 height 14
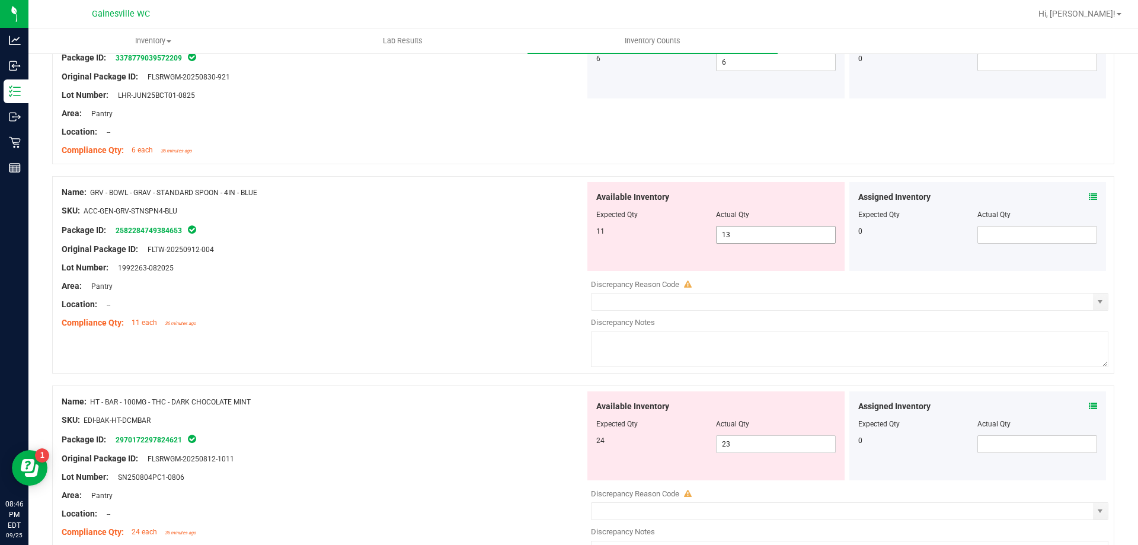
click at [729, 232] on span "13 13" at bounding box center [776, 235] width 120 height 18
type input "11"
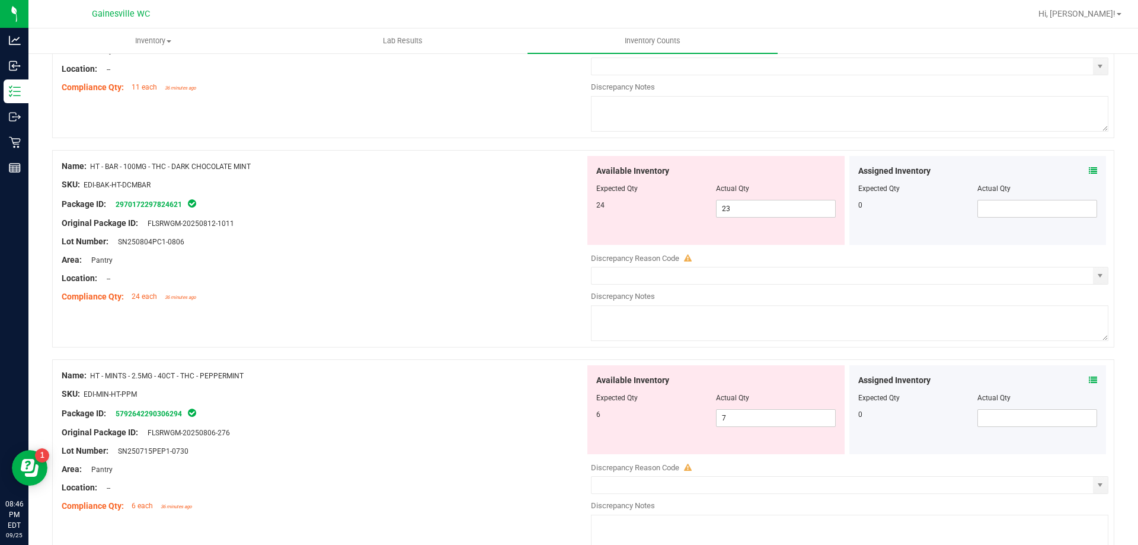
scroll to position [2015, 0]
type input "11"
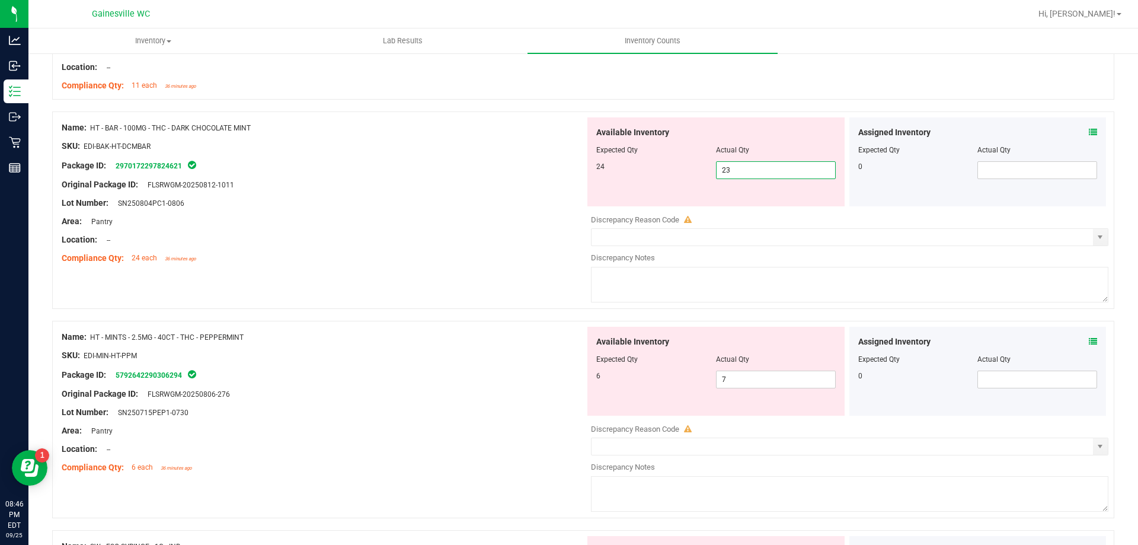
click at [770, 210] on div "Available Inventory Expected Qty Actual Qty 24 23 23" at bounding box center [846, 211] width 523 height 188
click at [1088, 130] on icon at bounding box center [1092, 132] width 8 height 8
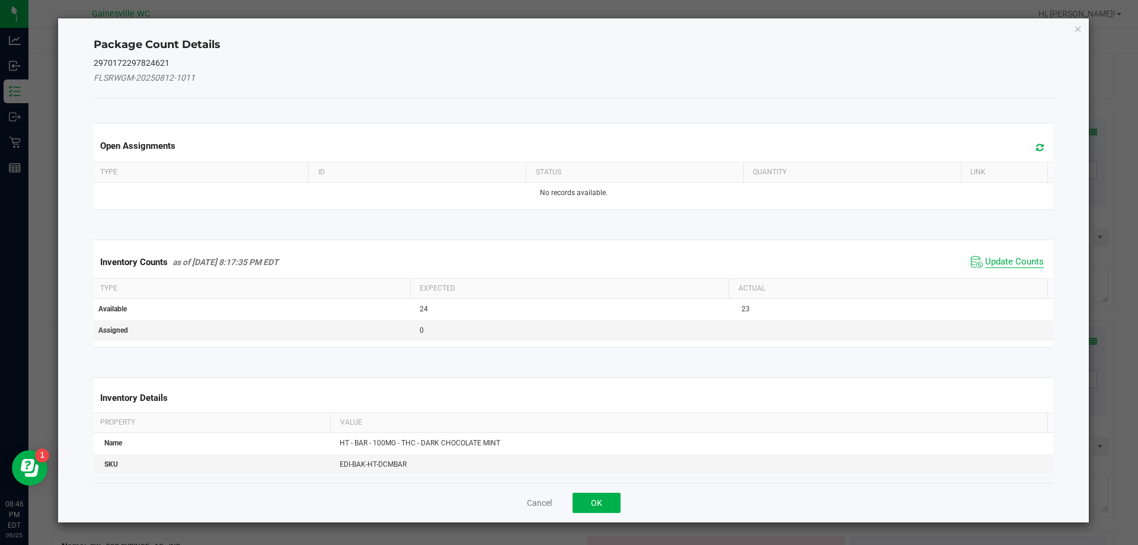
click at [997, 260] on span "Update Counts" at bounding box center [1014, 262] width 59 height 12
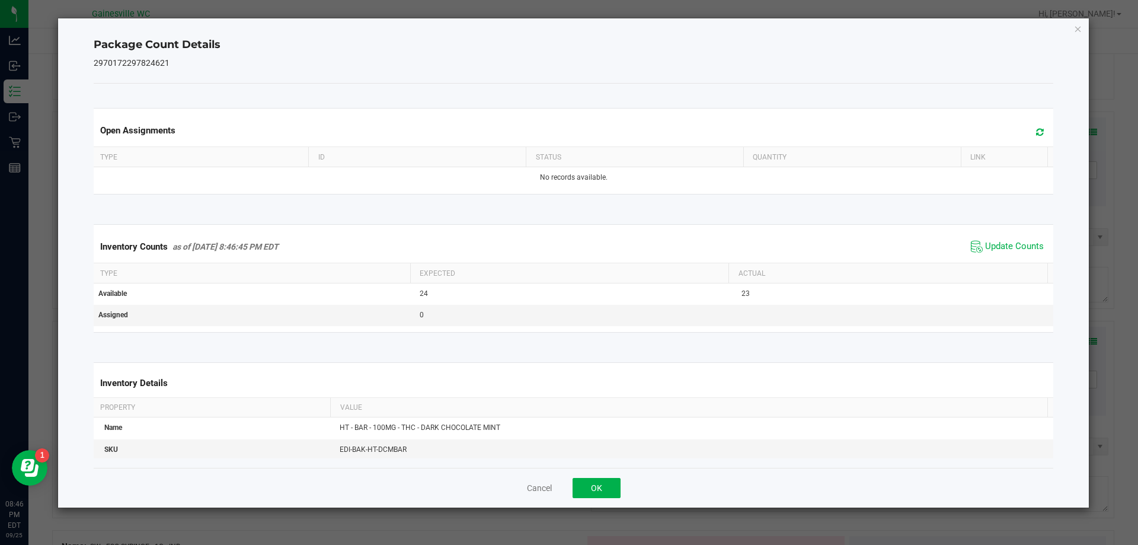
click at [1027, 132] on span at bounding box center [1037, 132] width 20 height 17
click at [1074, 25] on icon "Close" at bounding box center [1078, 28] width 8 height 14
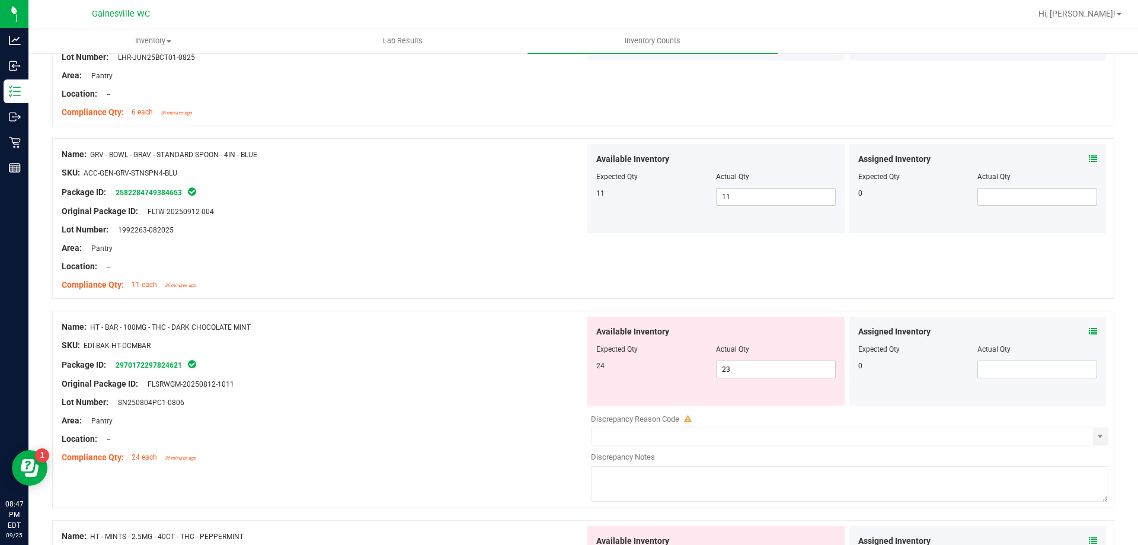
scroll to position [1837, 0]
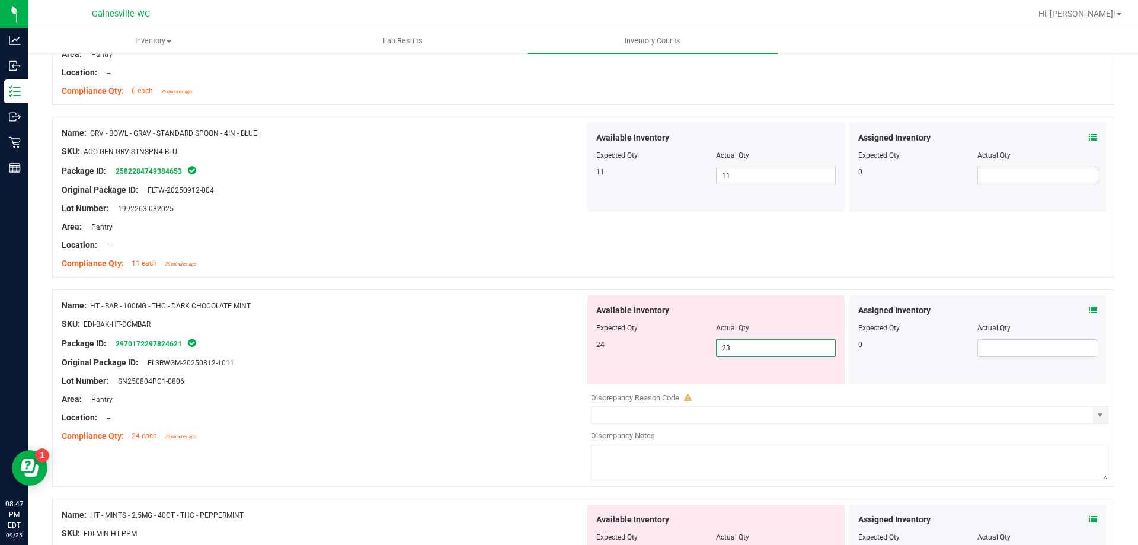
click at [741, 348] on span "23 23" at bounding box center [776, 348] width 120 height 18
type input "24"
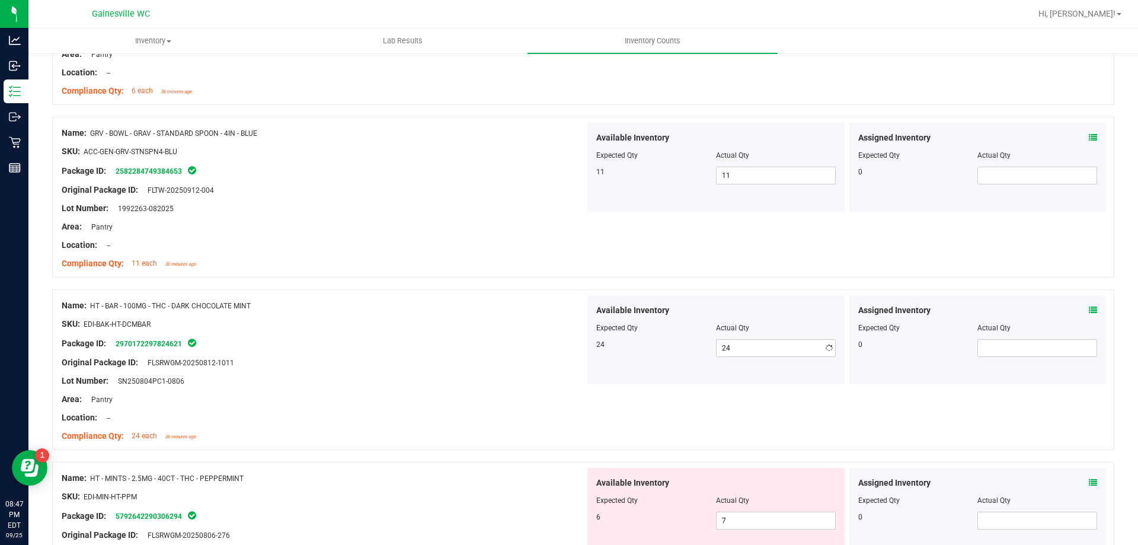
drag, startPoint x: 429, startPoint y: 356, endPoint x: 439, endPoint y: 347, distance: 13.0
click at [430, 355] on ng-container "Original Package ID: FLSRWGM-20250812-1011" at bounding box center [323, 359] width 523 height 18
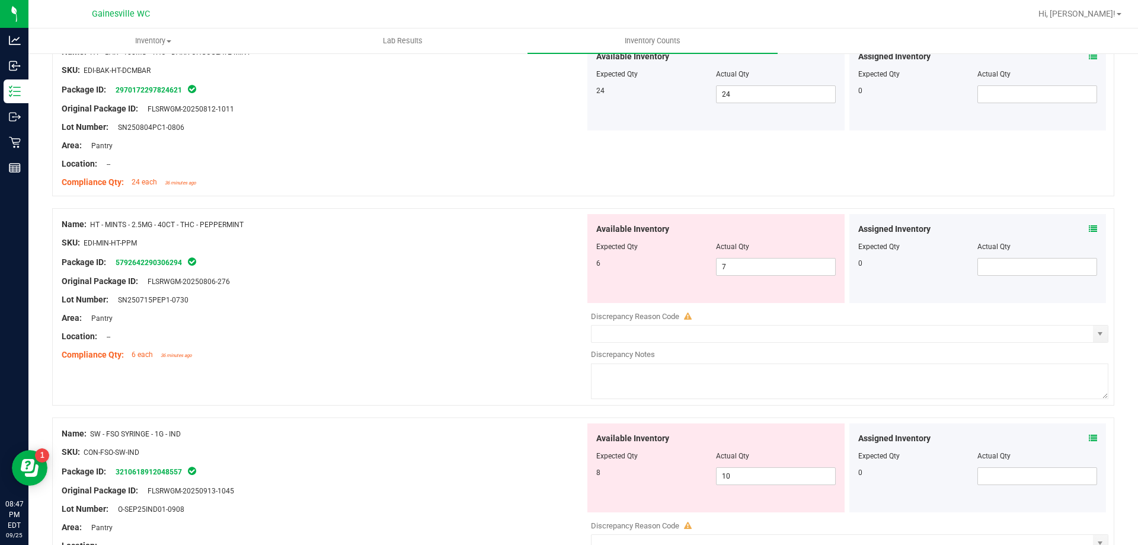
scroll to position [2133, 0]
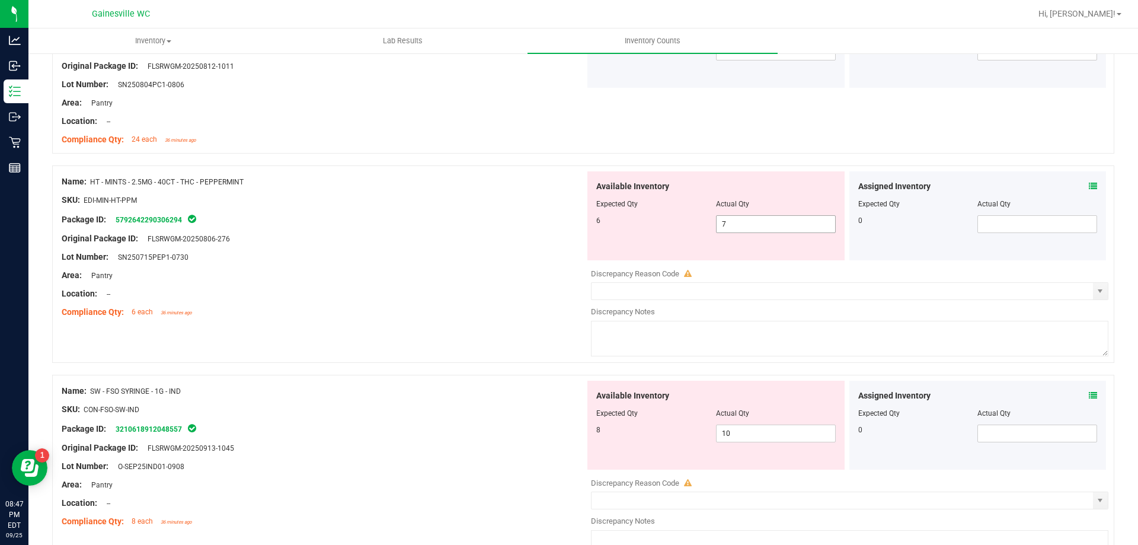
click at [745, 228] on span "7 7" at bounding box center [776, 224] width 120 height 18
type input "6"
click at [338, 239] on div "Original Package ID: FLSRWGM-20250806-276" at bounding box center [323, 238] width 523 height 12
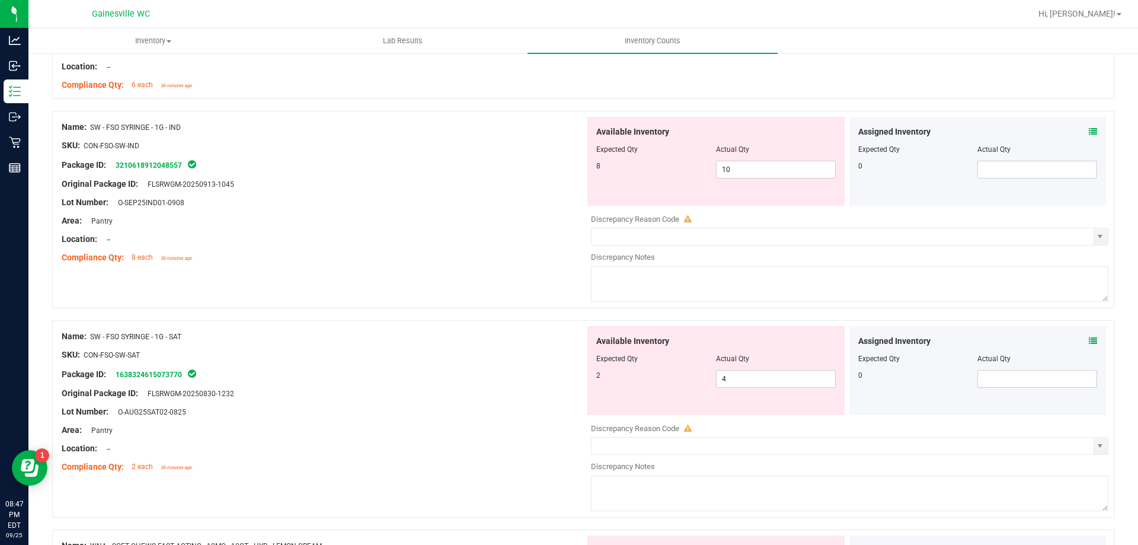
scroll to position [2370, 0]
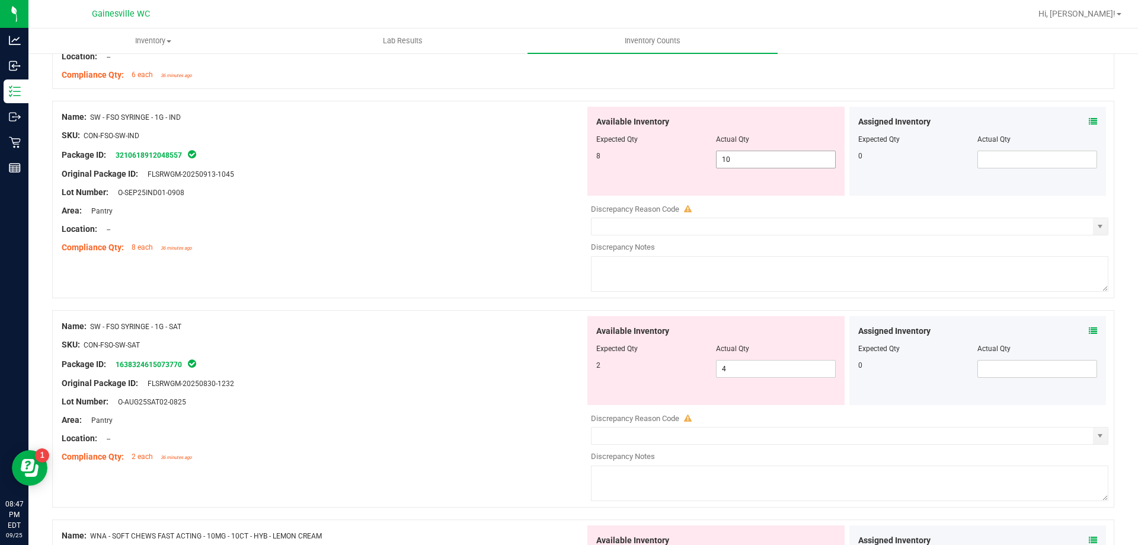
click at [733, 157] on span "10 10" at bounding box center [776, 159] width 120 height 18
type input "1"
type input "8"
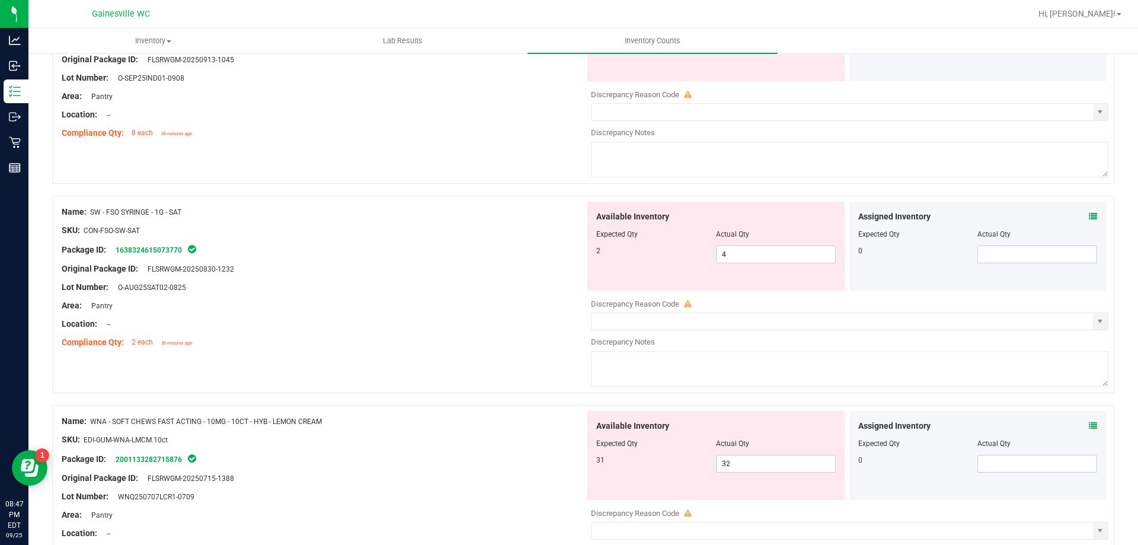
scroll to position [2489, 0]
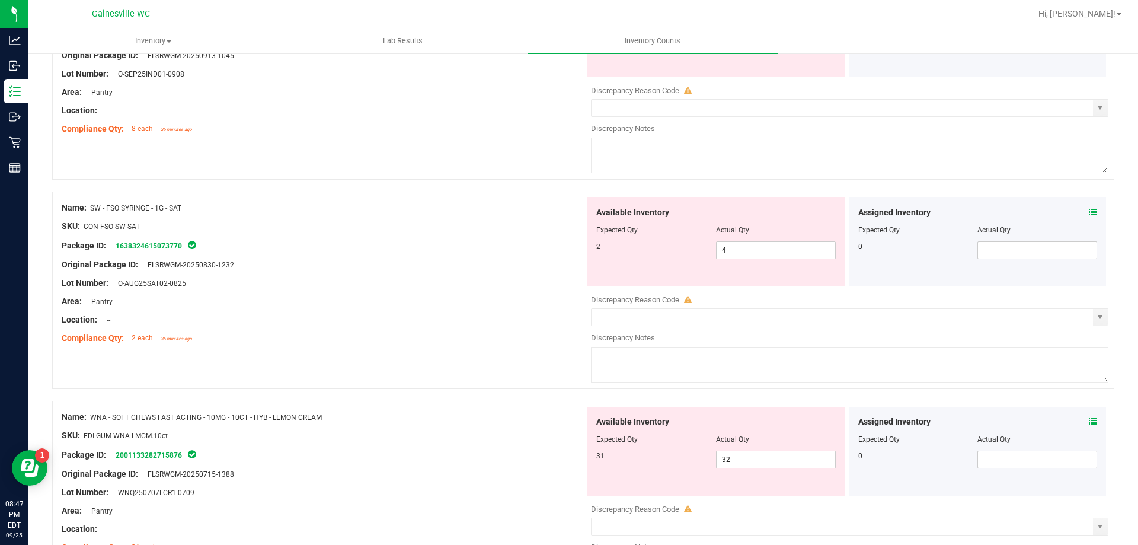
type input "8"
click at [757, 252] on div "Available Inventory Expected Qty Actual Qty 2 4 4" at bounding box center [846, 291] width 523 height 188
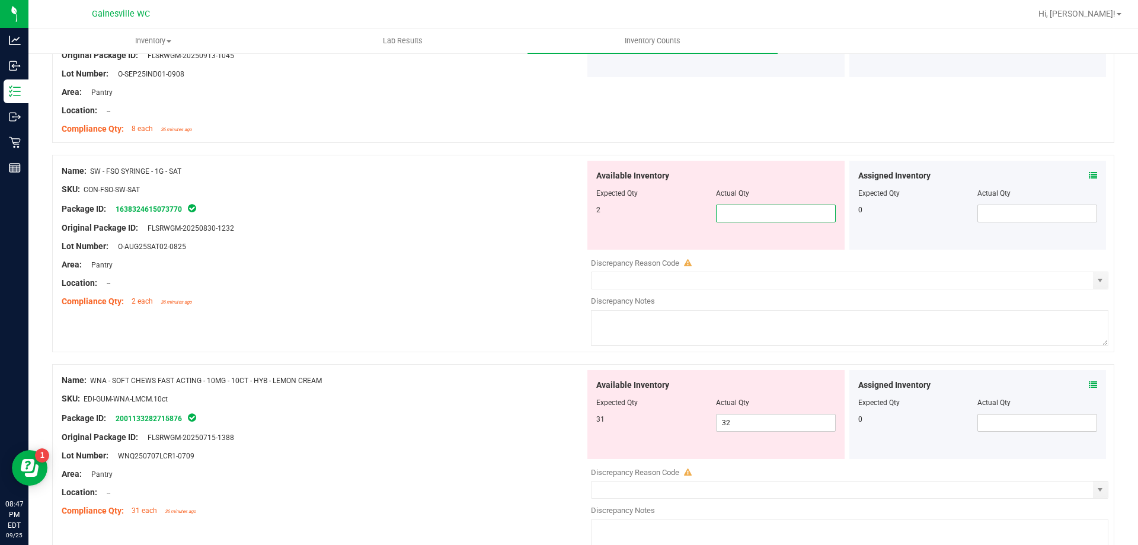
type input "2"
click at [480, 277] on div "Location: --" at bounding box center [323, 283] width 523 height 12
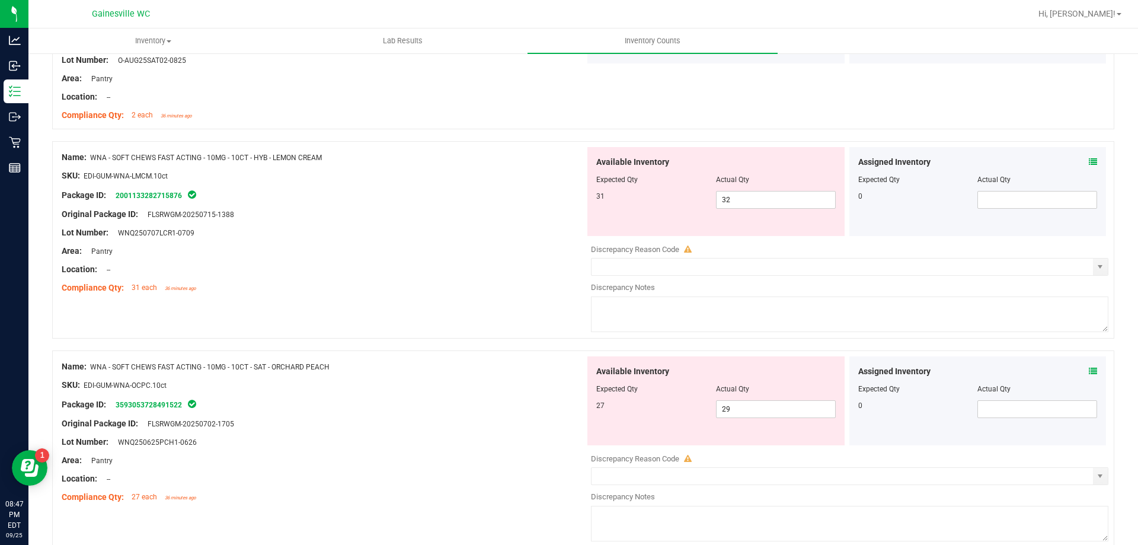
scroll to position [2726, 0]
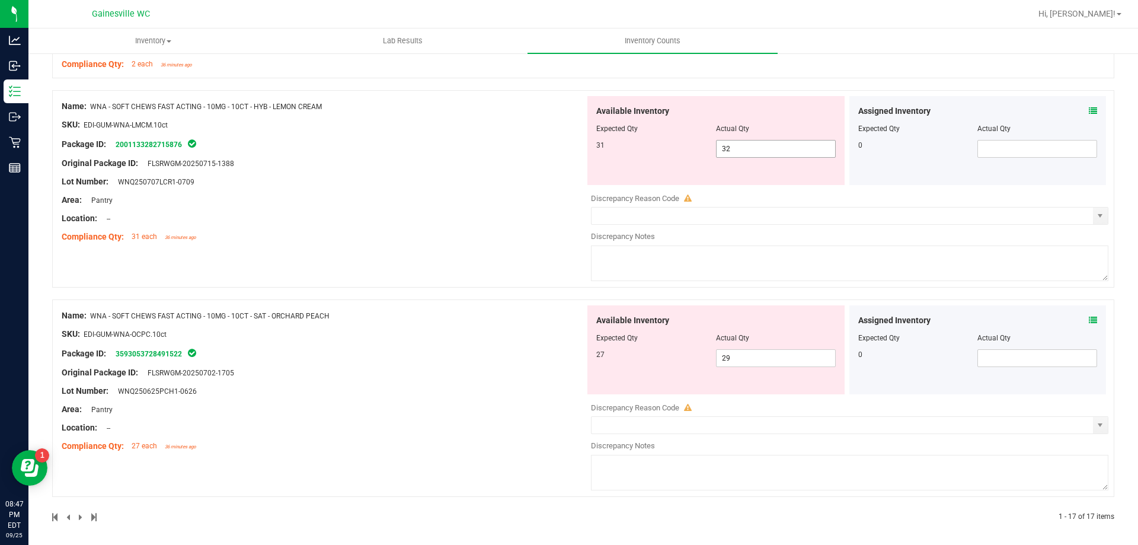
click at [738, 152] on span "32 32" at bounding box center [776, 149] width 120 height 18
type input "31"
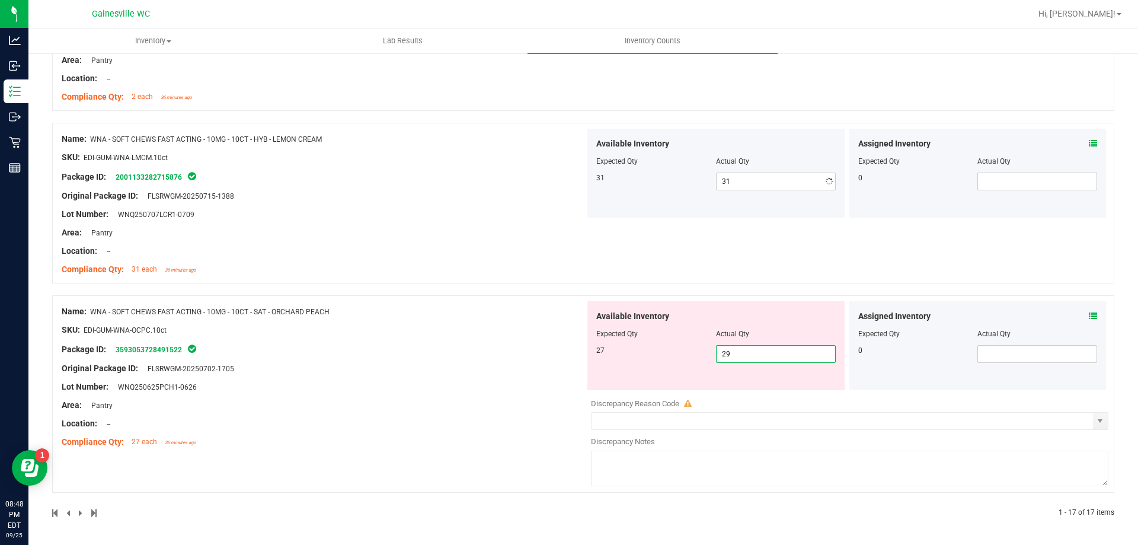
click at [738, 360] on span "29 29" at bounding box center [776, 354] width 120 height 18
type input "27"
click at [436, 279] on div "Name: WNA - SOFT CHEWS FAST ACTING - 10MG - 10CT - HYB - LEMON CREAM SKU: EDI-G…" at bounding box center [323, 204] width 523 height 151
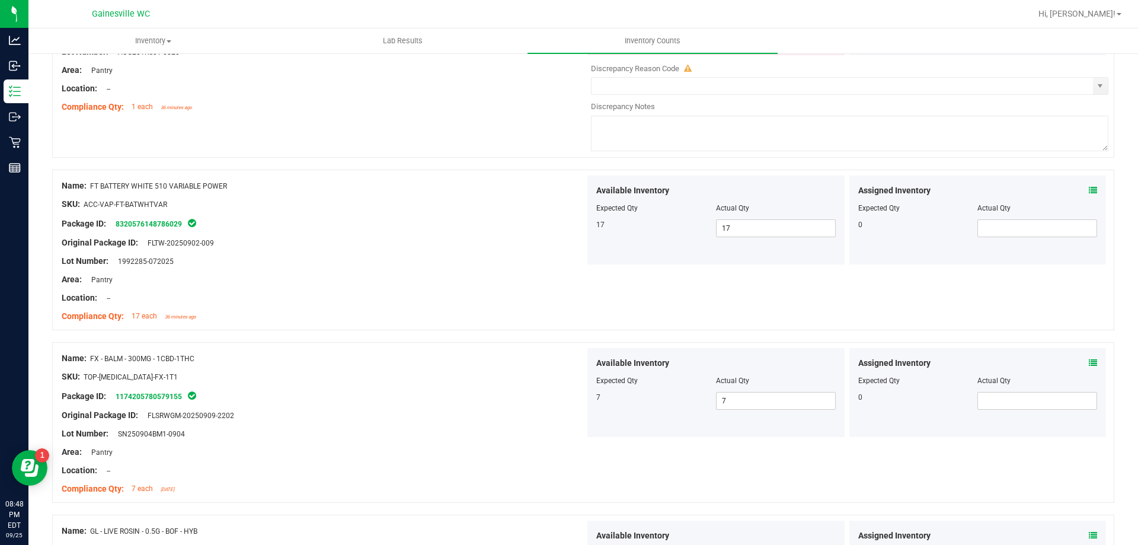
scroll to position [0, 0]
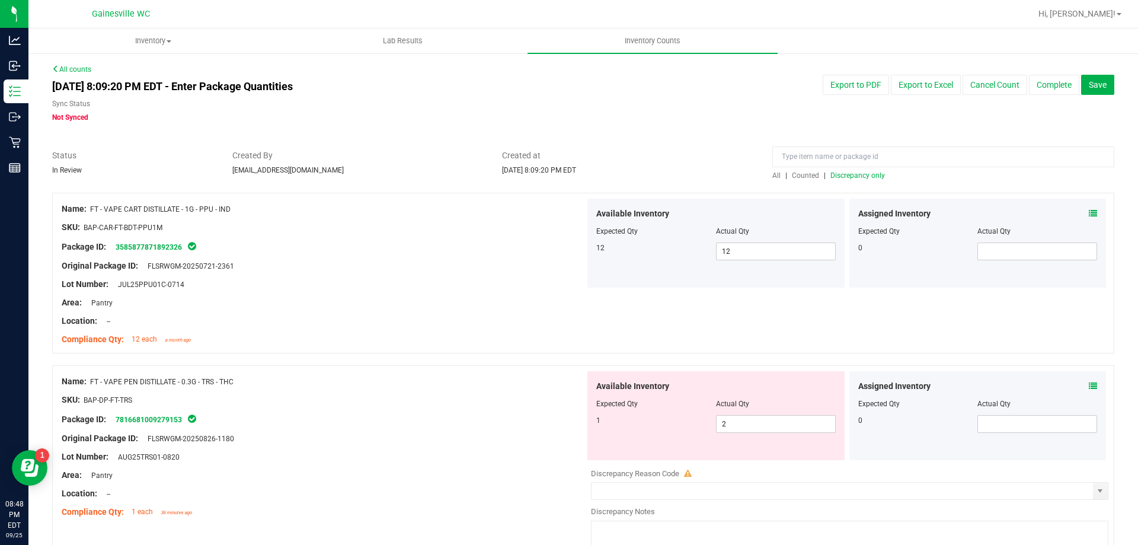
click at [862, 176] on span "Discrepancy only" at bounding box center [857, 175] width 55 height 8
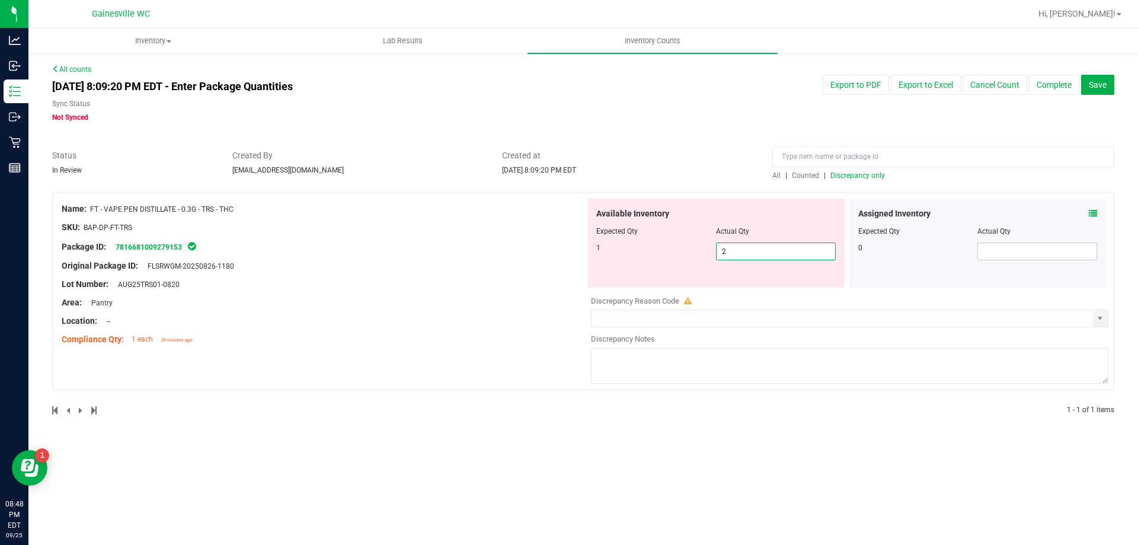
click at [734, 254] on span "2 2" at bounding box center [776, 251] width 120 height 18
type input "0"
click at [1105, 322] on span "select" at bounding box center [1100, 318] width 15 height 17
type input "0"
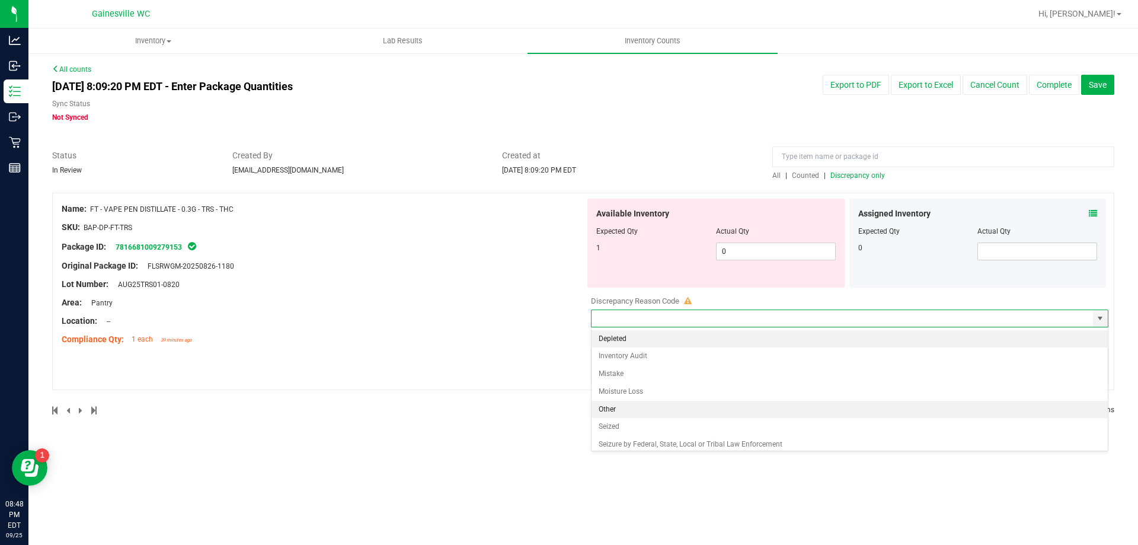
click at [619, 402] on li "Other" at bounding box center [849, 410] width 516 height 18
type input "Other"
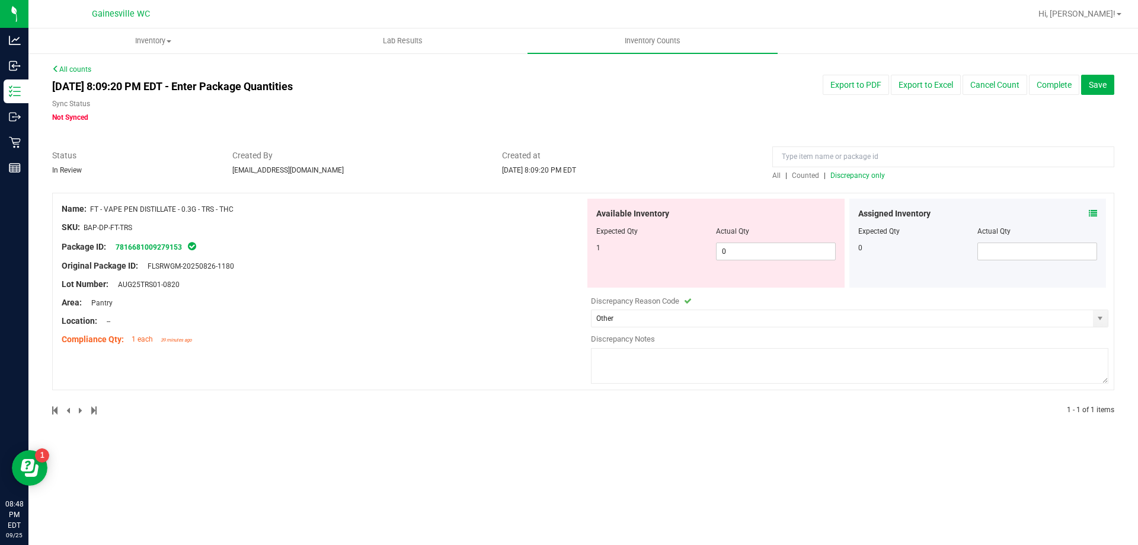
click at [620, 367] on textarea at bounding box center [849, 366] width 517 height 36
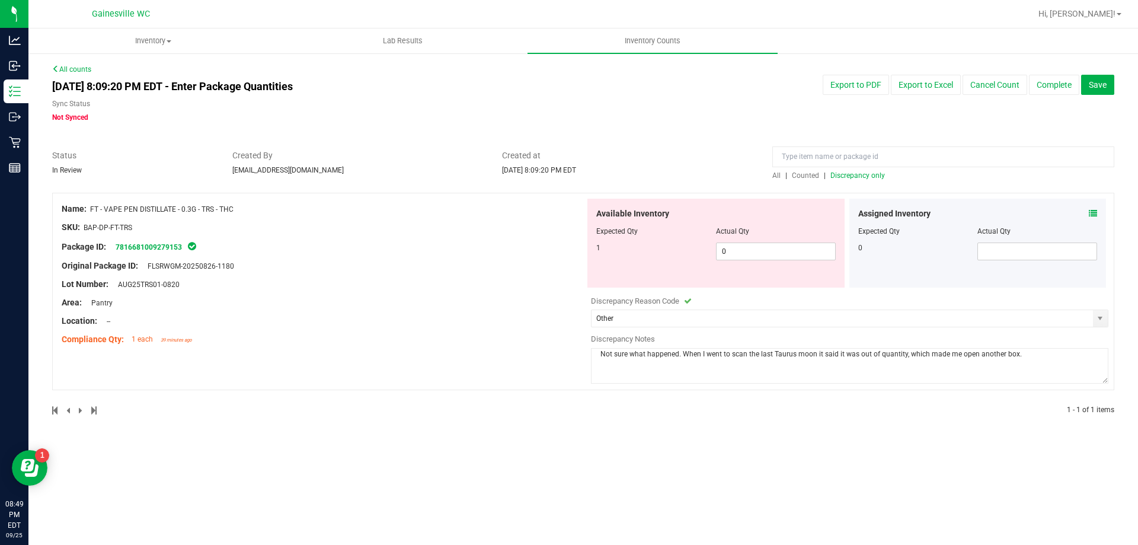
click at [1027, 357] on textarea "Not sure what happened. When I went to scan the last Taurus moon it said it was…" at bounding box center [849, 366] width 517 height 36
type textarea "Not sure what happened. When I went to scan the last Taurus moon it said it was…"
click at [1058, 91] on button "Complete" at bounding box center [1054, 85] width 50 height 20
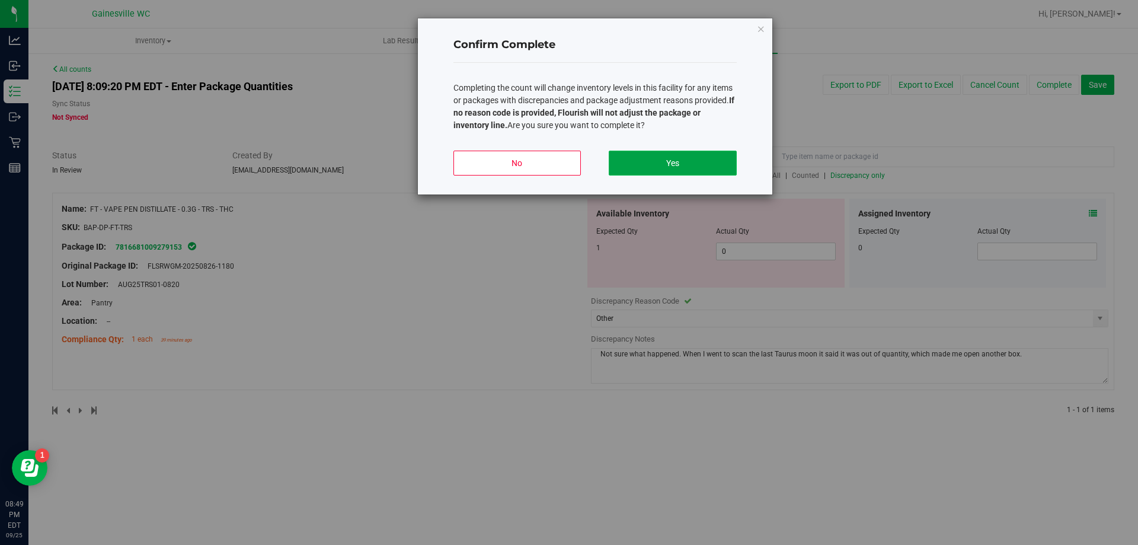
click at [664, 166] on button "Yes" at bounding box center [672, 162] width 127 height 25
